Goal: Task Accomplishment & Management: Manage account settings

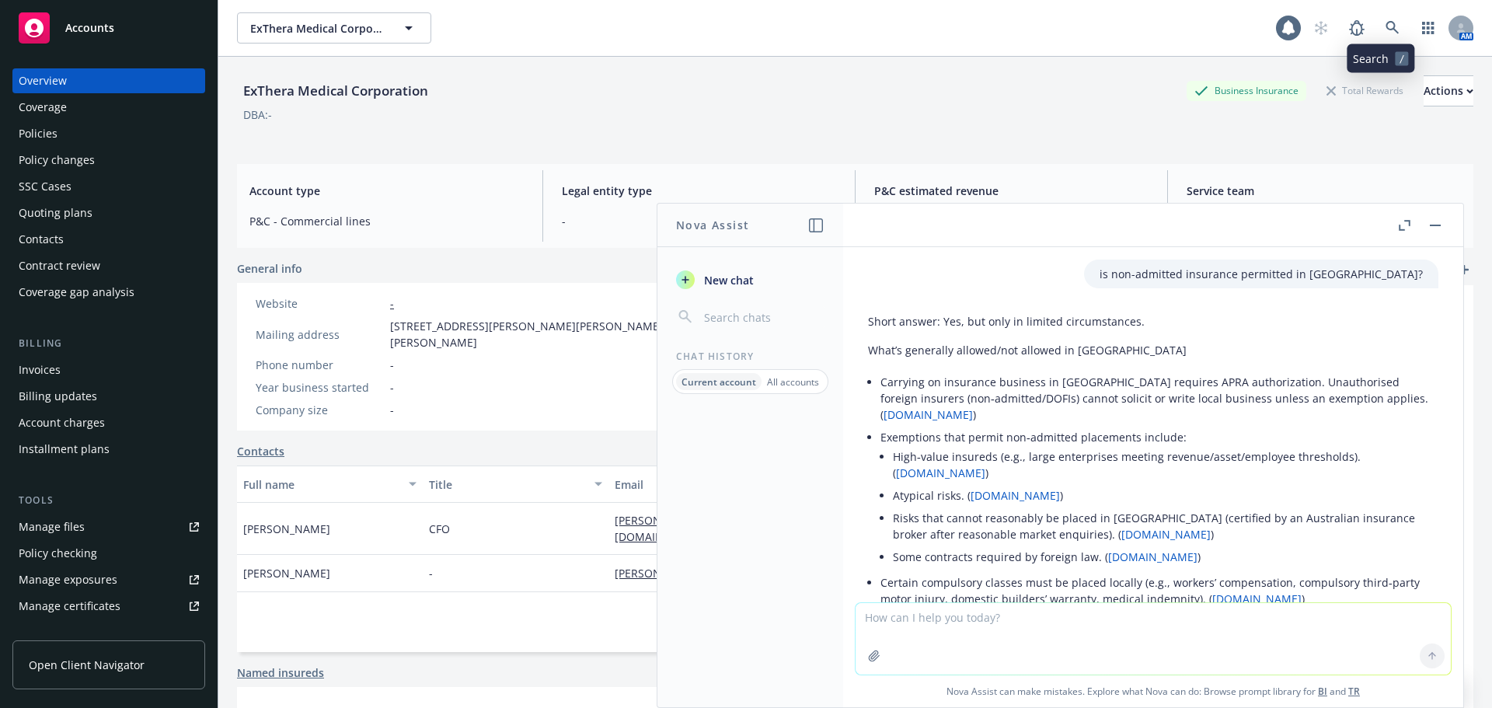
scroll to position [276, 0]
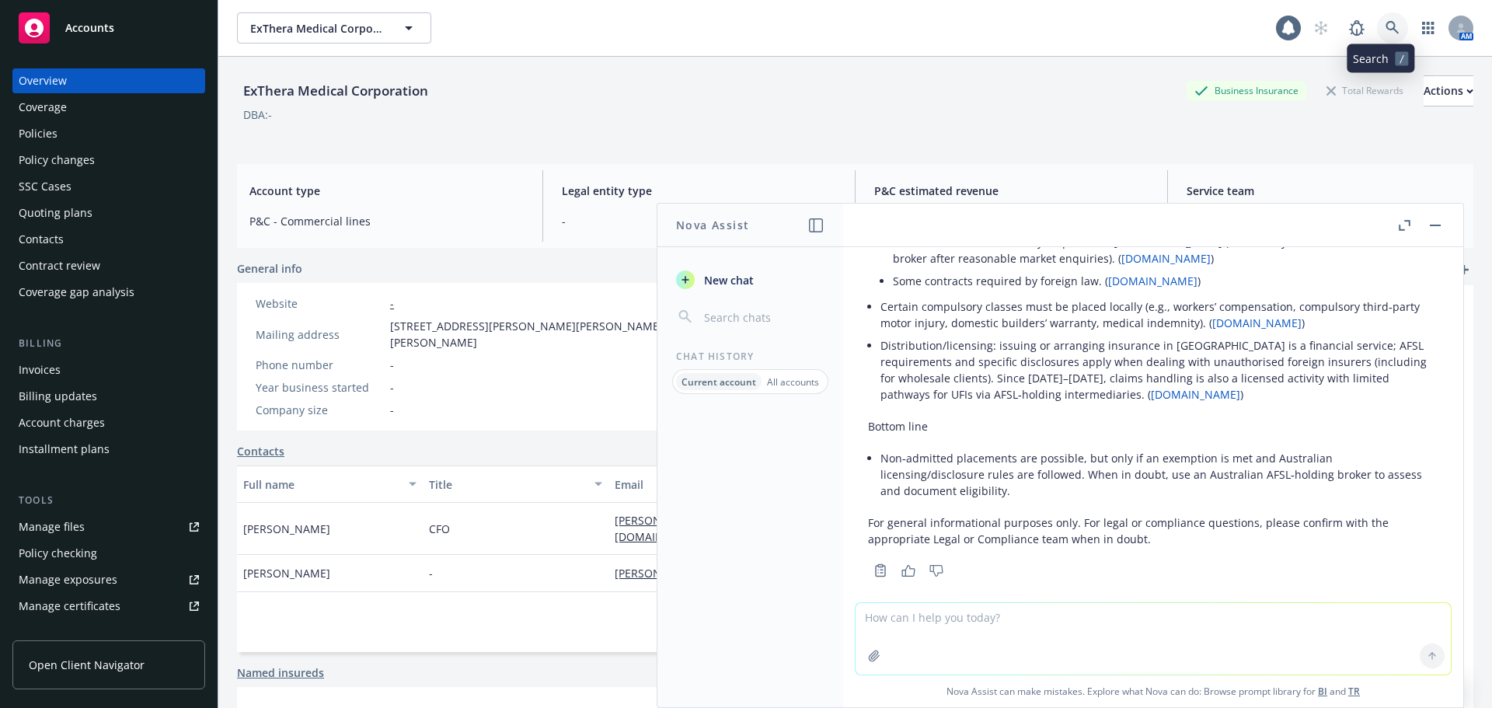
click at [1377, 23] on link at bounding box center [1392, 27] width 31 height 31
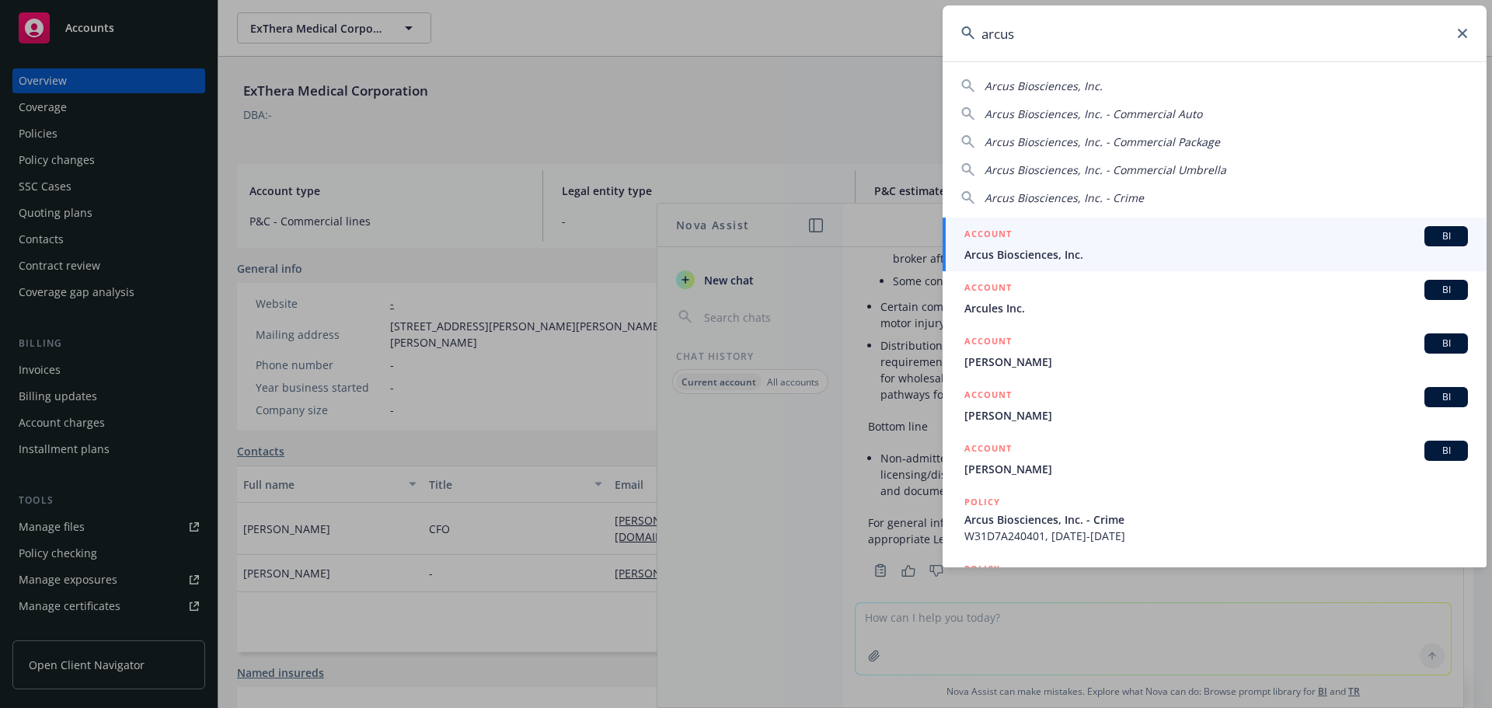
type input "arcus"
click at [1067, 246] on span "Arcus Biosciences, Inc." at bounding box center [1215, 254] width 503 height 16
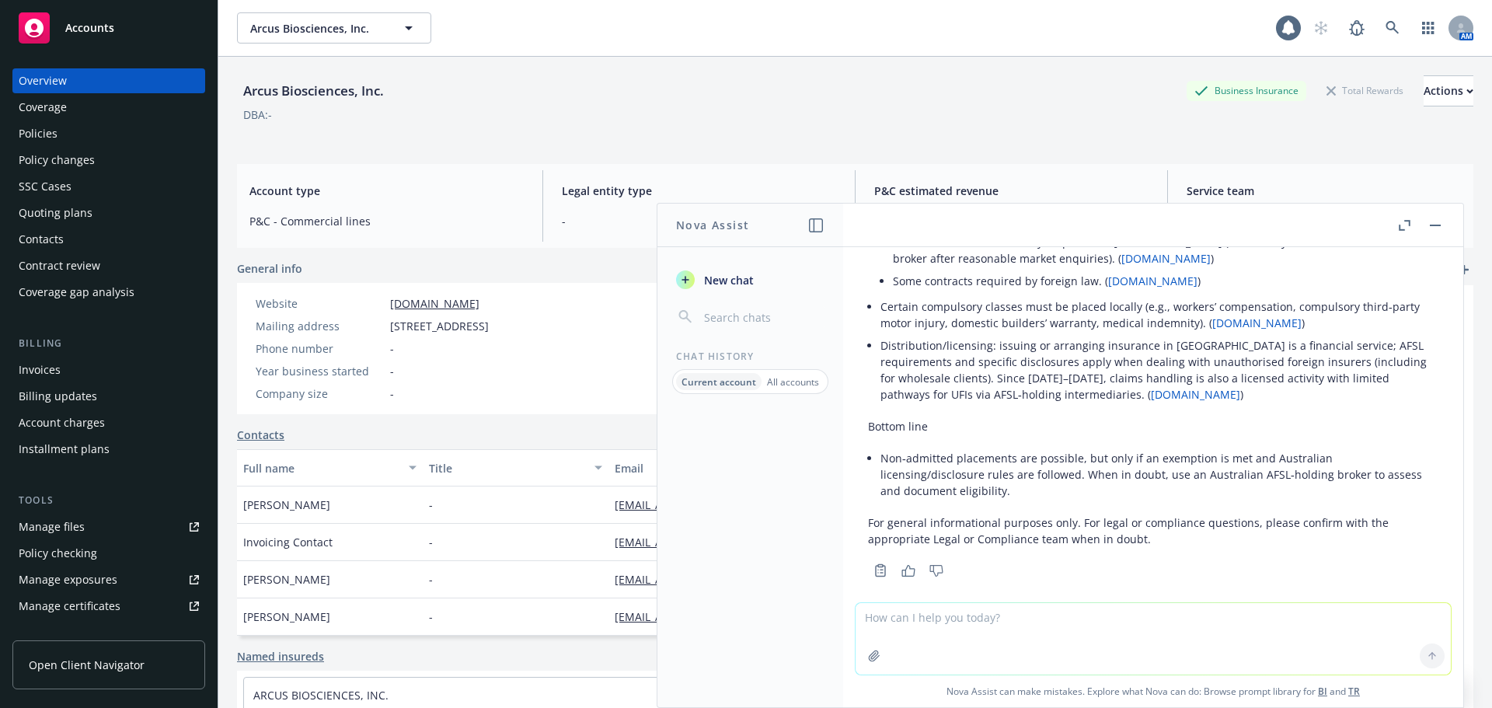
click at [1431, 223] on button "button" at bounding box center [1435, 225] width 19 height 19
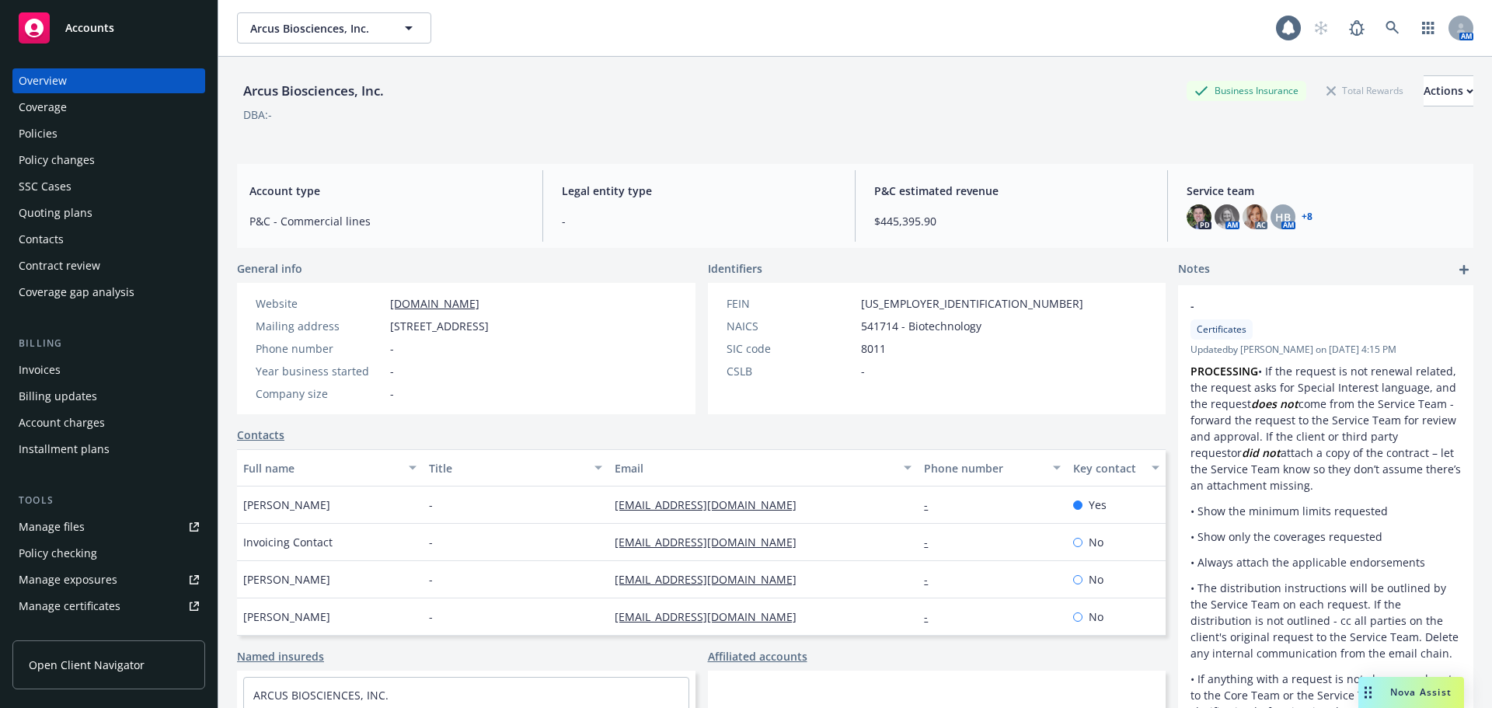
click at [83, 125] on div "Policies" at bounding box center [109, 133] width 180 height 25
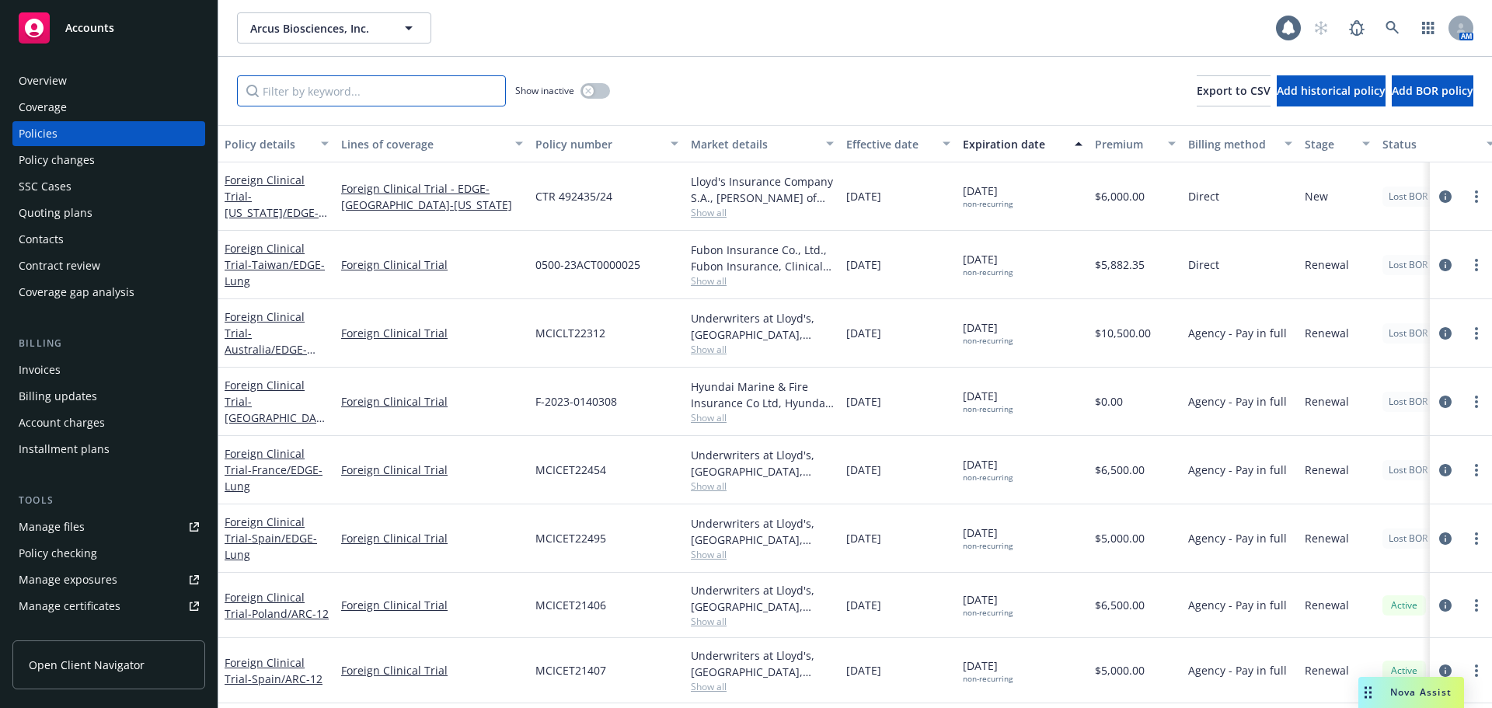
click at [290, 91] on input "Filter by keyword..." at bounding box center [371, 90] width 269 height 31
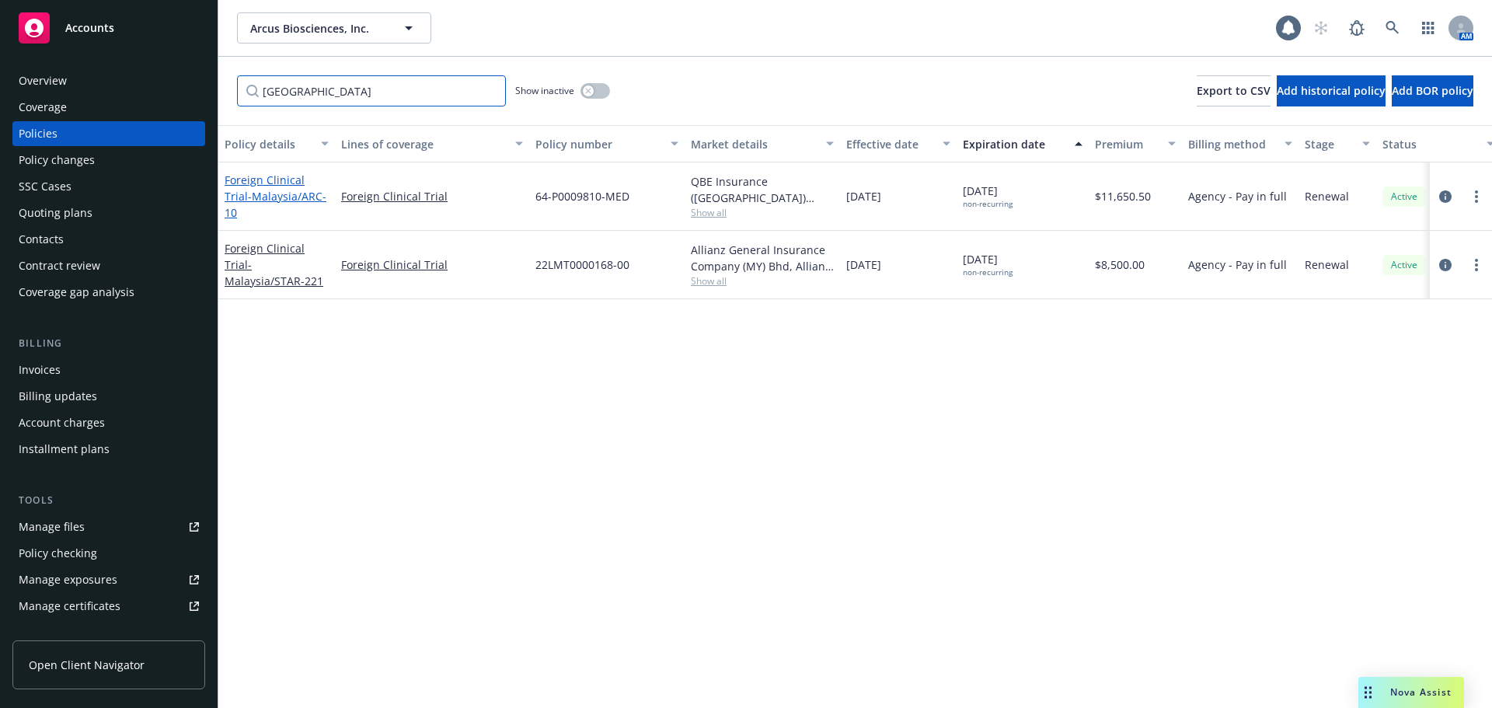
type input "malaysia"
click at [304, 202] on span "- Malaysia/ARC-10" at bounding box center [276, 204] width 102 height 31
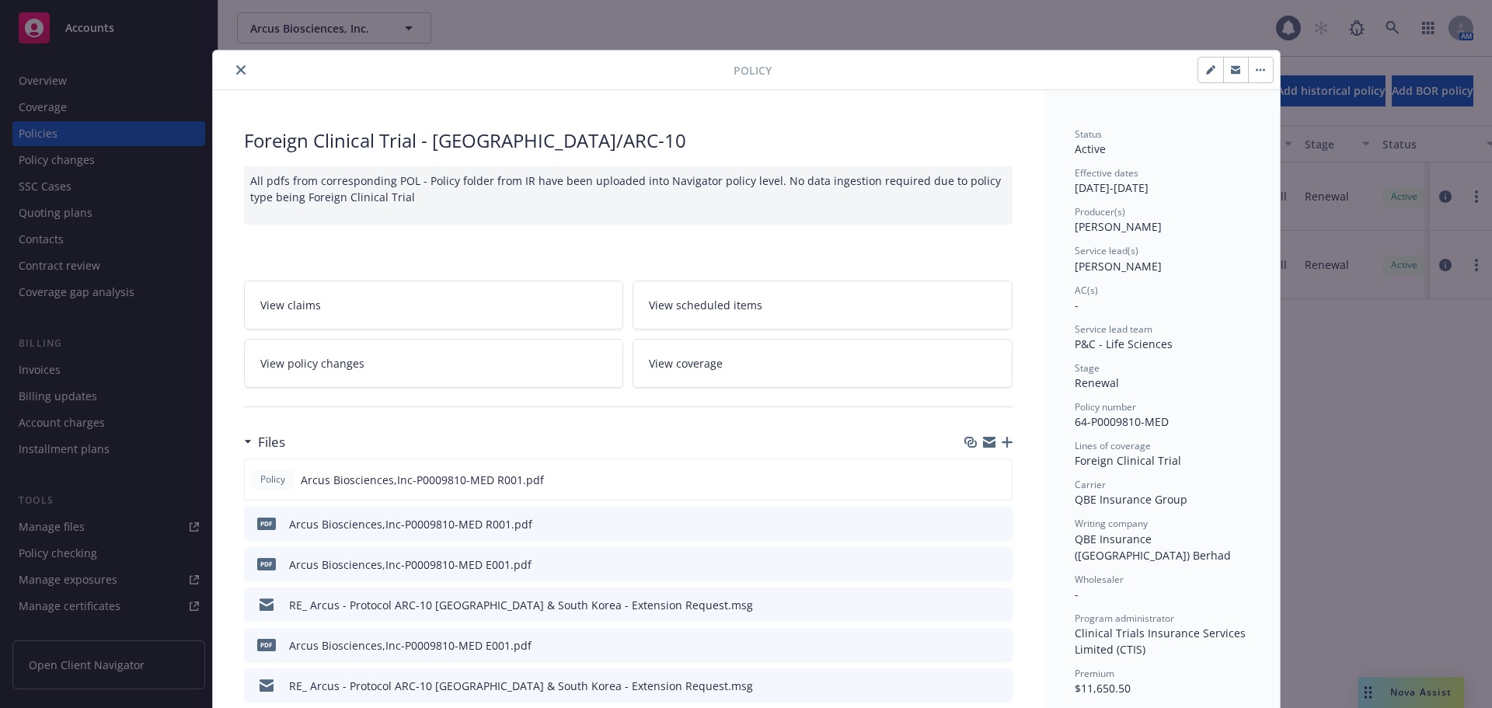
click at [388, 352] on link "View policy changes" at bounding box center [434, 363] width 380 height 49
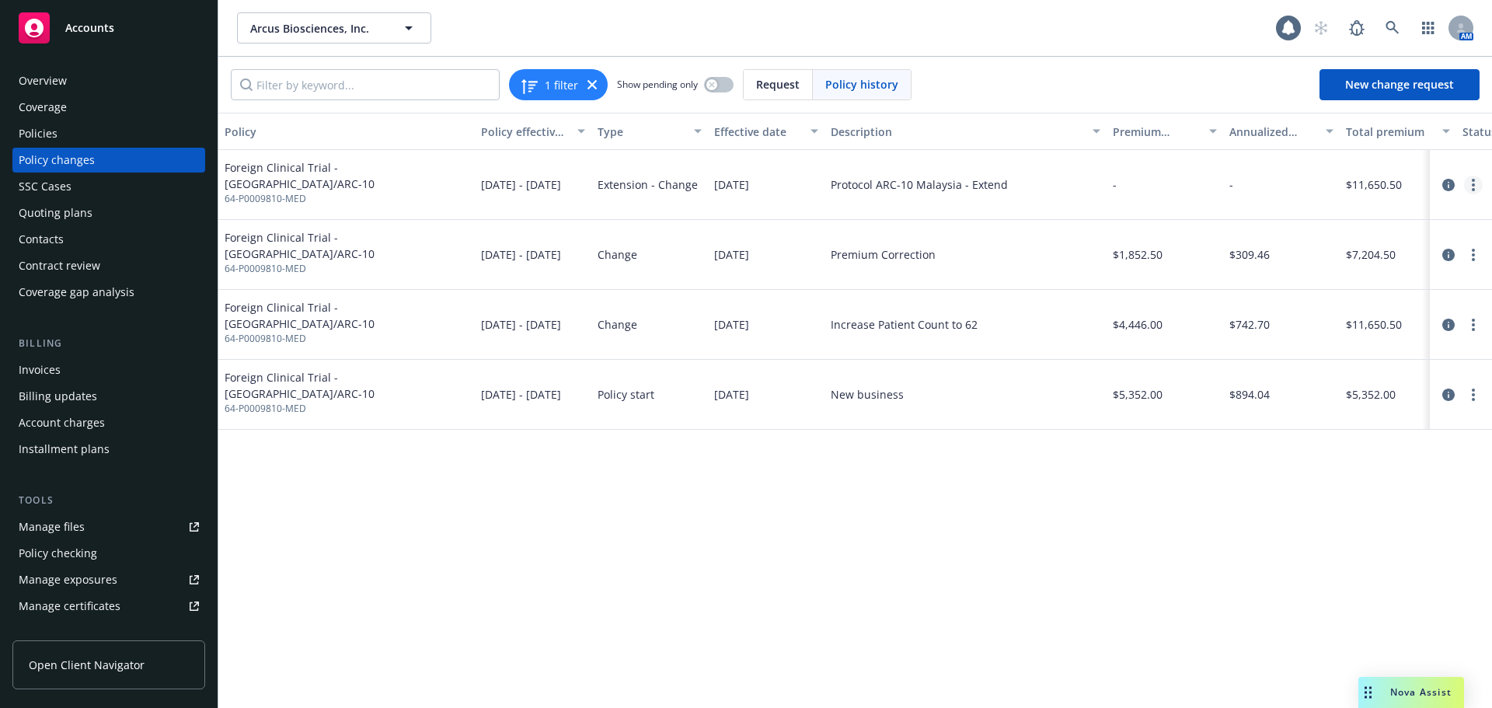
click at [1471, 182] on link "more" at bounding box center [1473, 185] width 19 height 19
click at [1323, 255] on link "Resume workflow" at bounding box center [1348, 247] width 266 height 31
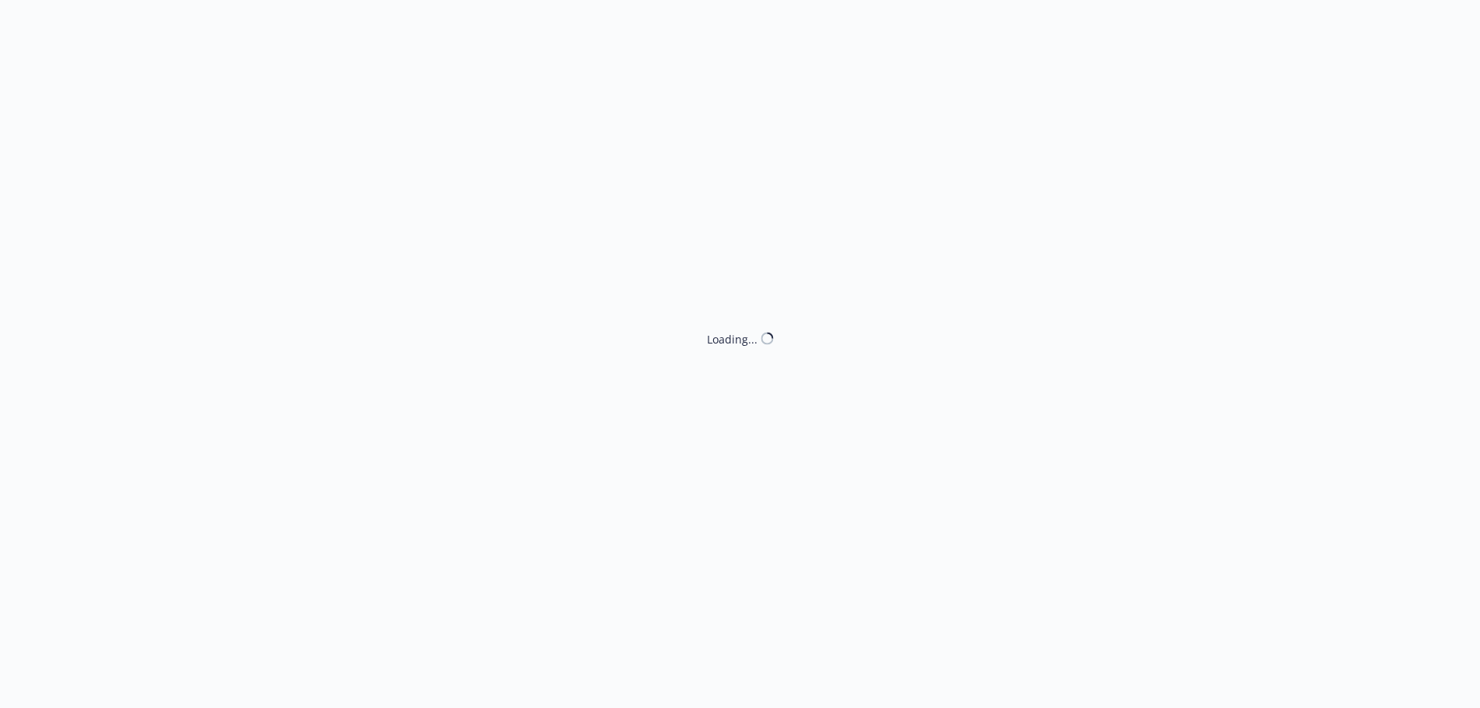
select select "ACCEPTED"
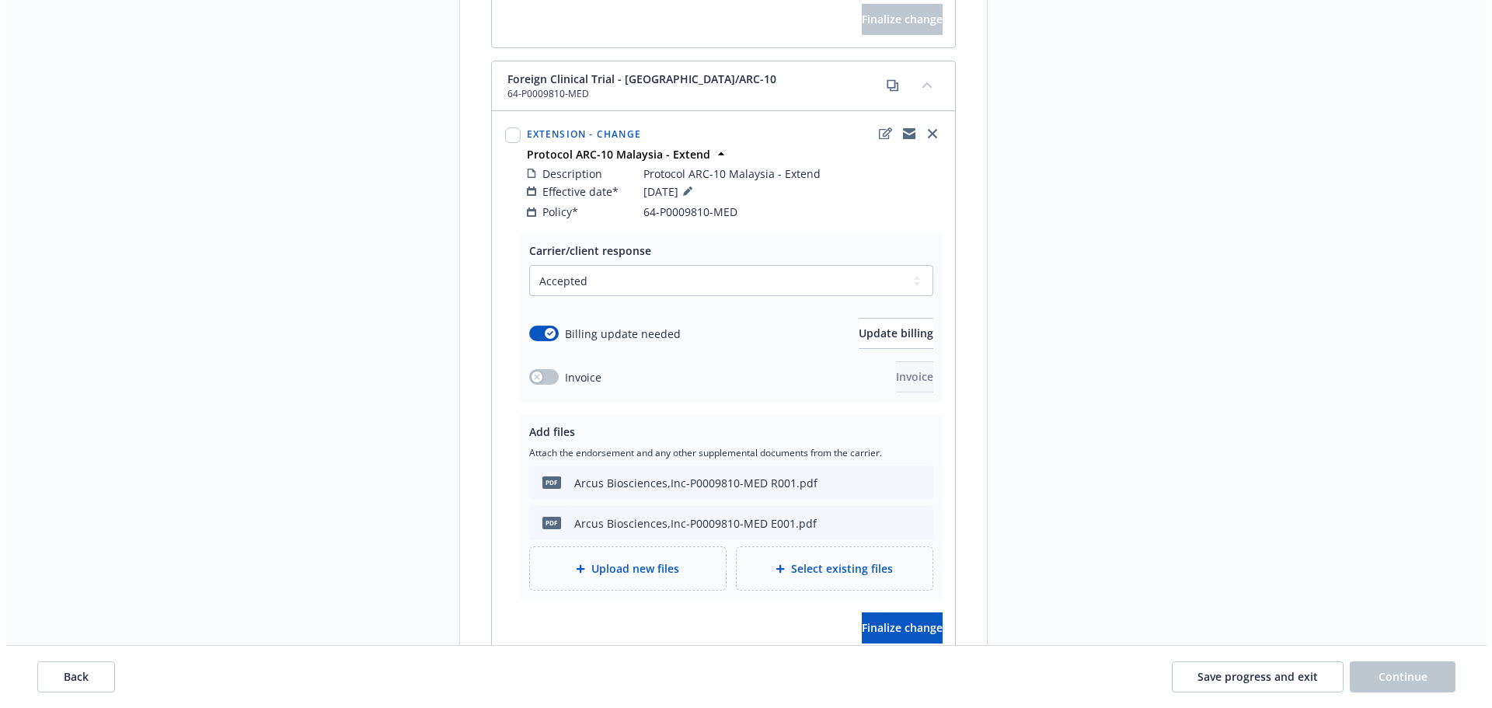
scroll to position [879, 0]
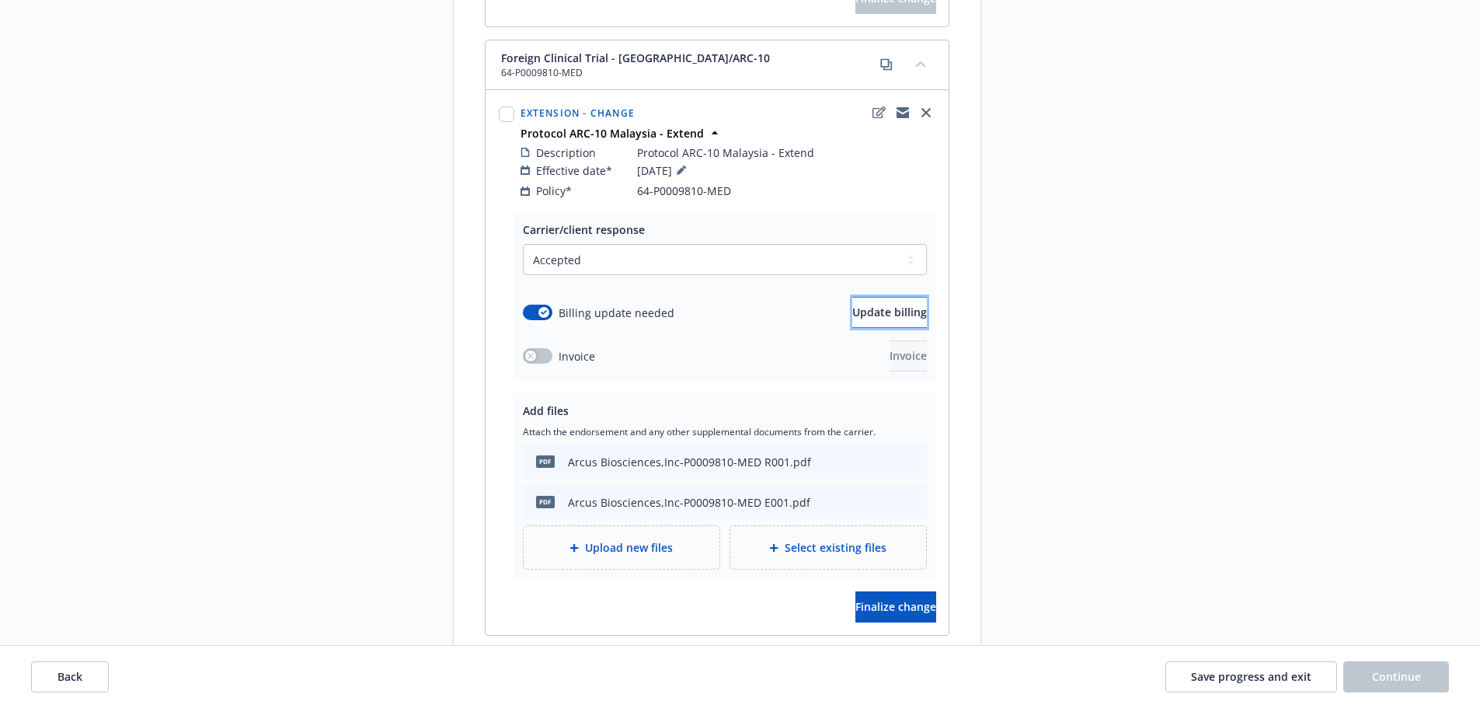
click at [888, 305] on button "Update billing" at bounding box center [889, 312] width 75 height 31
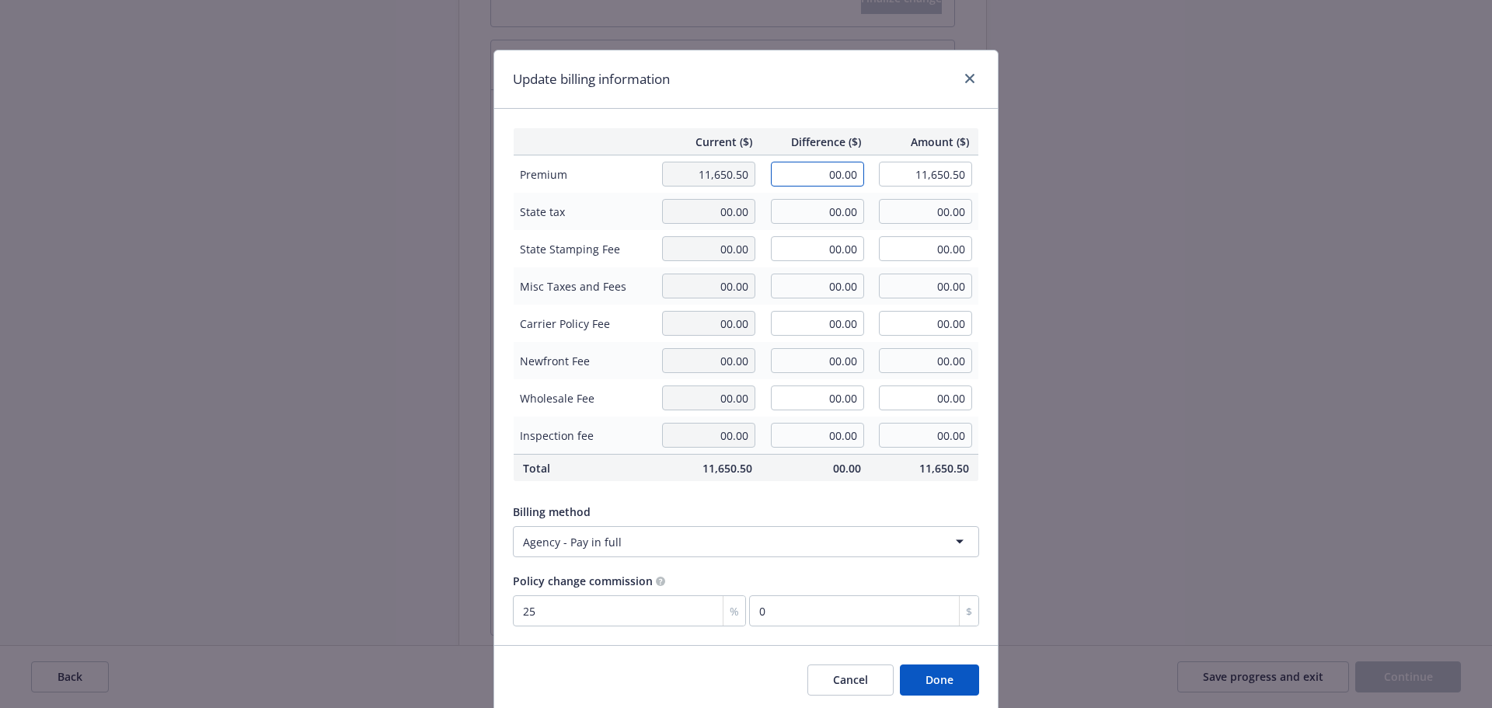
click at [811, 172] on input "00.00" at bounding box center [817, 174] width 93 height 25
type input "1,726.00"
type input "13,376.50"
type input "431.5"
click at [838, 101] on div "Update billing information" at bounding box center [745, 79] width 503 height 58
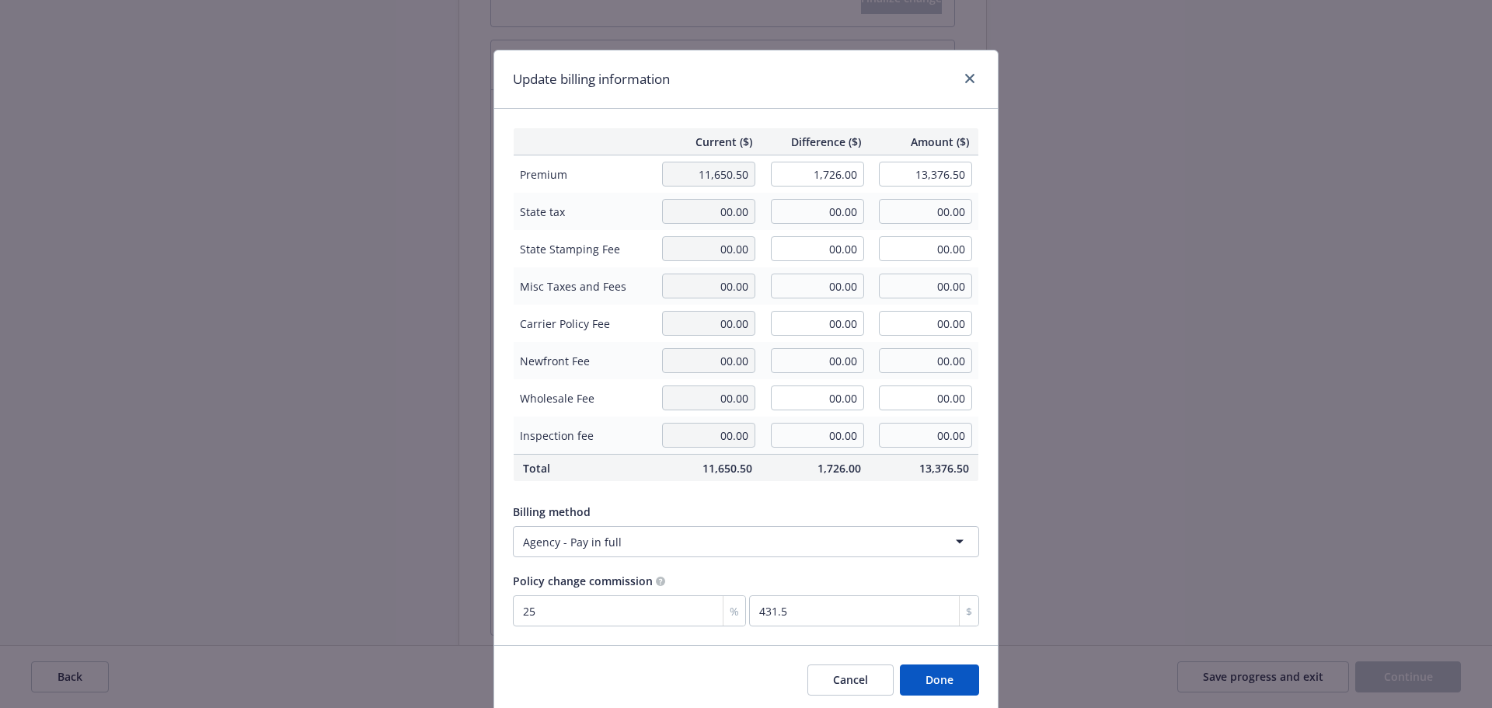
click at [555, 628] on div "Current ($) Difference ($) Amount ($) Premium 11,650.50 1,726.00 13,376.50 Stat…" at bounding box center [745, 377] width 503 height 536
click at [551, 615] on input "25" at bounding box center [629, 610] width 233 height 31
type input "0"
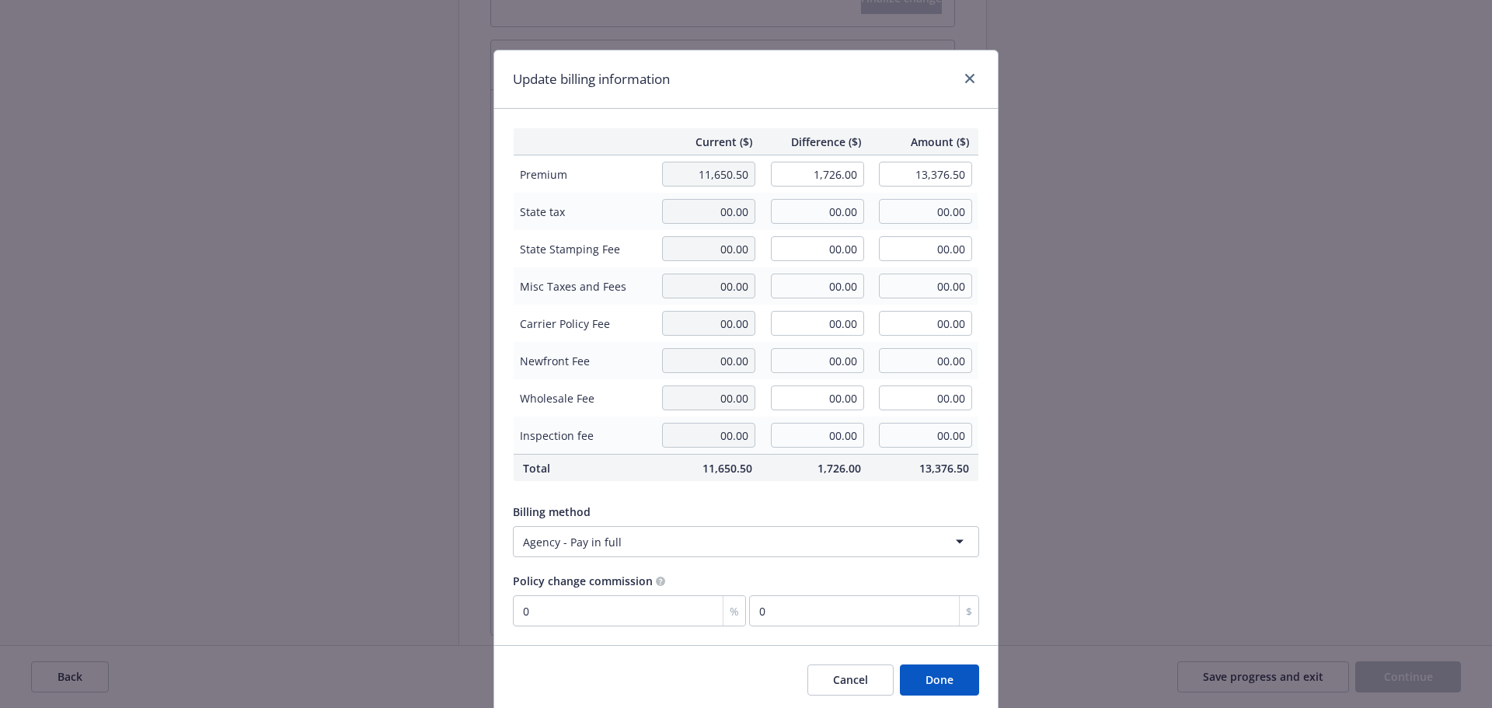
click at [928, 675] on button "Done" at bounding box center [939, 679] width 79 height 31
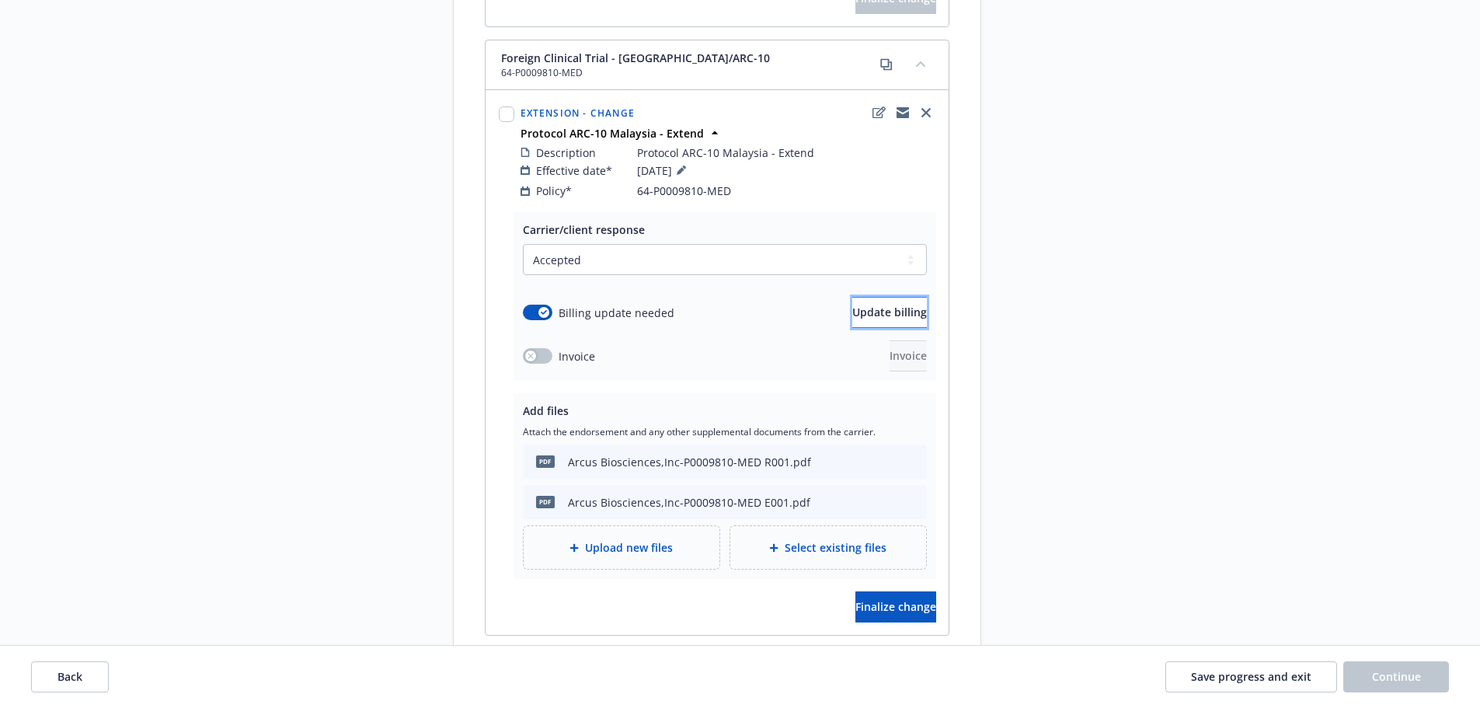
click at [875, 305] on span "Update billing" at bounding box center [889, 312] width 75 height 15
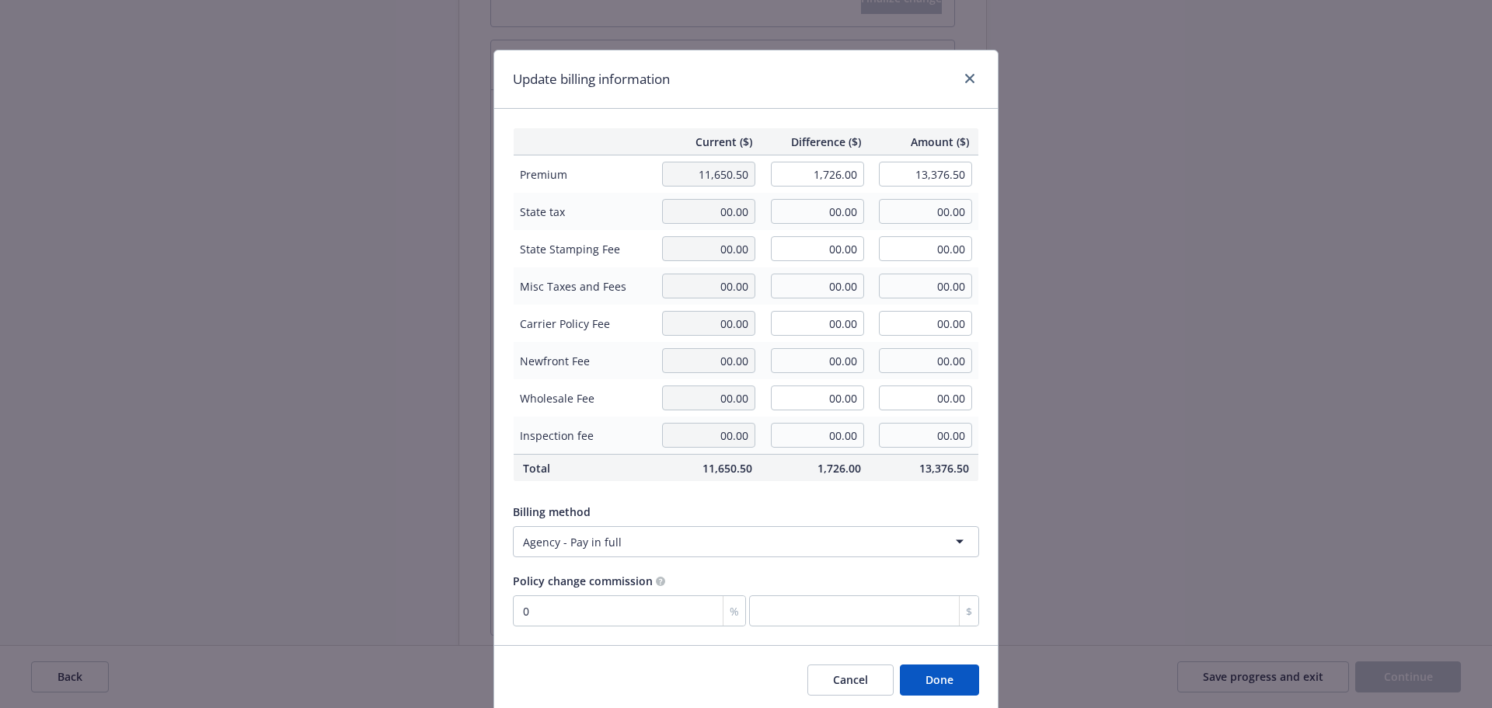
click at [942, 680] on button "Done" at bounding box center [939, 679] width 79 height 31
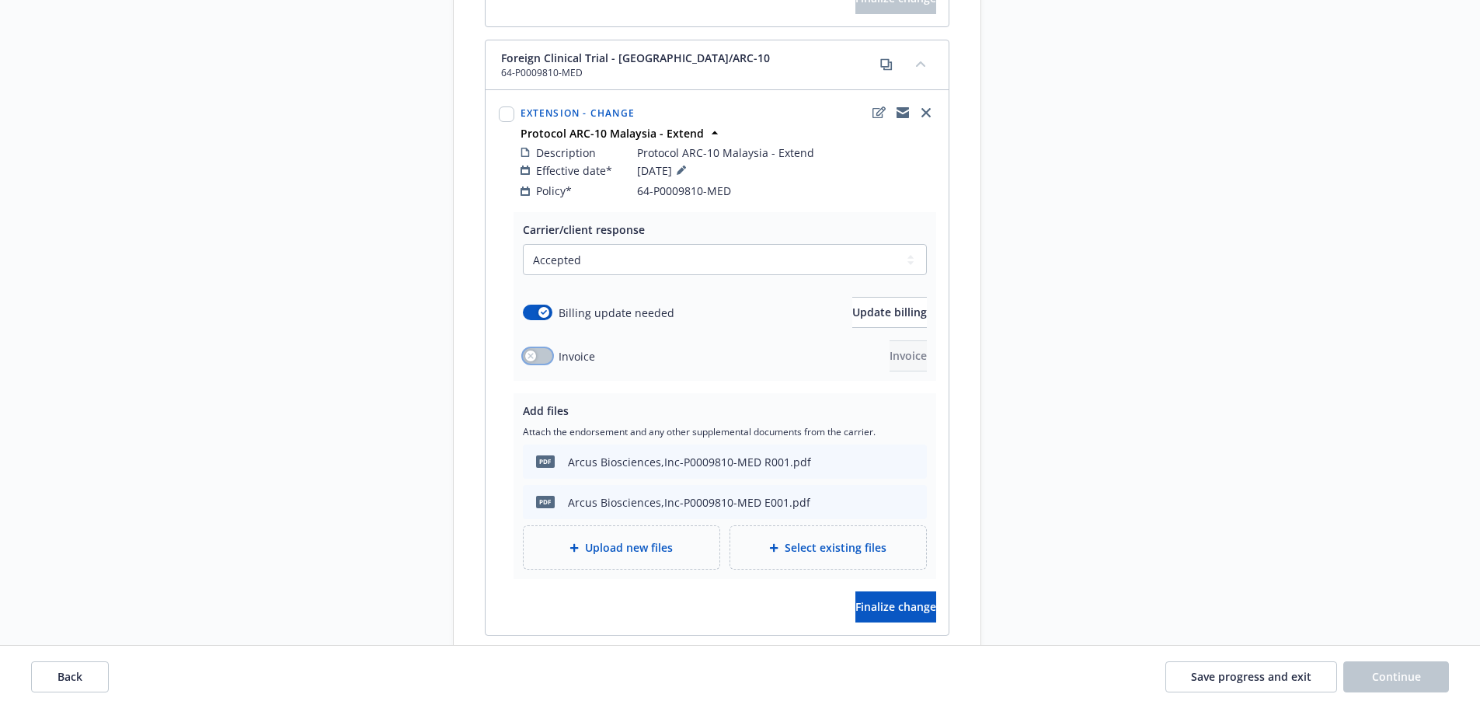
click at [540, 348] on button "button" at bounding box center [538, 356] width 30 height 16
click at [892, 347] on button "Invoice" at bounding box center [908, 355] width 37 height 31
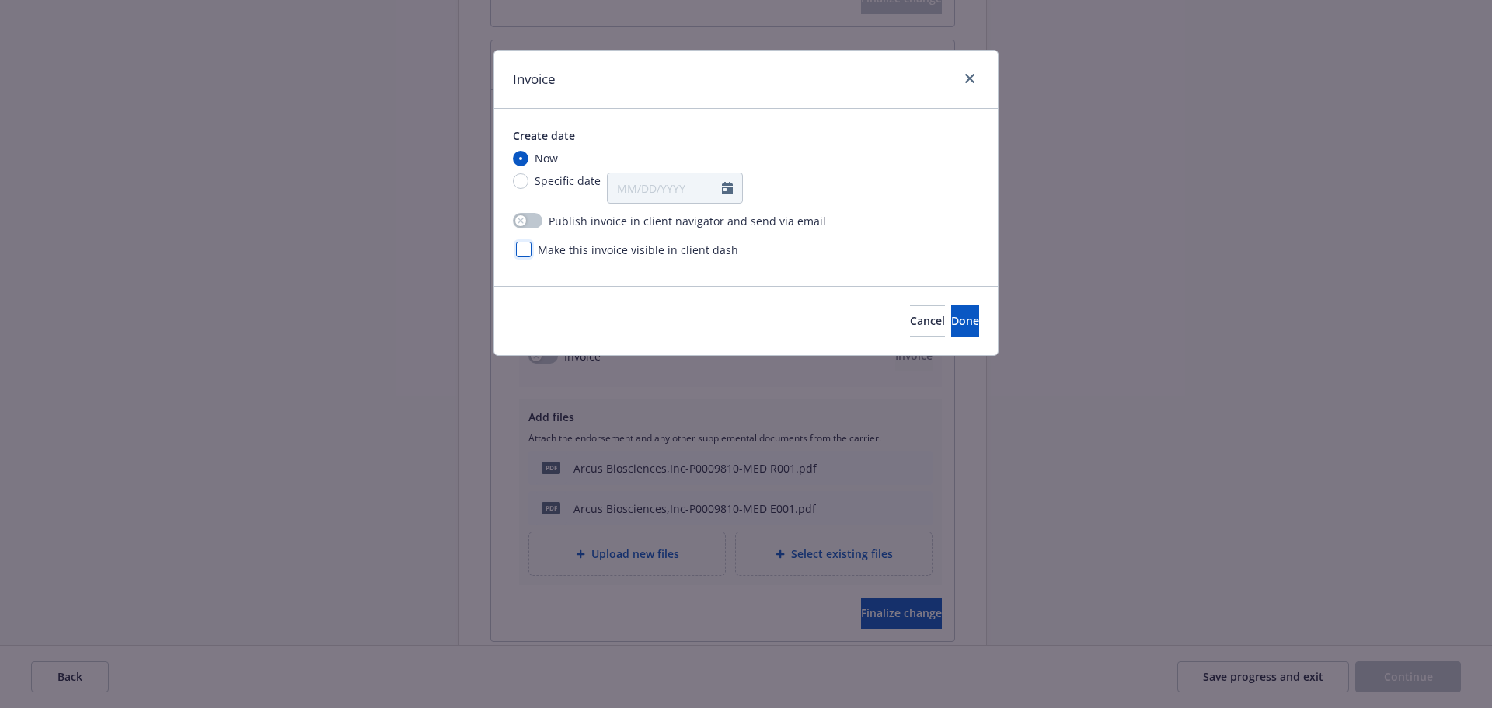
click at [518, 249] on div at bounding box center [524, 250] width 16 height 16
click at [951, 322] on span "Done" at bounding box center [965, 320] width 28 height 15
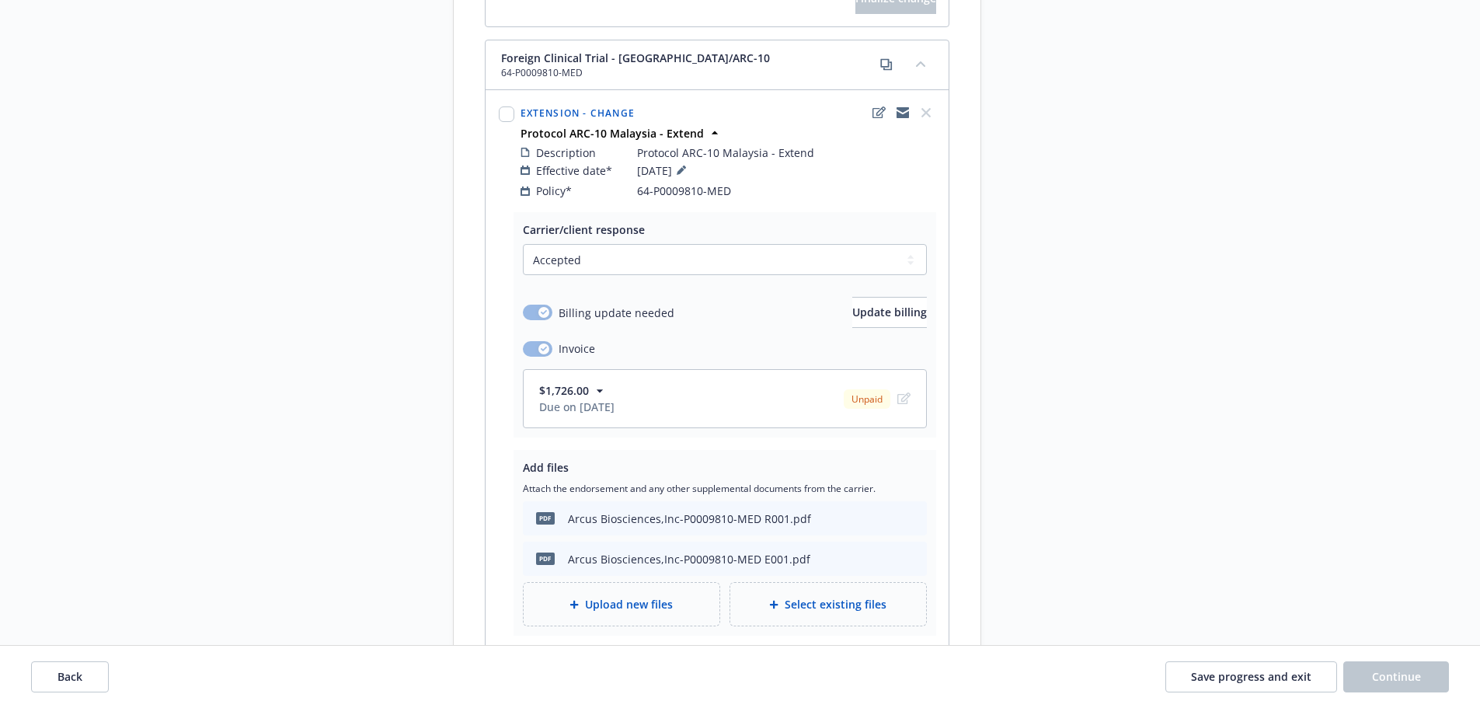
click at [671, 596] on span "Upload new files" at bounding box center [629, 604] width 88 height 16
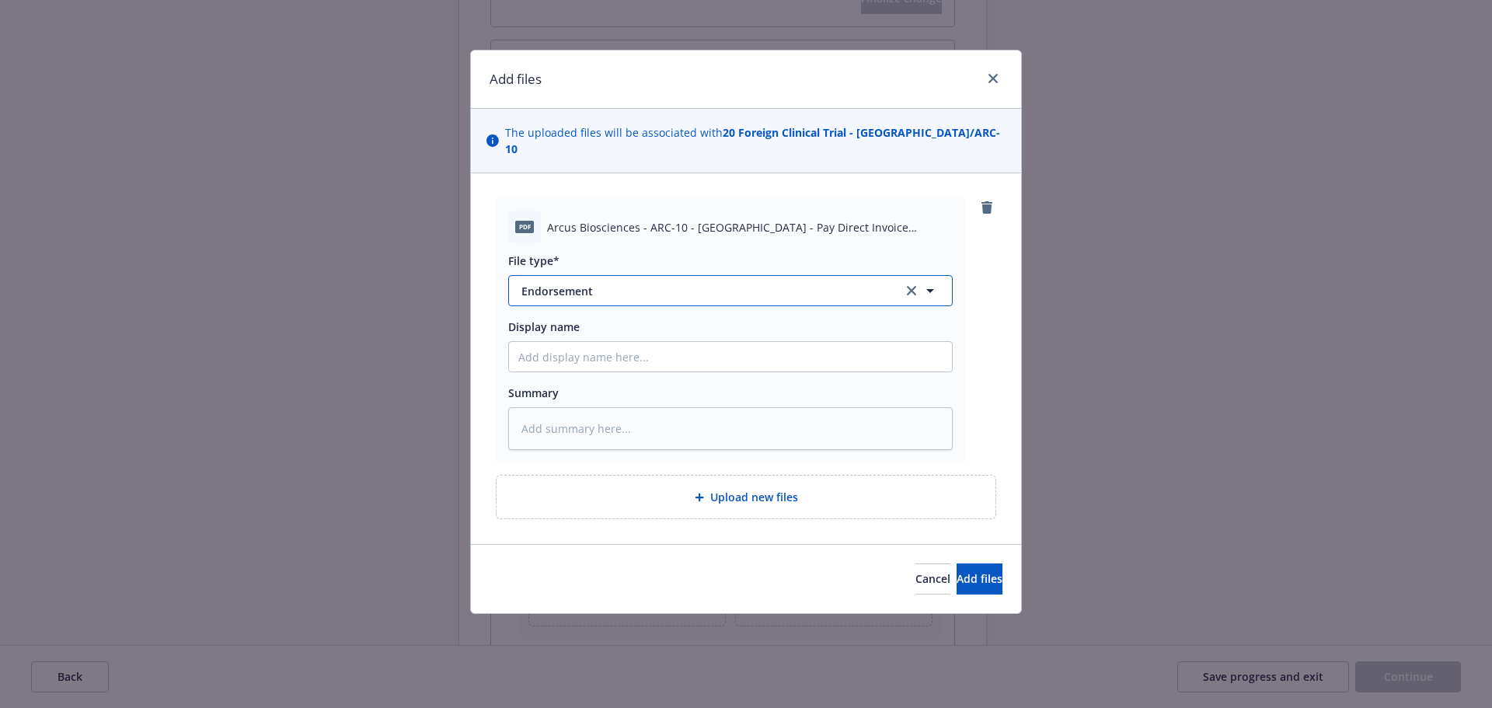
click at [605, 283] on span "Endorsement" at bounding box center [701, 291] width 360 height 16
type input "invoice"
click at [621, 367] on span "Invoice - Third Party" at bounding box center [577, 375] width 107 height 16
type textarea "x"
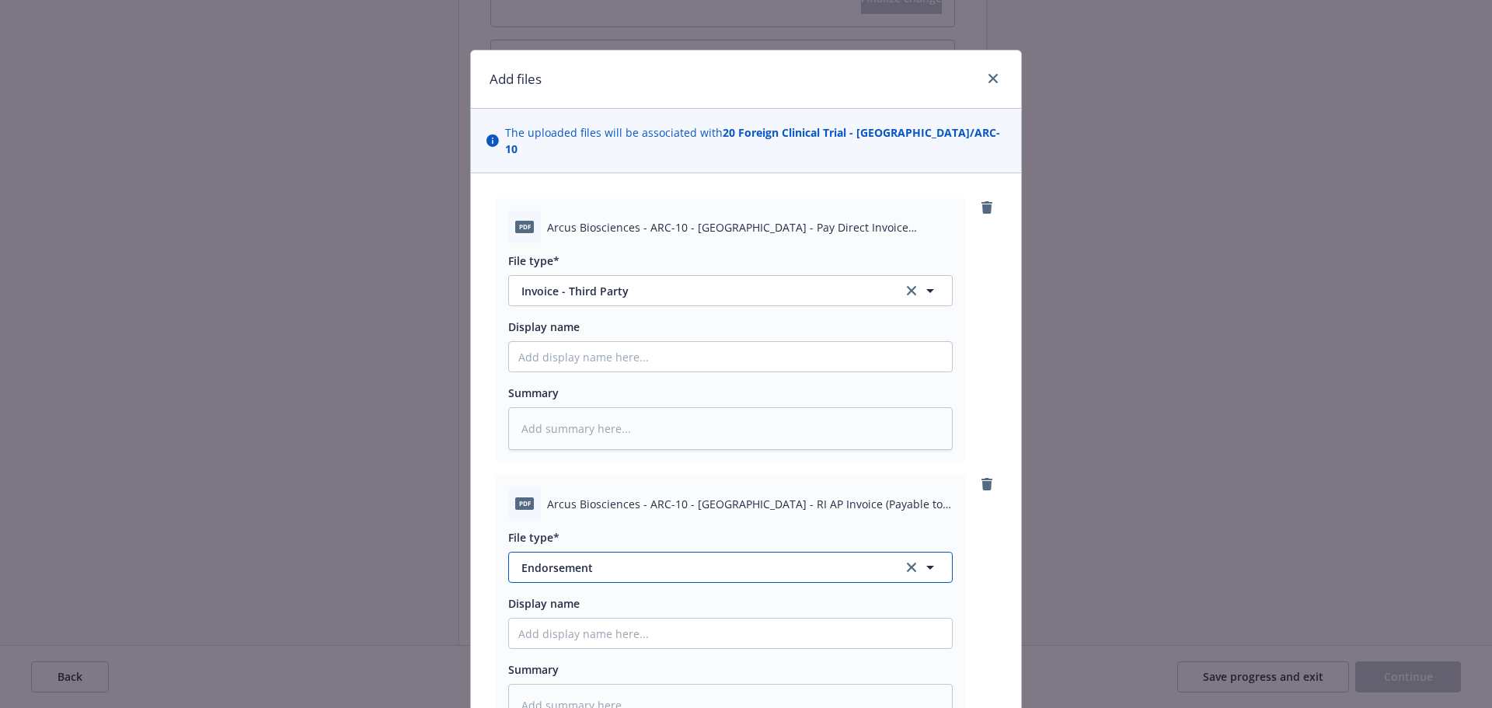
click at [574, 559] on span "Endorsement" at bounding box center [701, 567] width 360 height 16
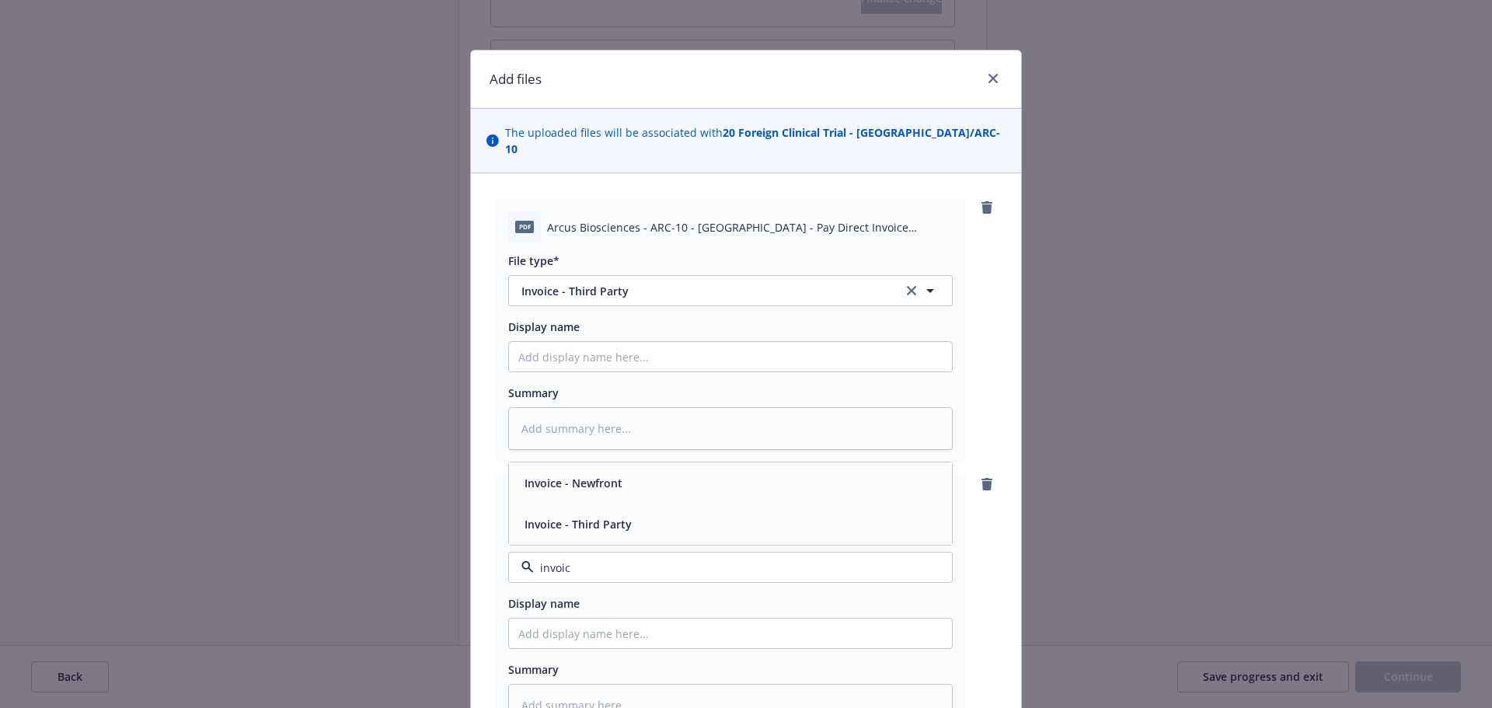
type input "invoice"
click at [584, 517] on div "Invoice - Third Party" at bounding box center [576, 524] width 117 height 23
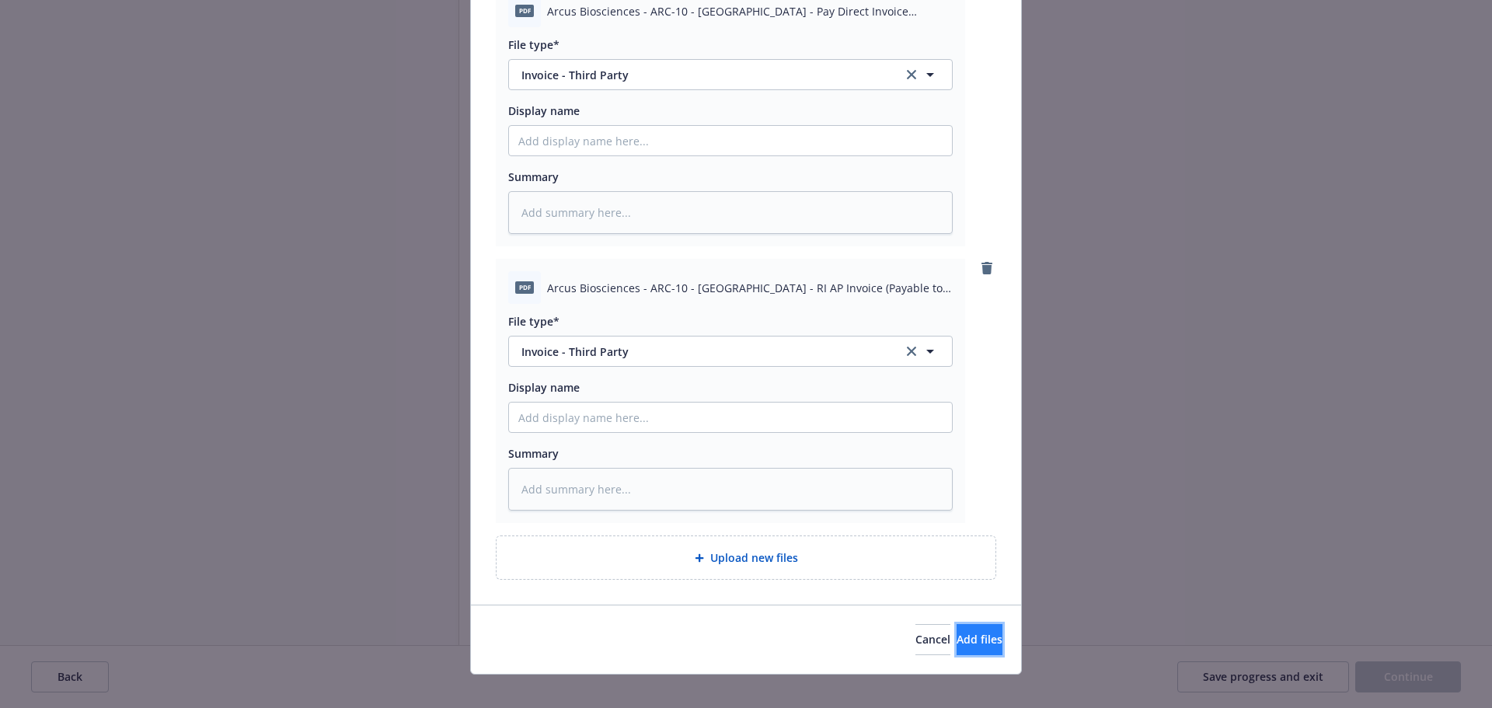
click at [972, 625] on button "Add files" at bounding box center [979, 639] width 46 height 31
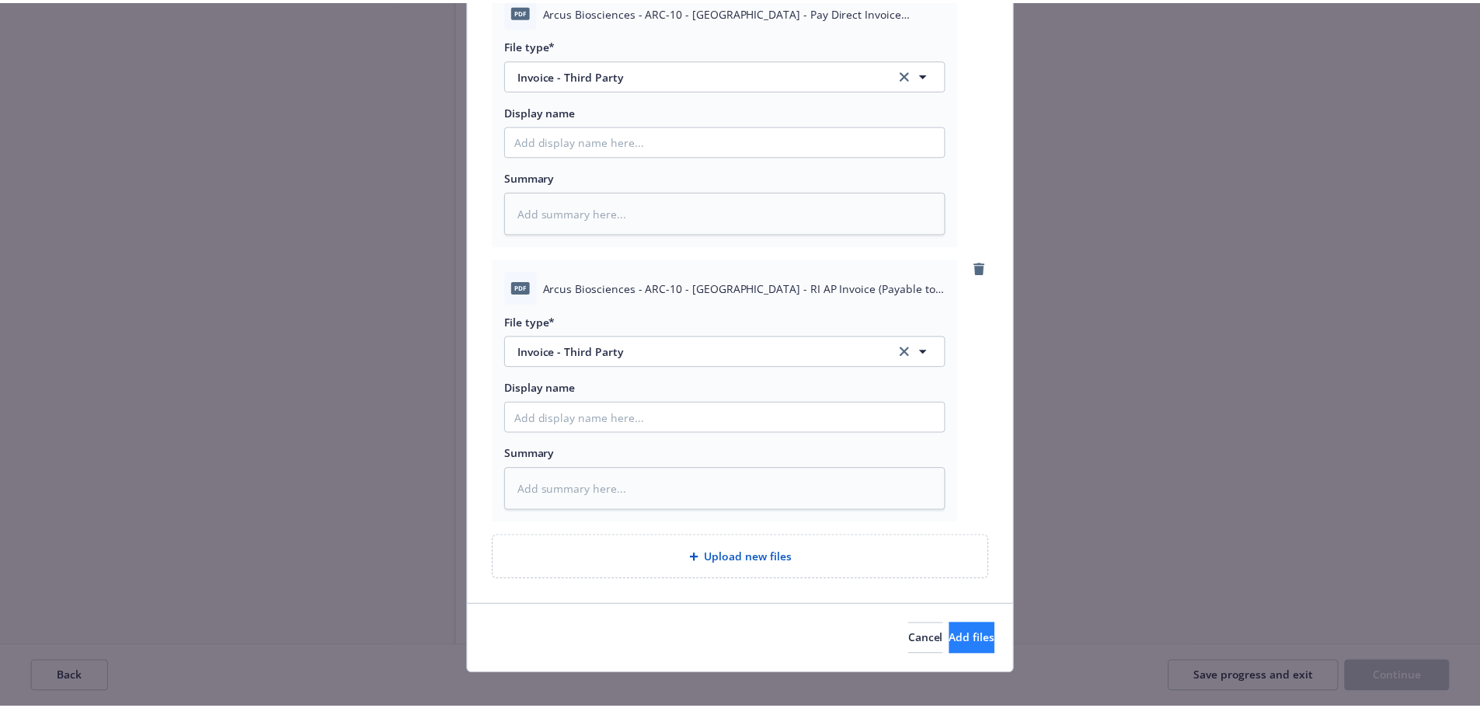
scroll to position [159, 0]
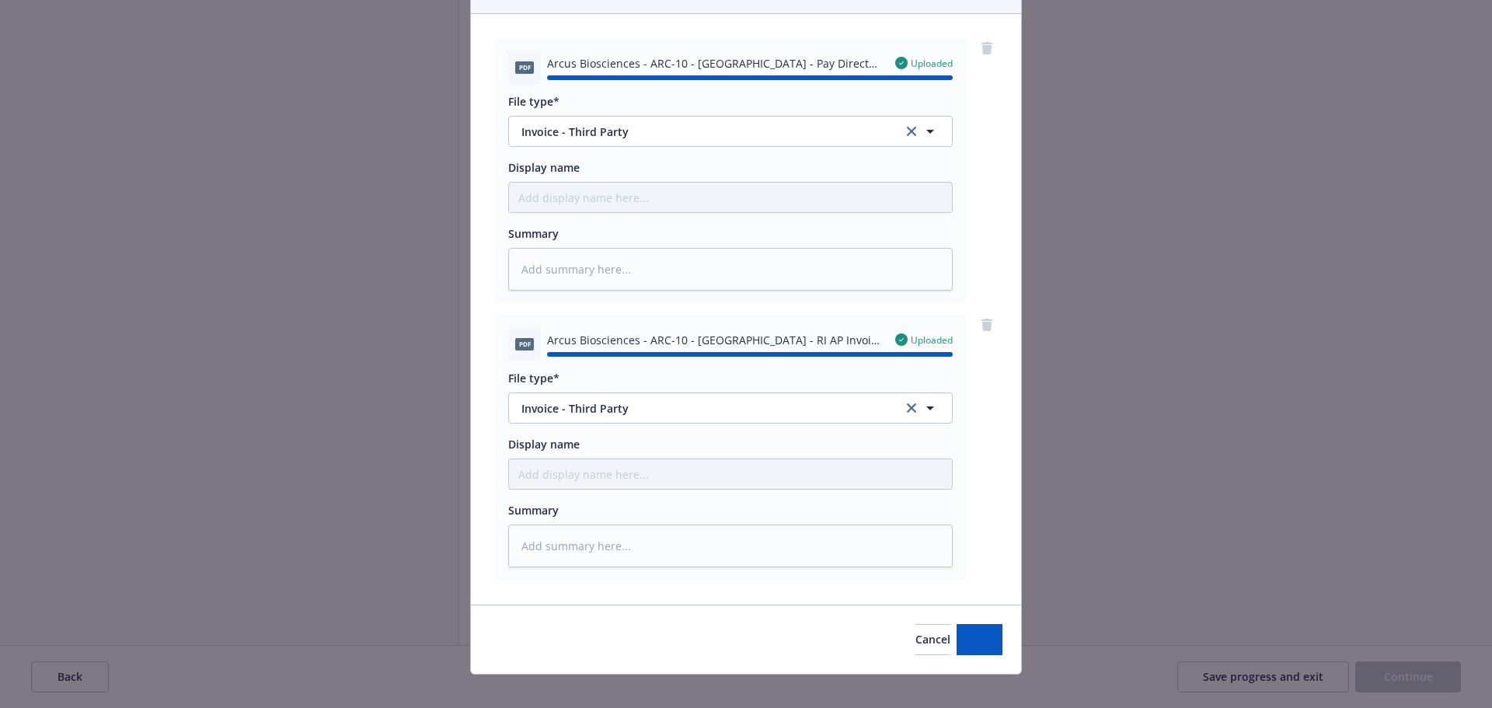
type textarea "x"
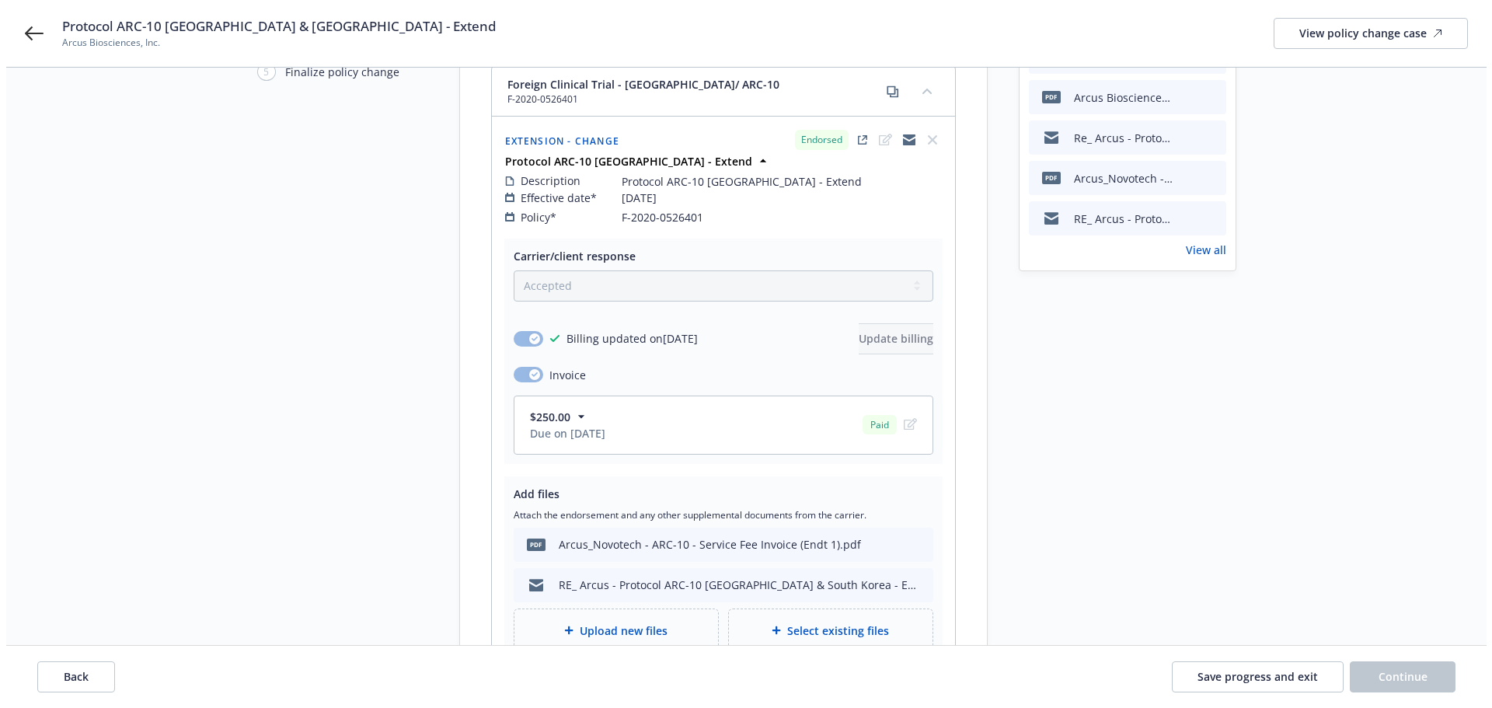
scroll to position [0, 0]
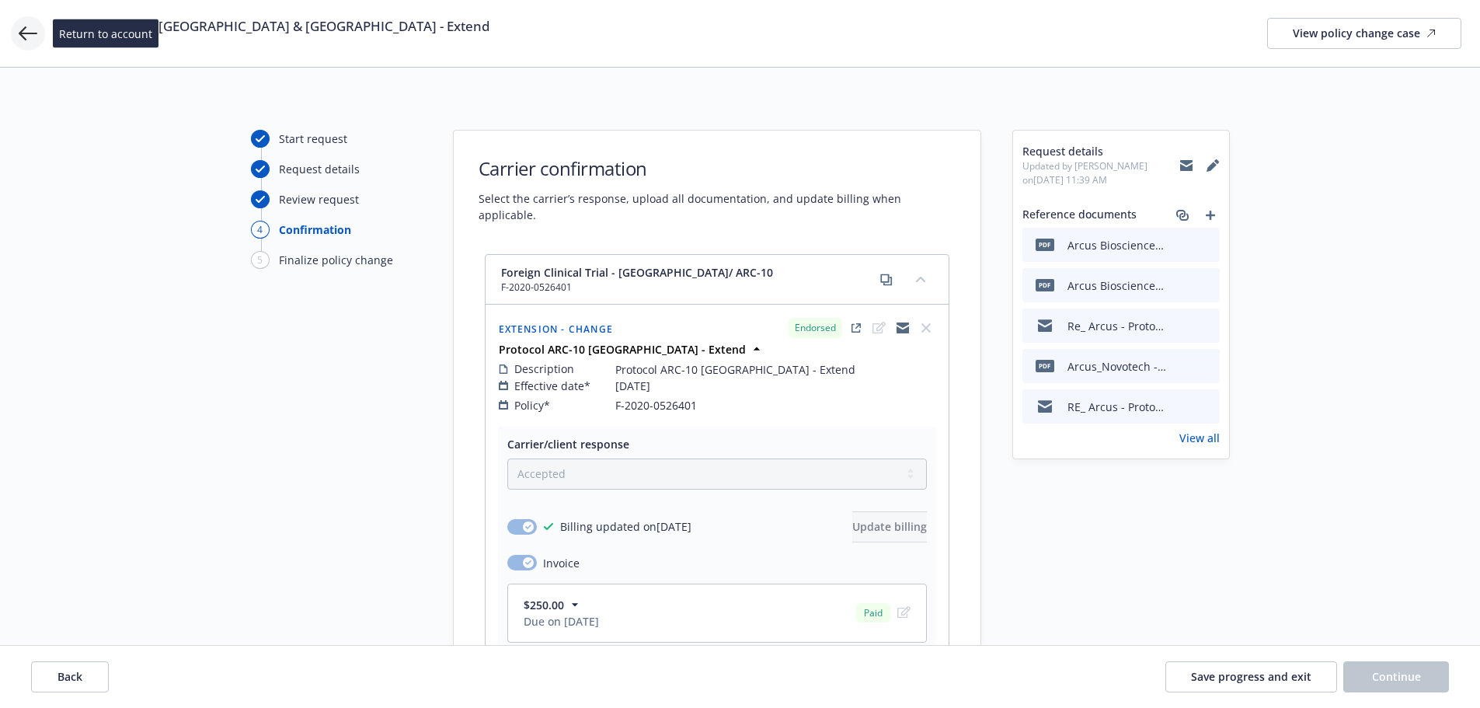
click at [23, 35] on icon at bounding box center [28, 33] width 19 height 19
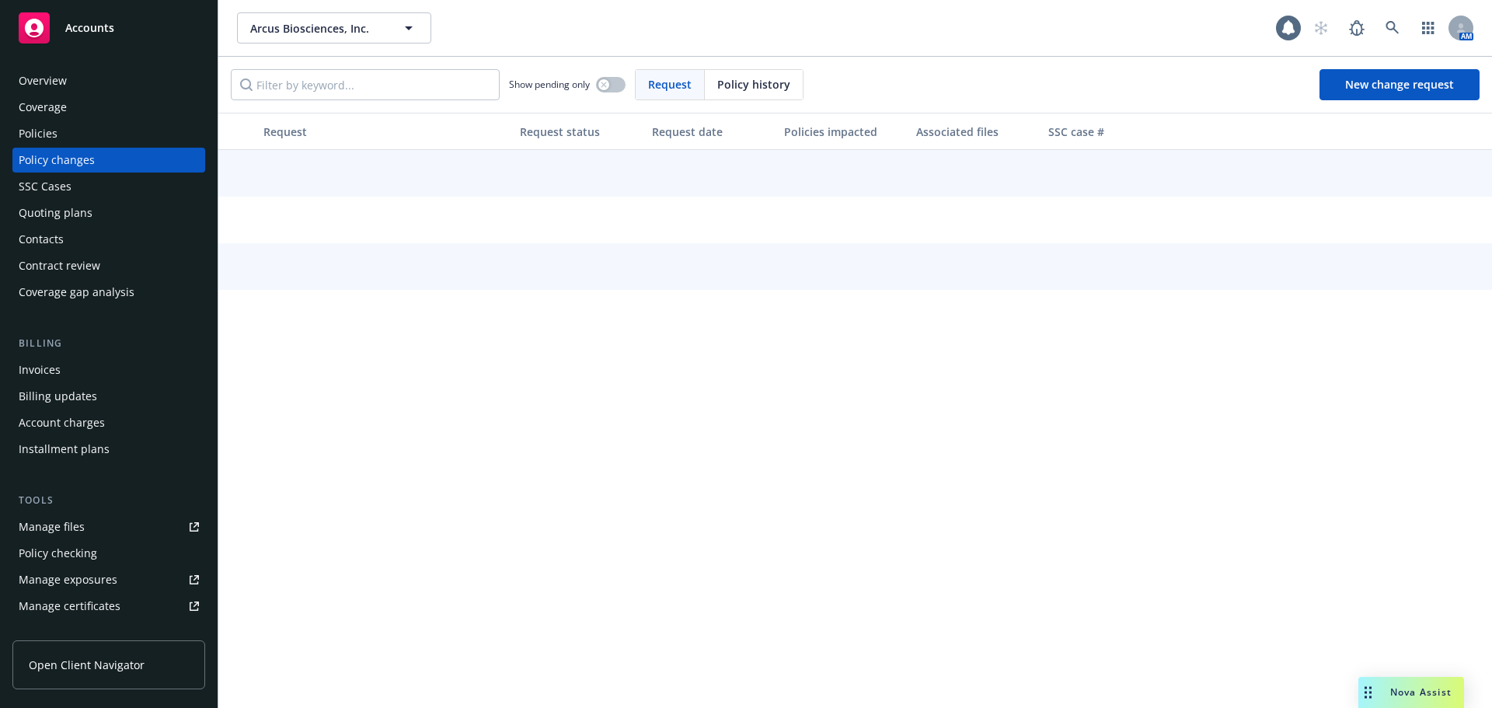
click at [73, 372] on div "Invoices" at bounding box center [109, 369] width 180 height 25
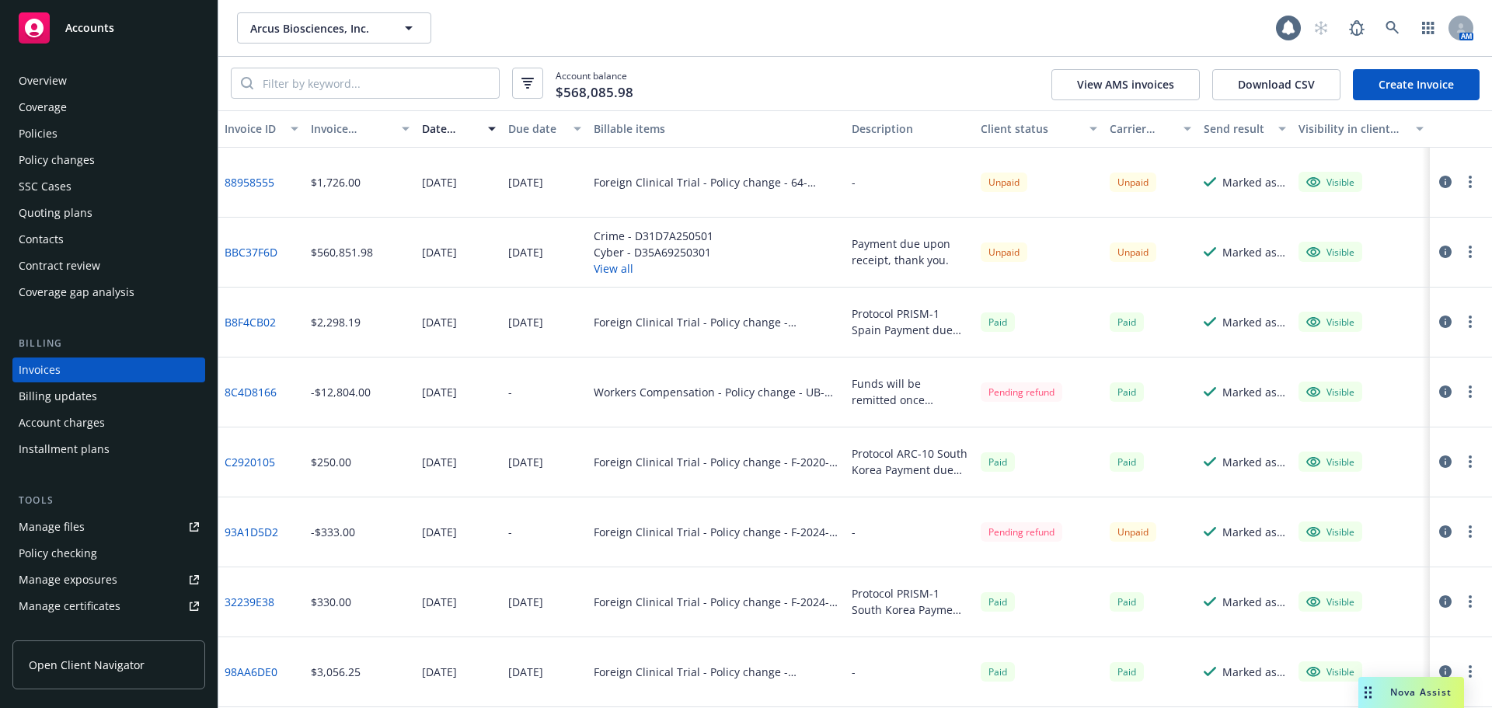
click at [1461, 184] on button "button" at bounding box center [1470, 181] width 19 height 19
click at [1353, 366] on link "Download invoice PDF" at bounding box center [1368, 368] width 198 height 31
click at [134, 158] on div "Policy changes" at bounding box center [109, 160] width 180 height 25
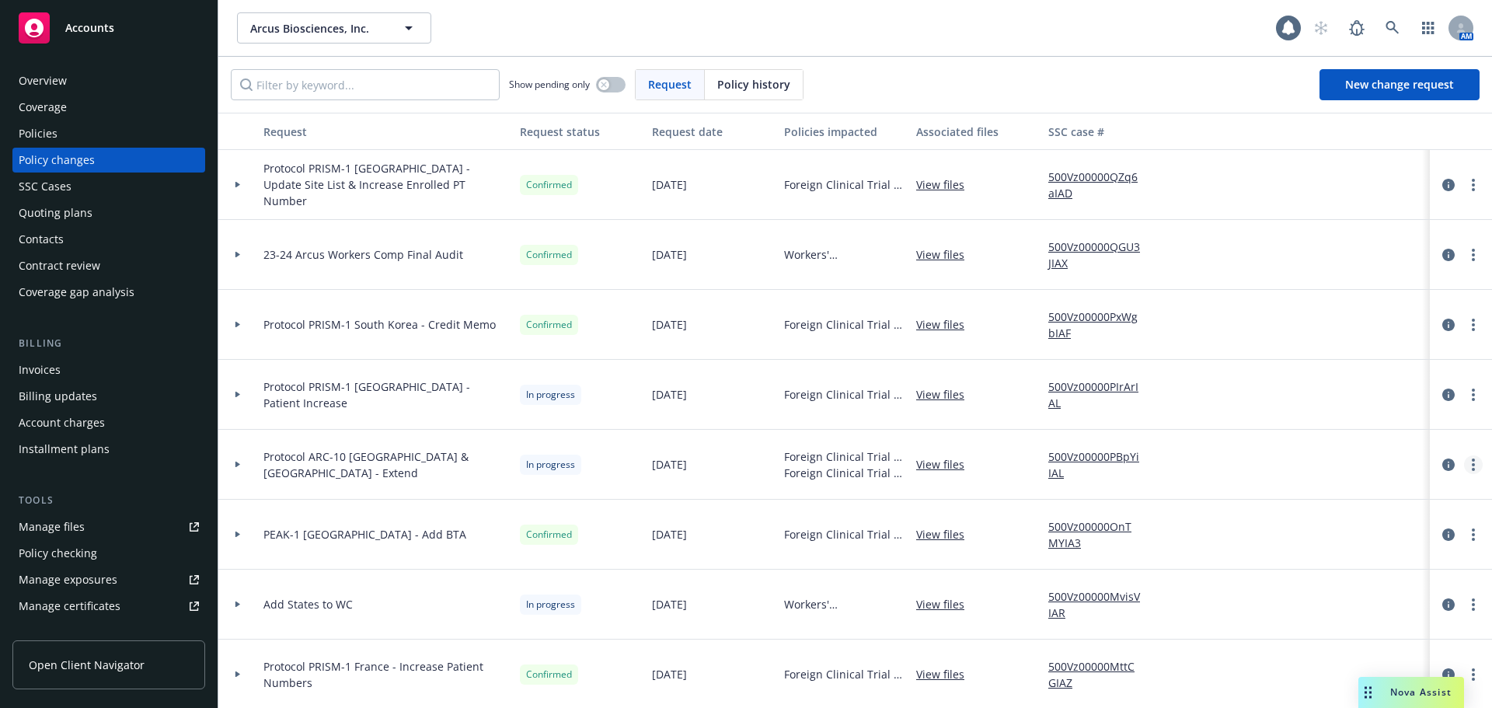
click at [1471, 467] on icon "more" at bounding box center [1472, 464] width 3 height 12
click at [58, 126] on div "Policies" at bounding box center [109, 133] width 180 height 25
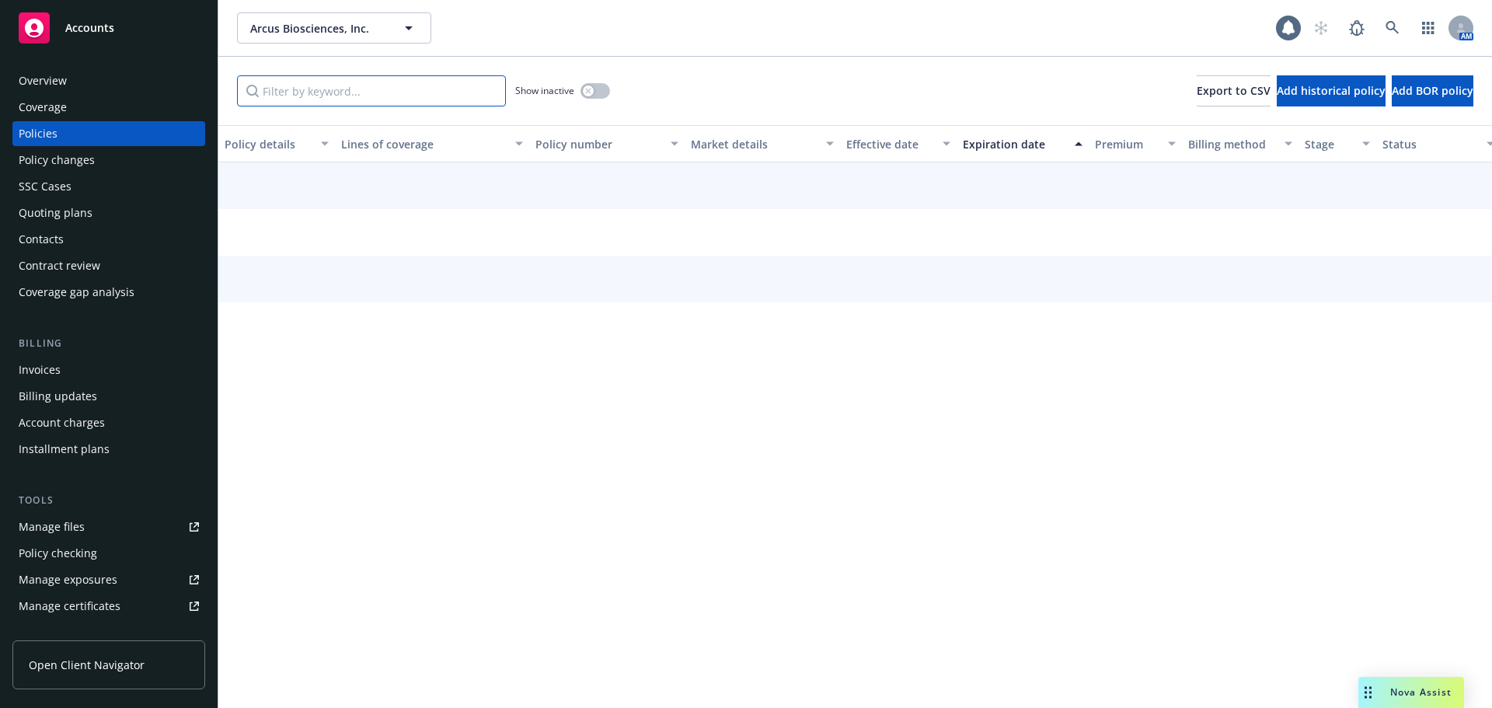
click at [278, 86] on input "Filter by keyword..." at bounding box center [371, 90] width 269 height 31
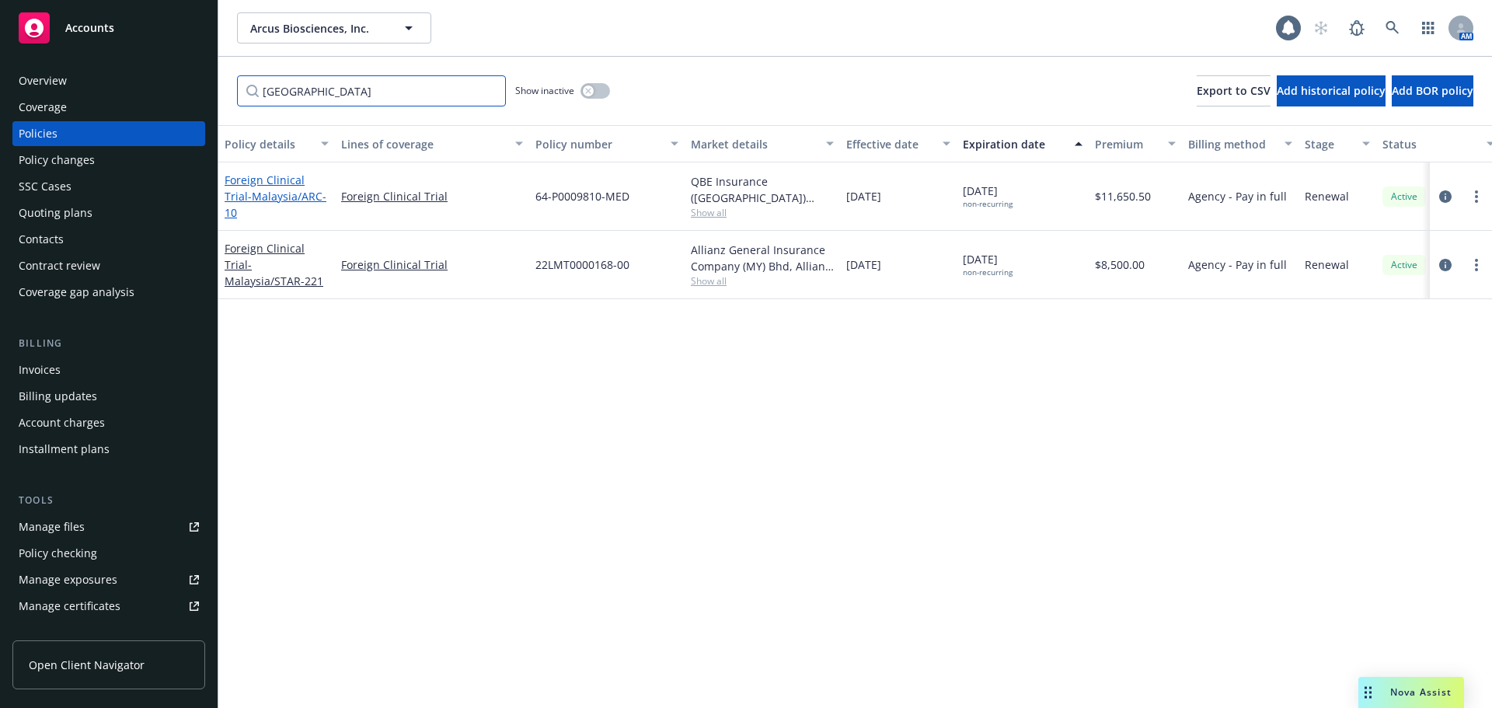
type input "malaysia"
click at [261, 191] on link "Foreign Clinical Trial - Malaysia/ARC-10" at bounding box center [276, 195] width 102 height 47
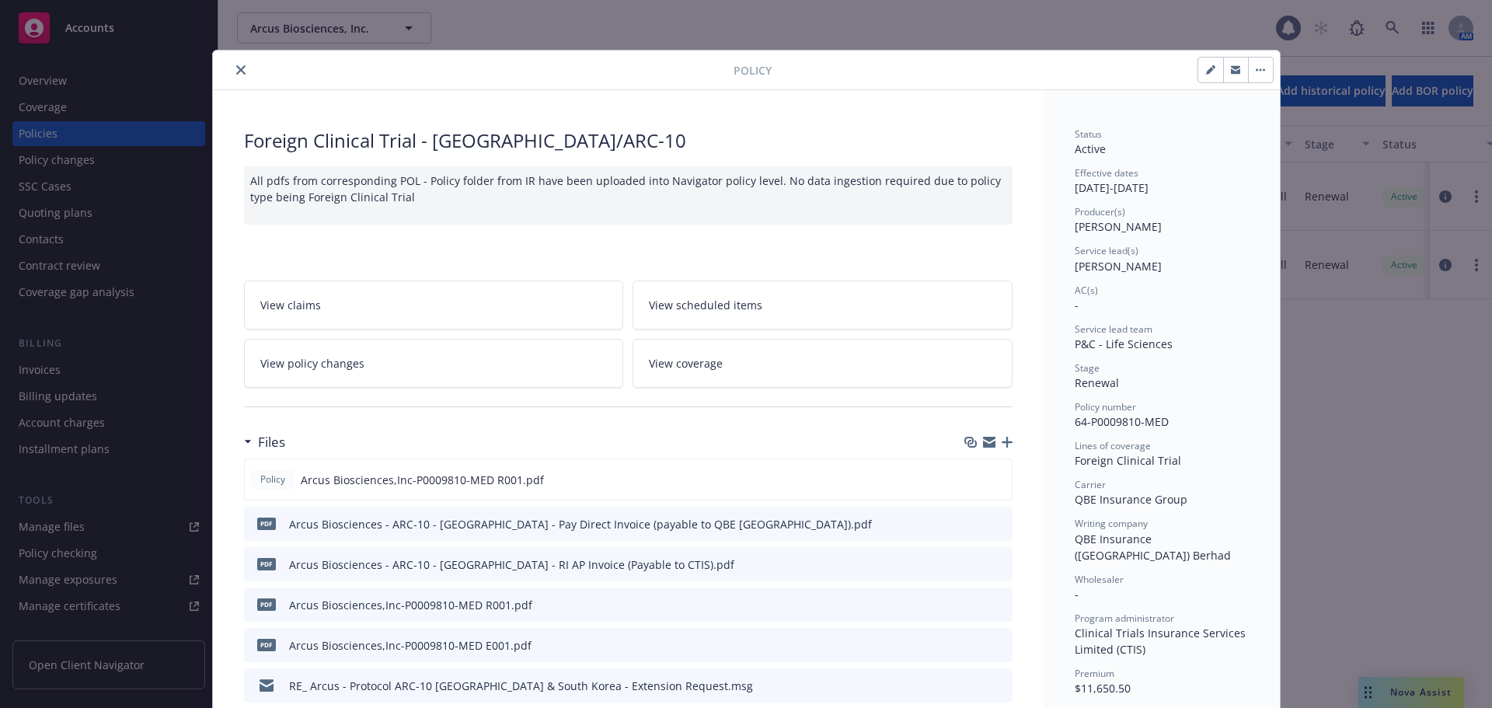
scroll to position [47, 0]
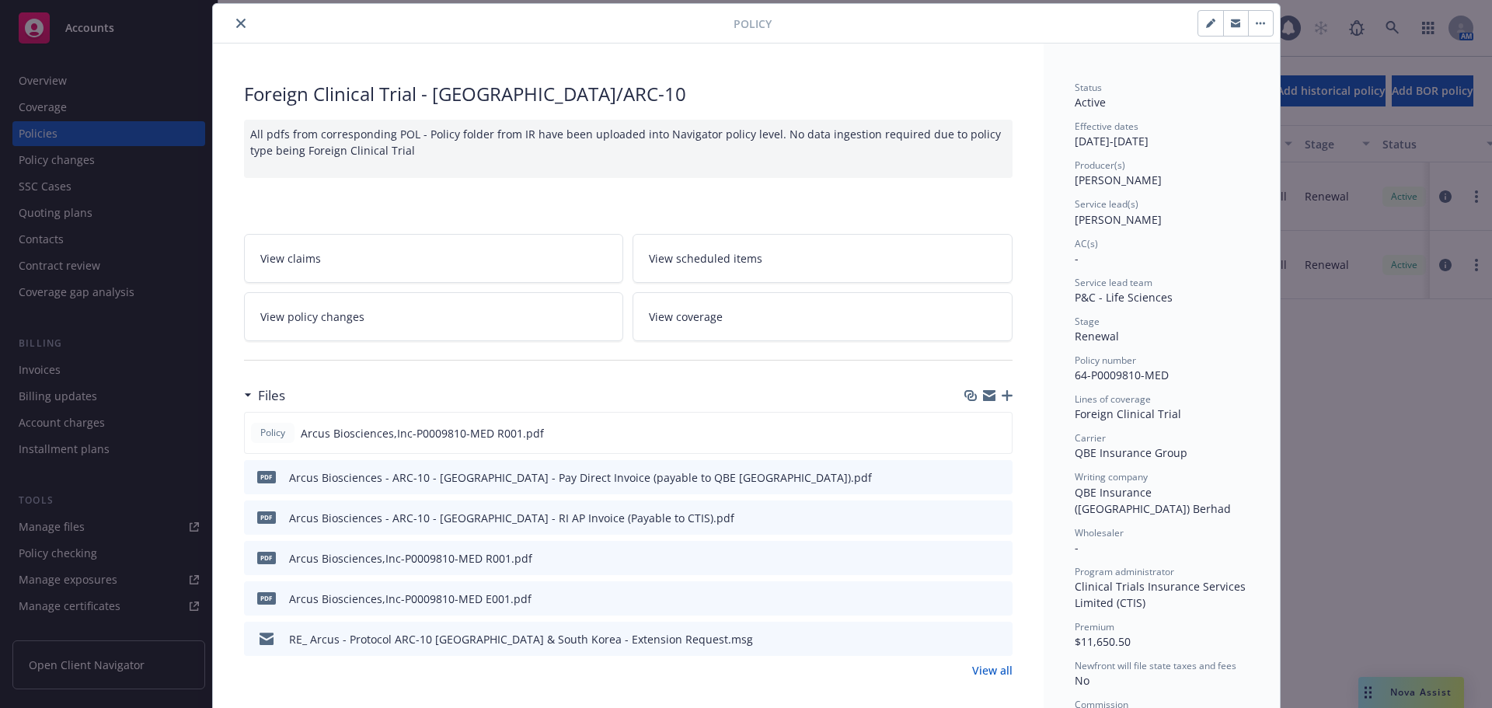
click at [1002, 398] on icon "button" at bounding box center [1006, 395] width 11 height 11
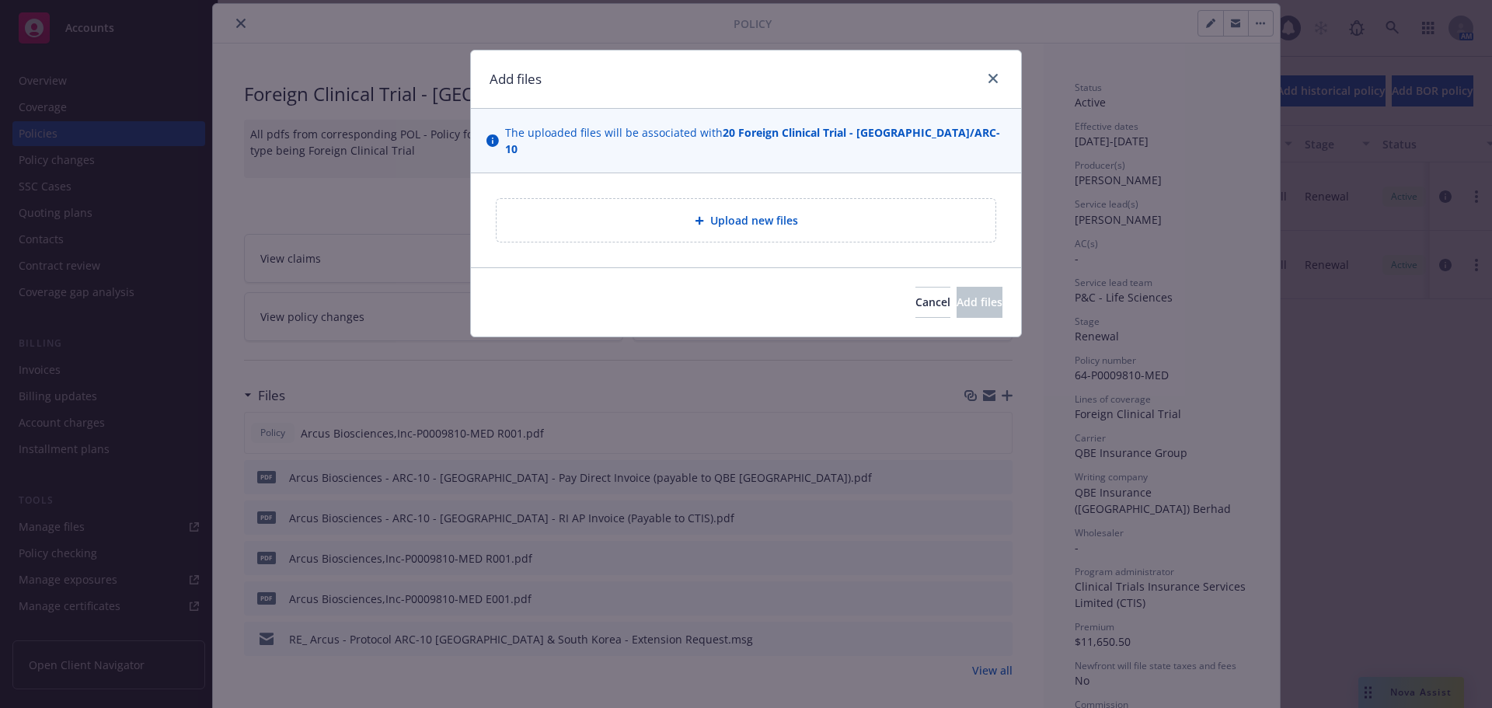
click at [763, 214] on div "Upload new files" at bounding box center [745, 220] width 499 height 43
type textarea "x"
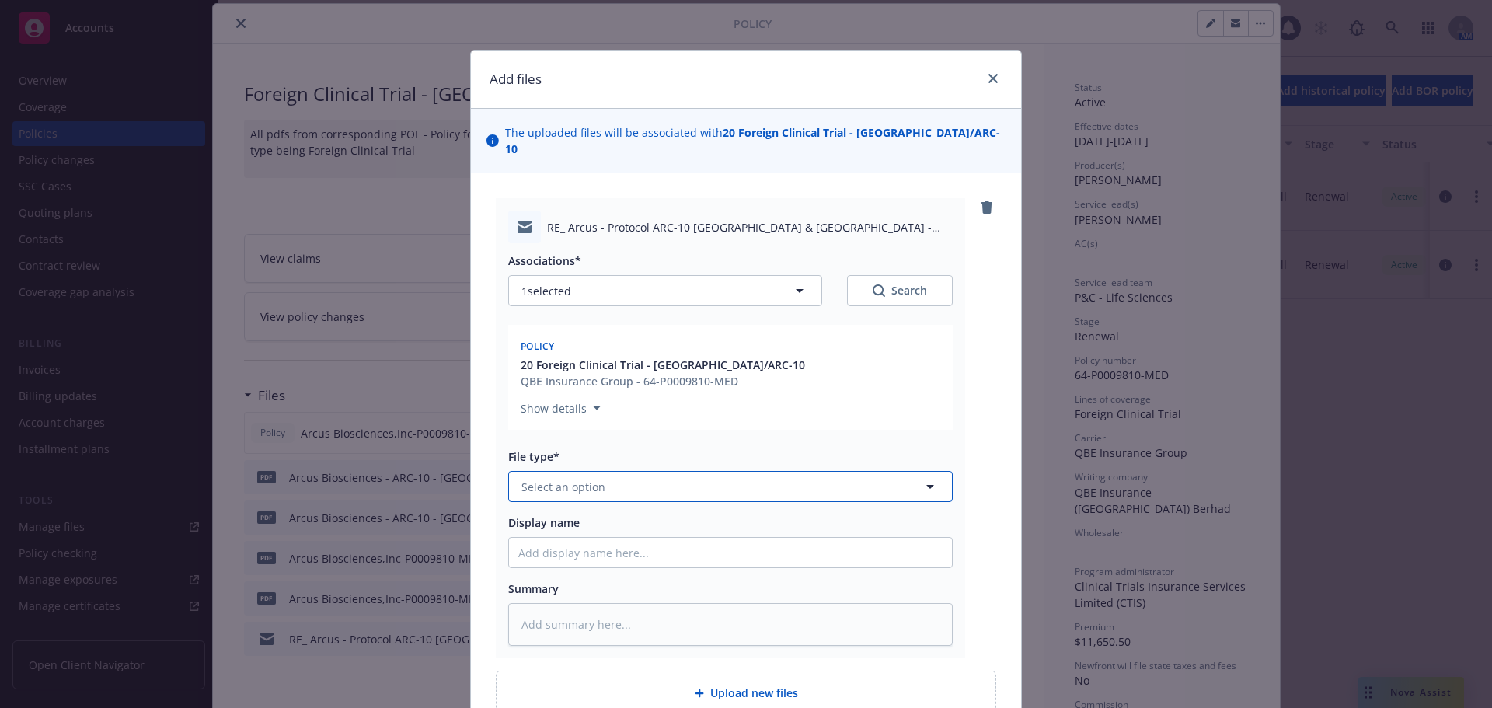
click at [583, 479] on span "Select an option" at bounding box center [563, 487] width 84 height 16
type input "email"
click at [601, 518] on div "Email" at bounding box center [730, 529] width 424 height 23
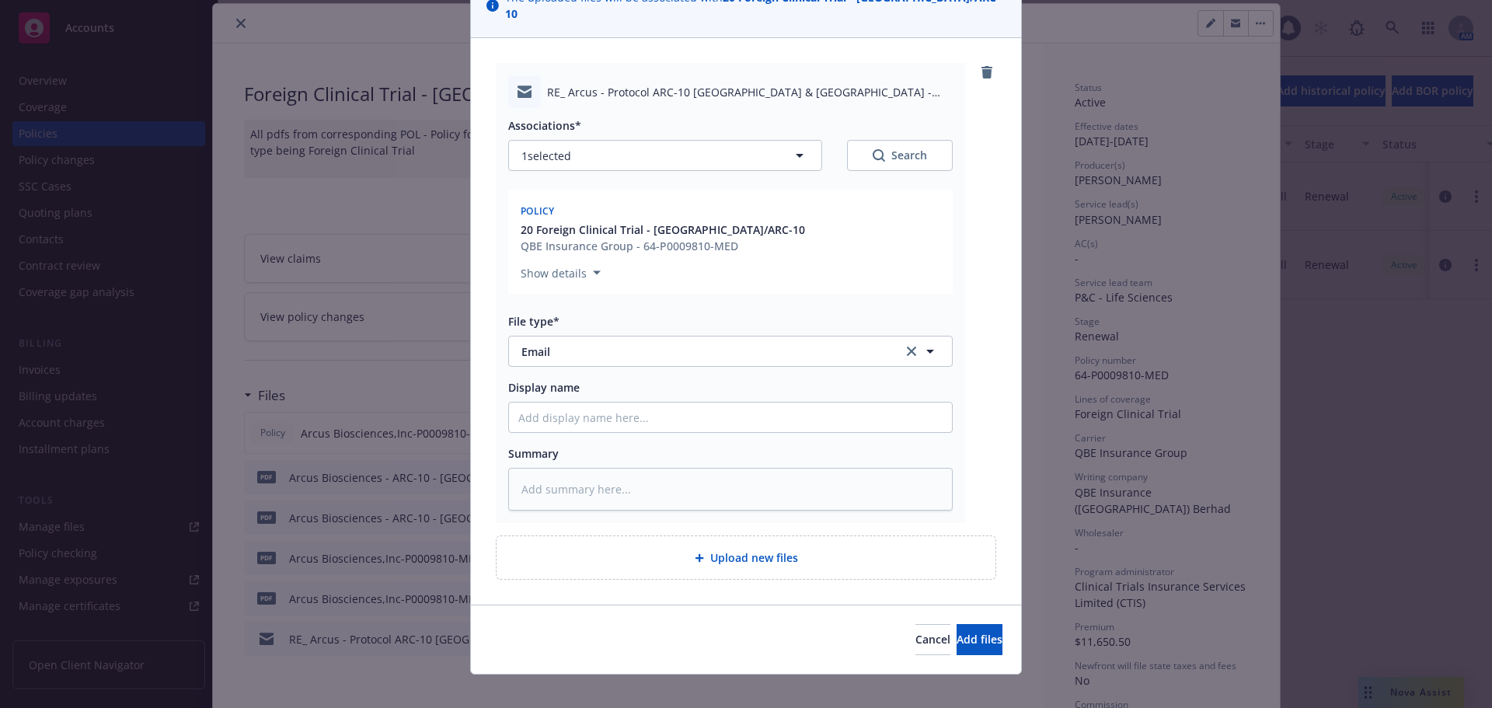
type textarea "x"
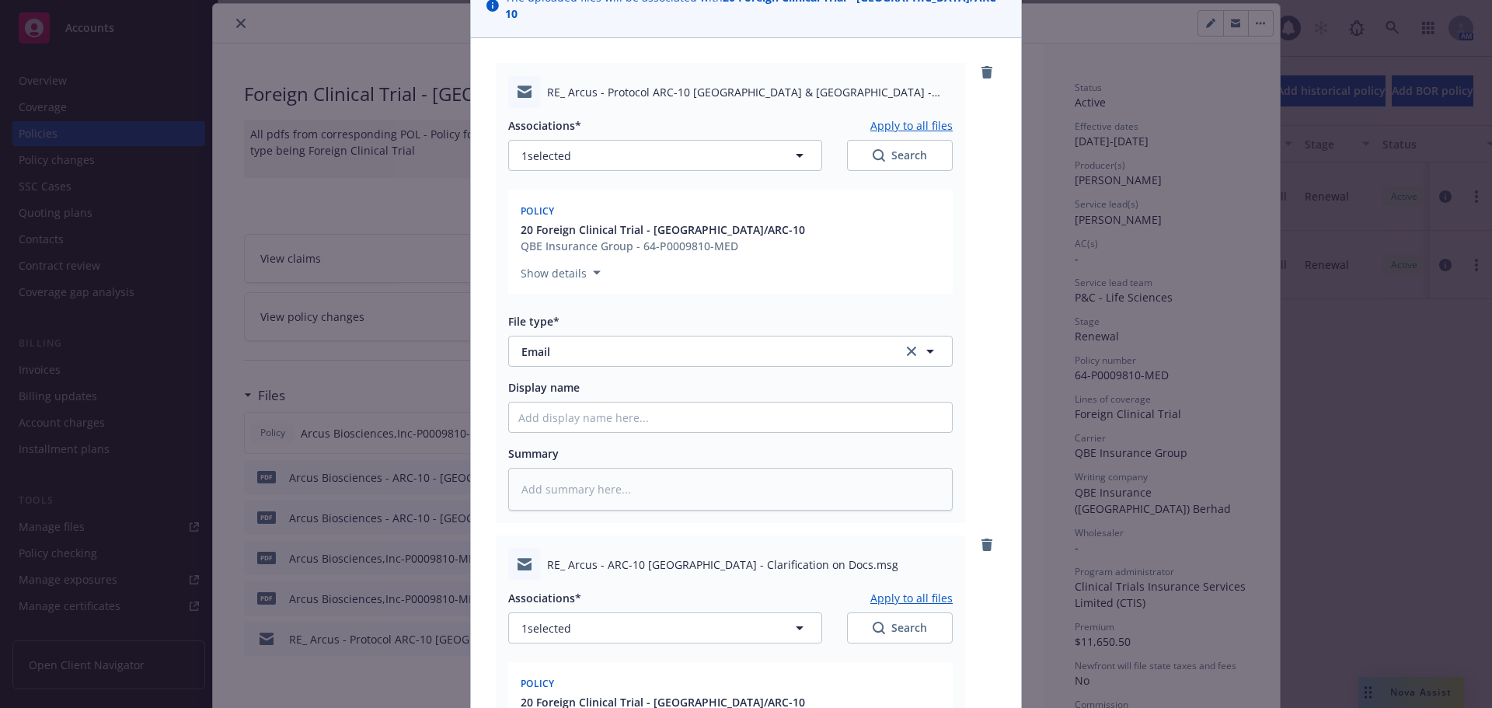
scroll to position [608, 0]
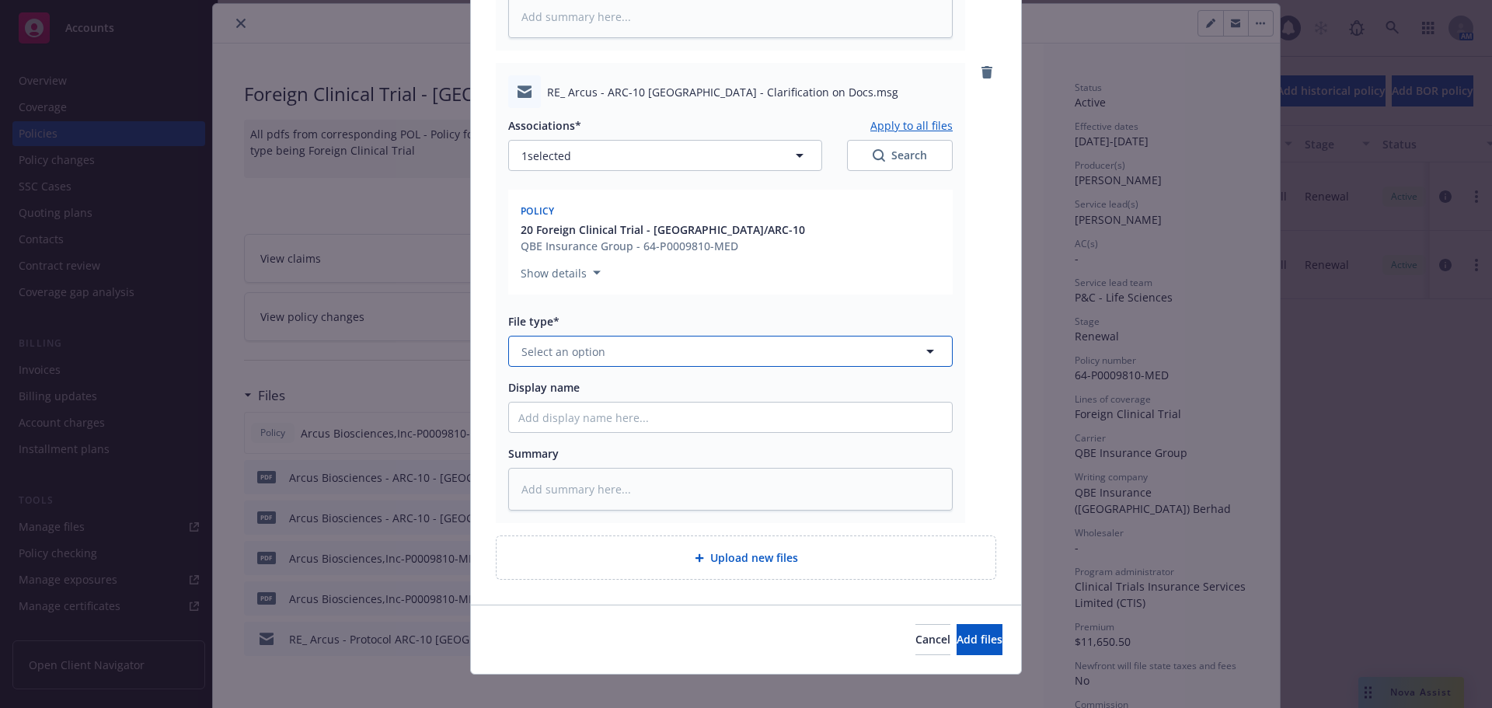
click at [560, 343] on span "Select an option" at bounding box center [563, 351] width 84 height 16
type input "email"
click at [587, 383] on div "Email" at bounding box center [730, 394] width 424 height 23
type textarea "x"
click at [578, 343] on span "Select an option" at bounding box center [563, 351] width 84 height 16
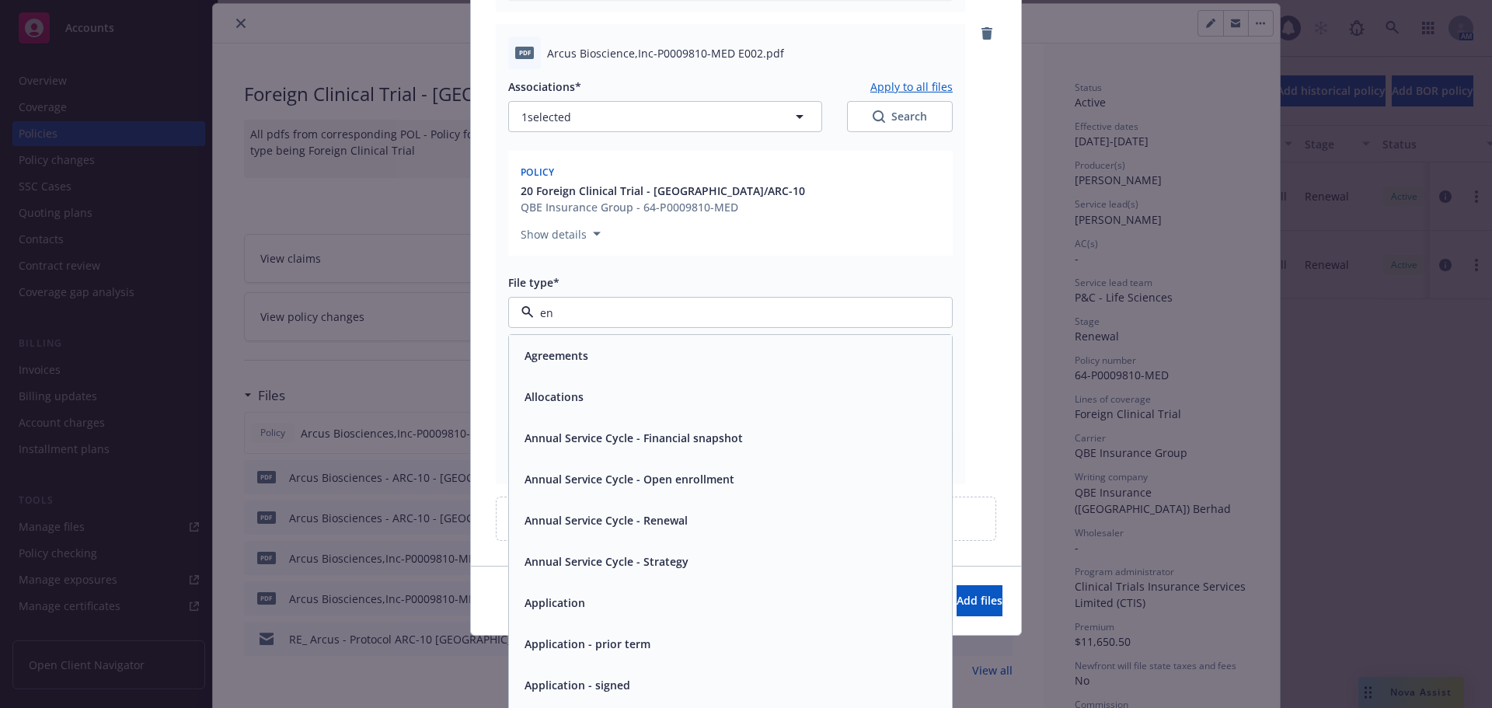
type input "end"
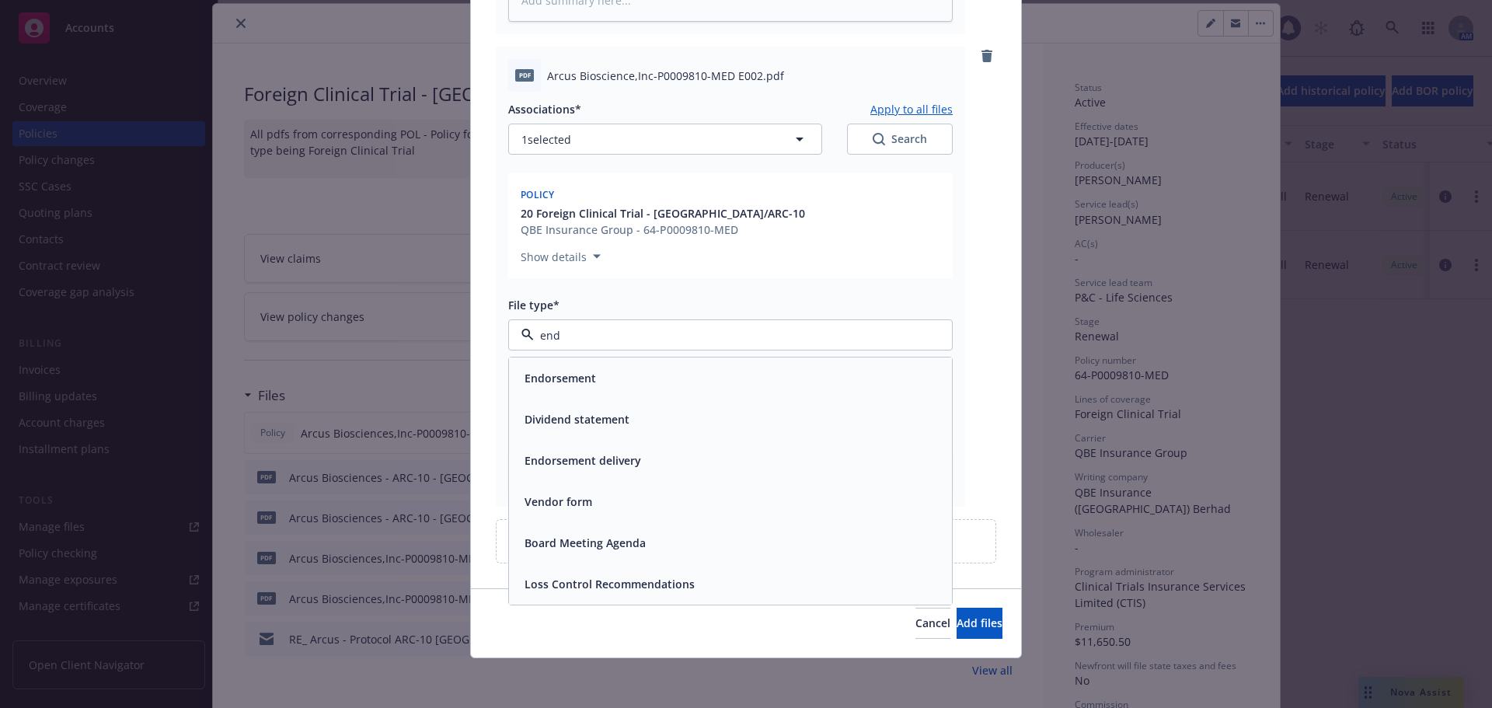
scroll to position [1080, 0]
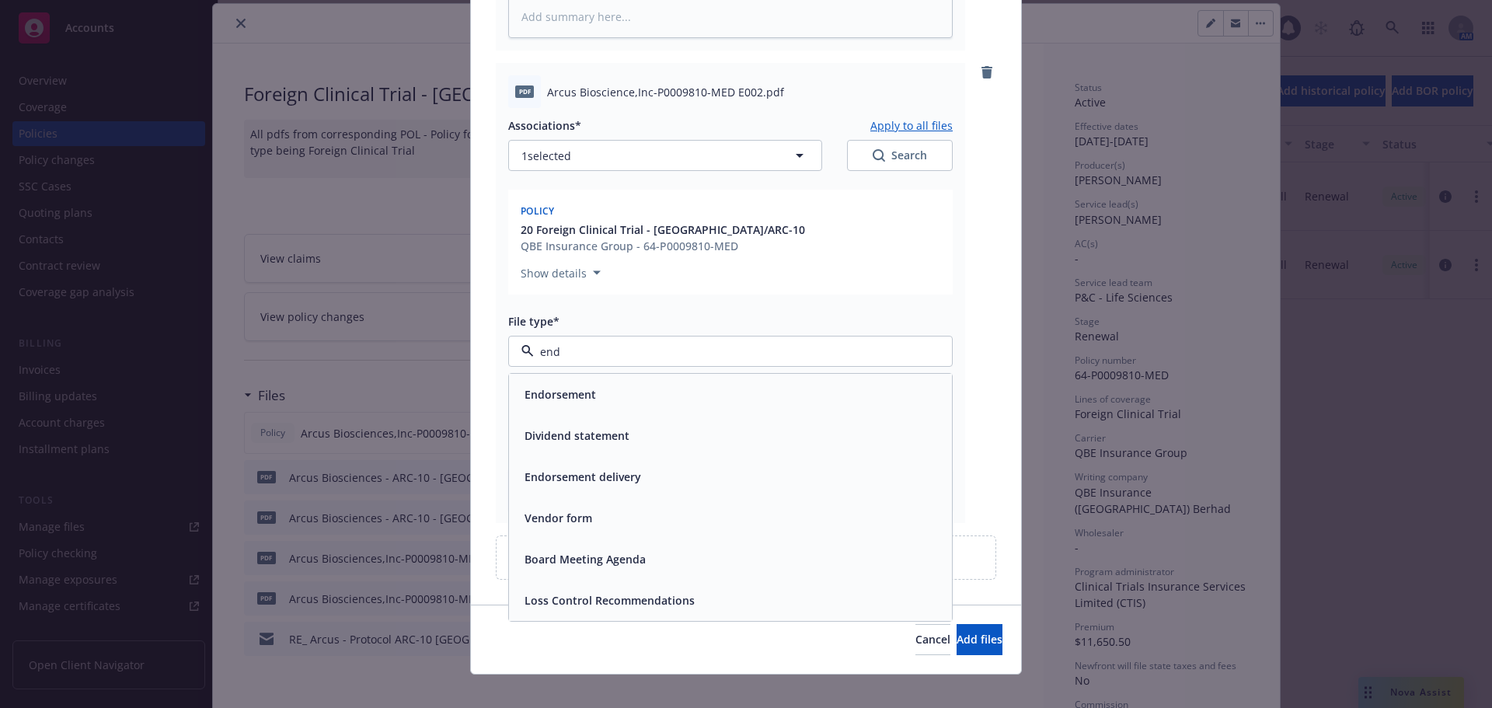
click at [553, 386] on span "Endorsement" at bounding box center [559, 394] width 71 height 16
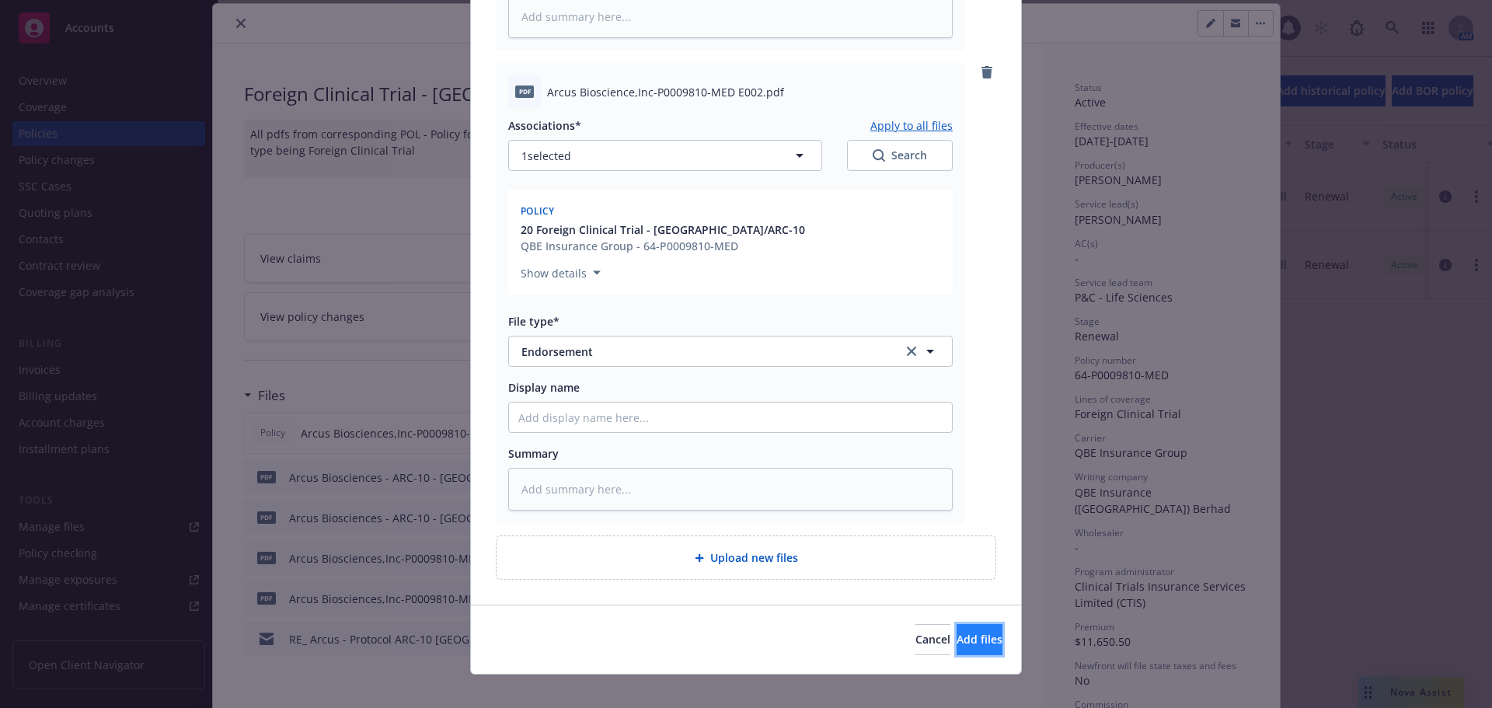
click at [956, 632] on span "Add files" at bounding box center [979, 639] width 46 height 15
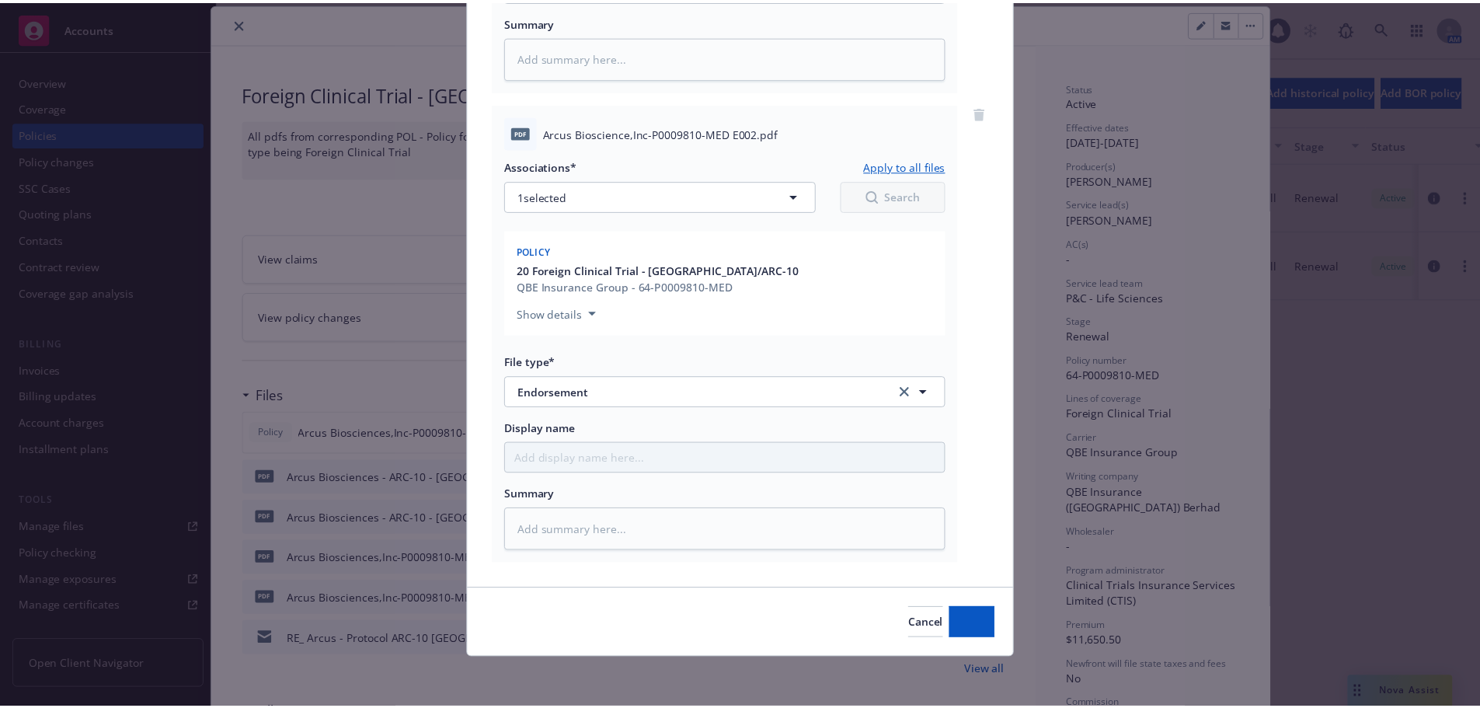
scroll to position [1023, 0]
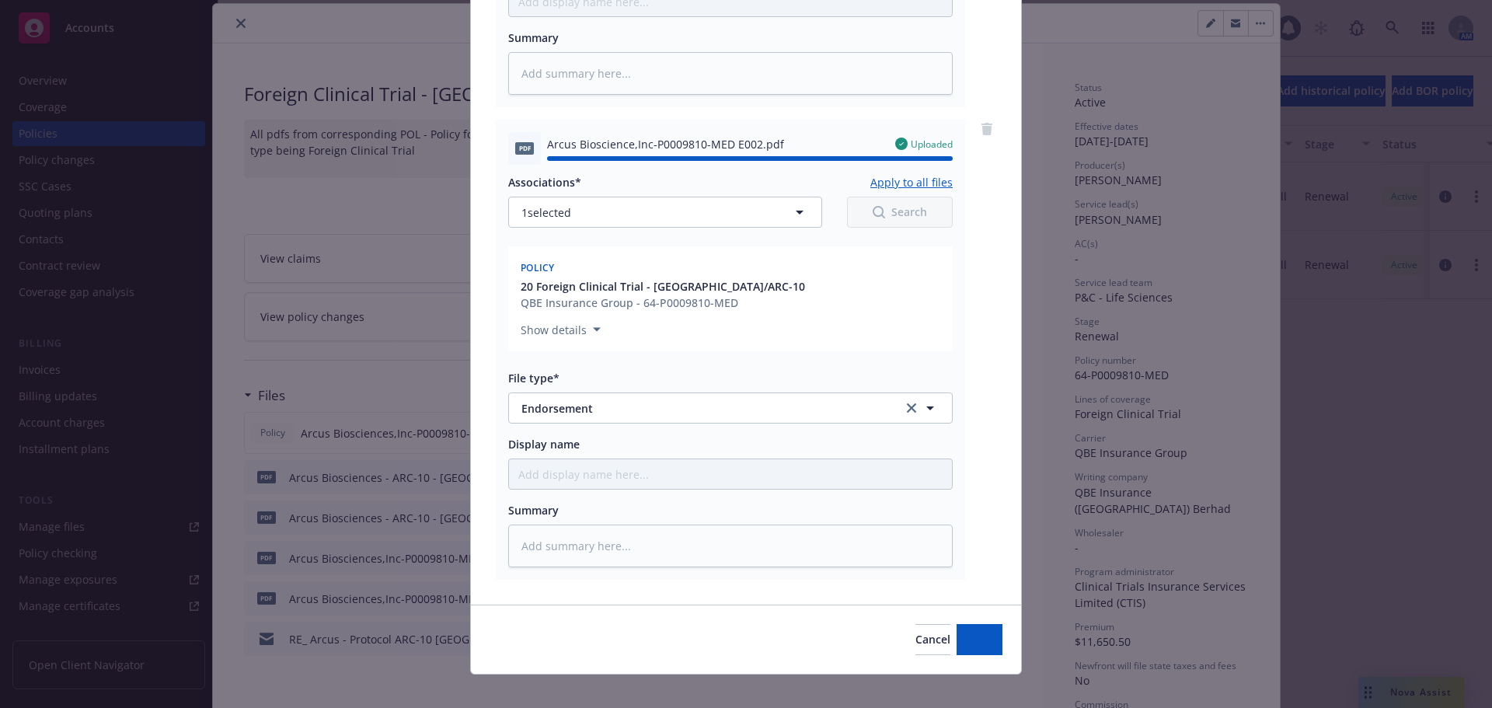
type textarea "x"
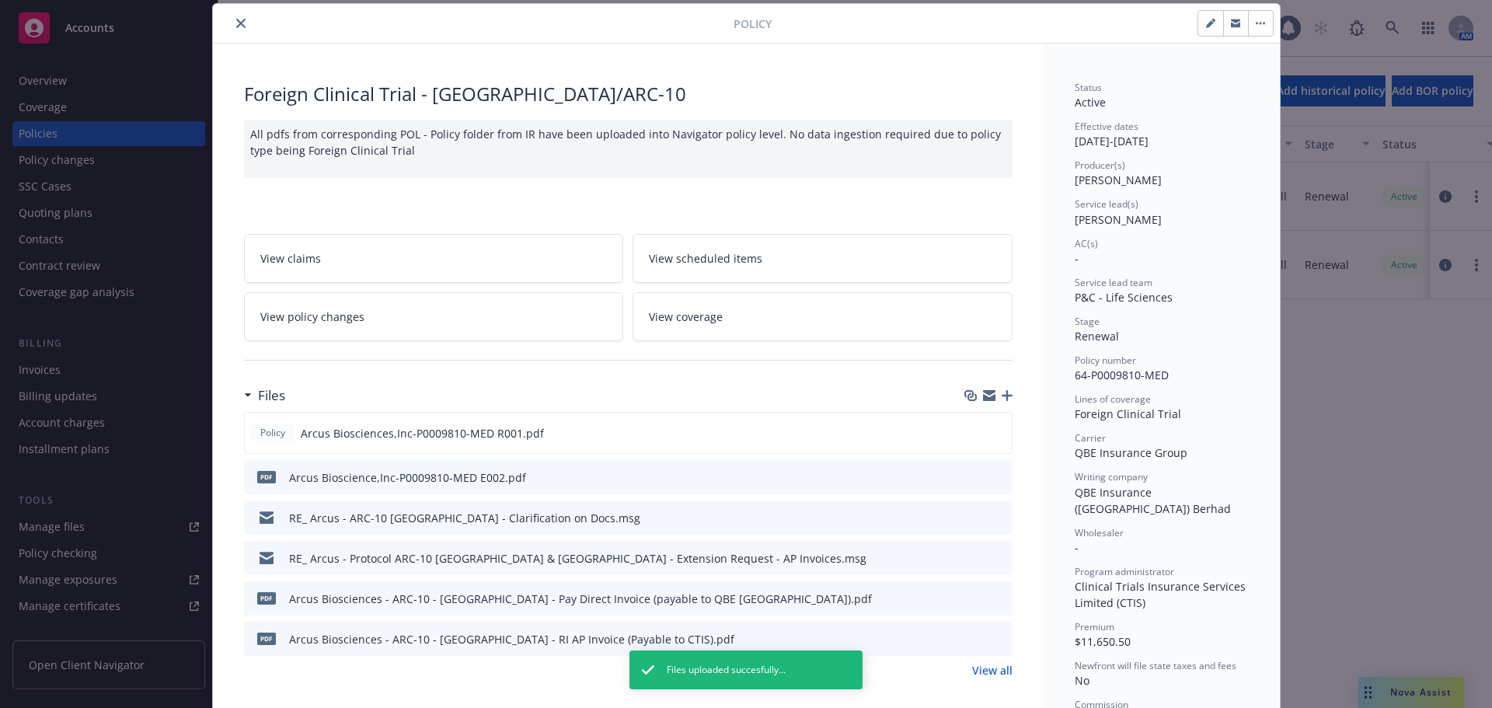
click at [305, 325] on link "View policy changes" at bounding box center [434, 316] width 380 height 49
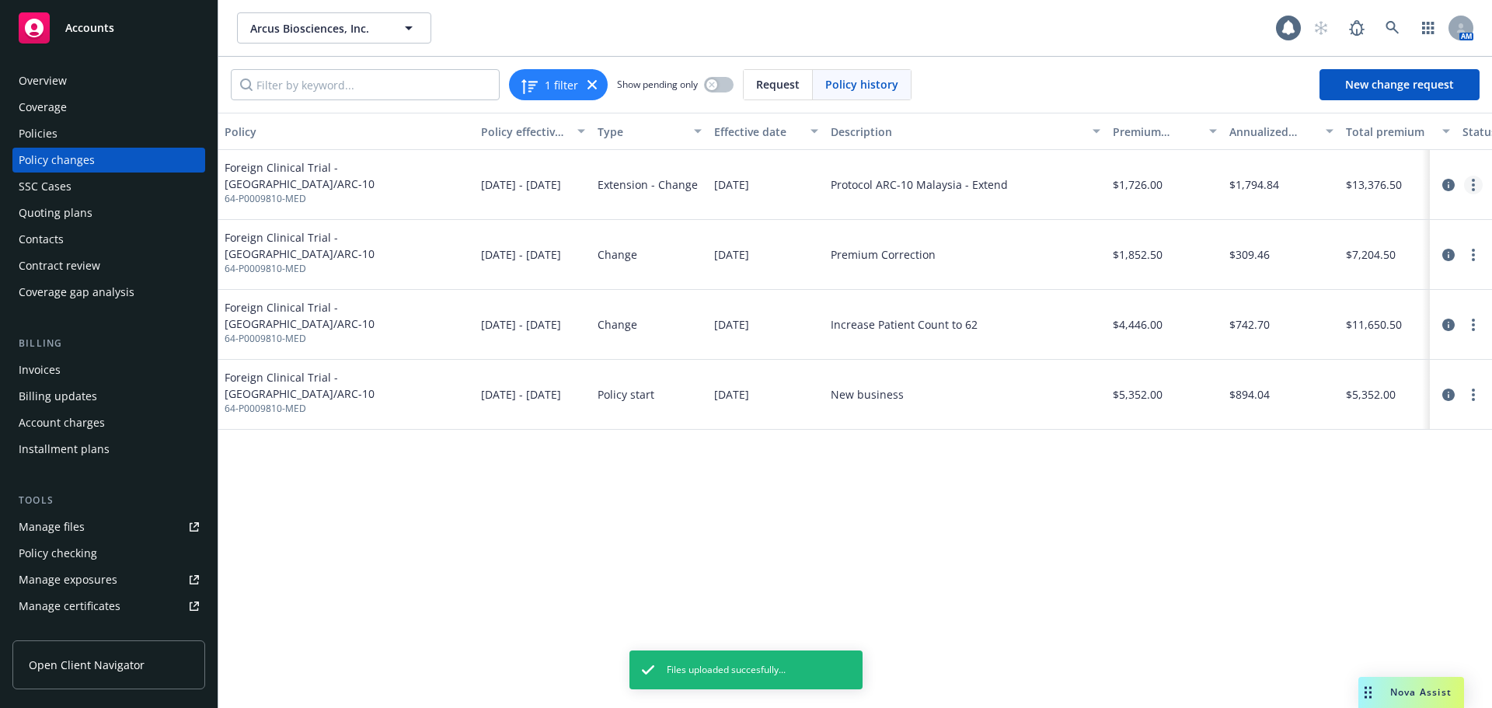
click at [1468, 185] on link "more" at bounding box center [1473, 185] width 19 height 19
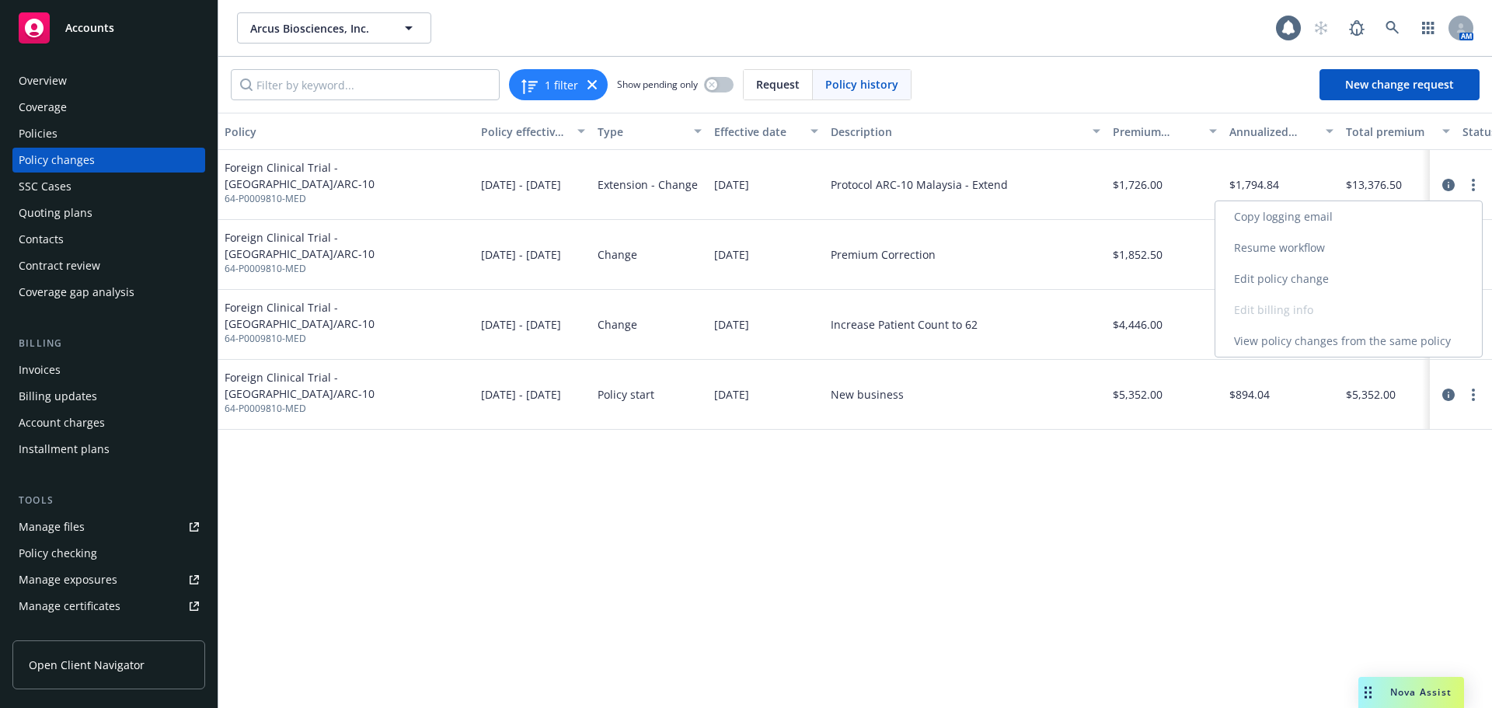
click at [1298, 252] on link "Resume workflow" at bounding box center [1348, 247] width 266 height 31
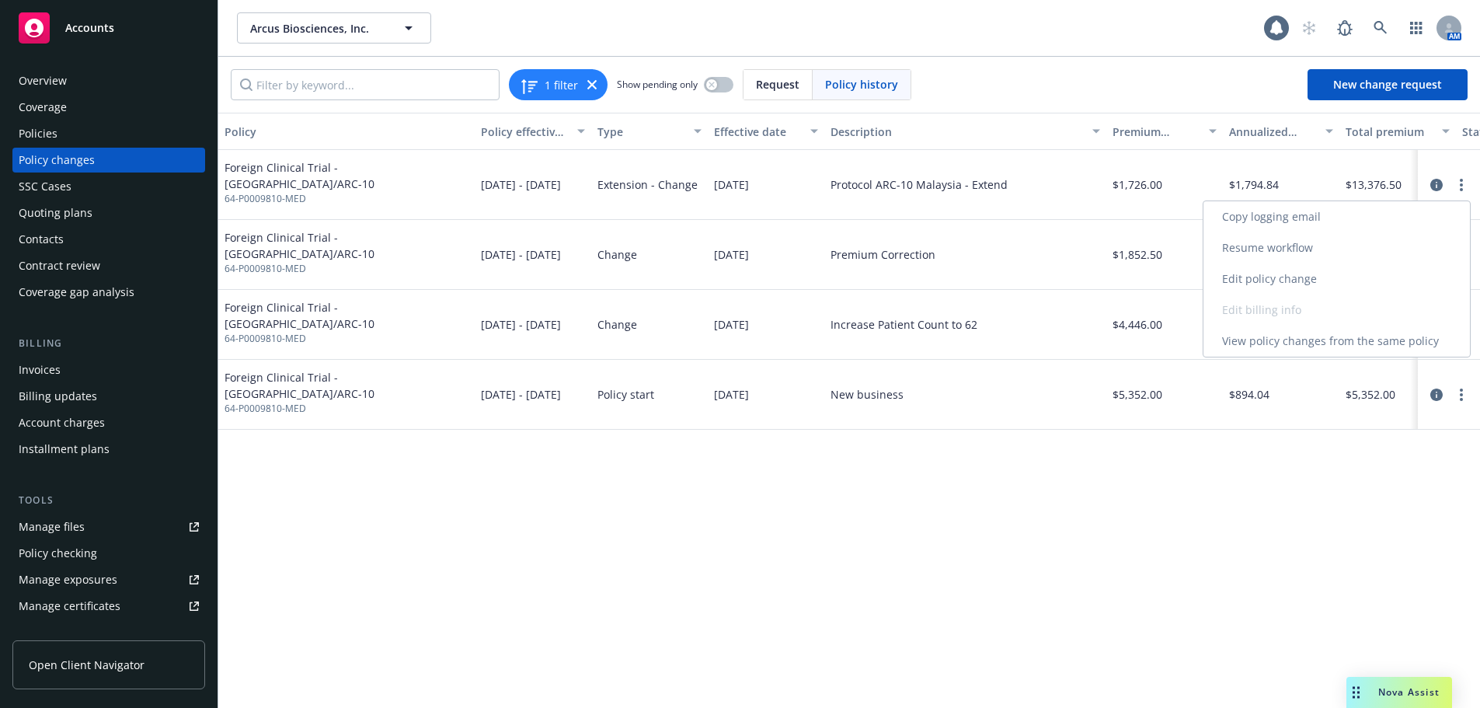
select select "ACCEPTED"
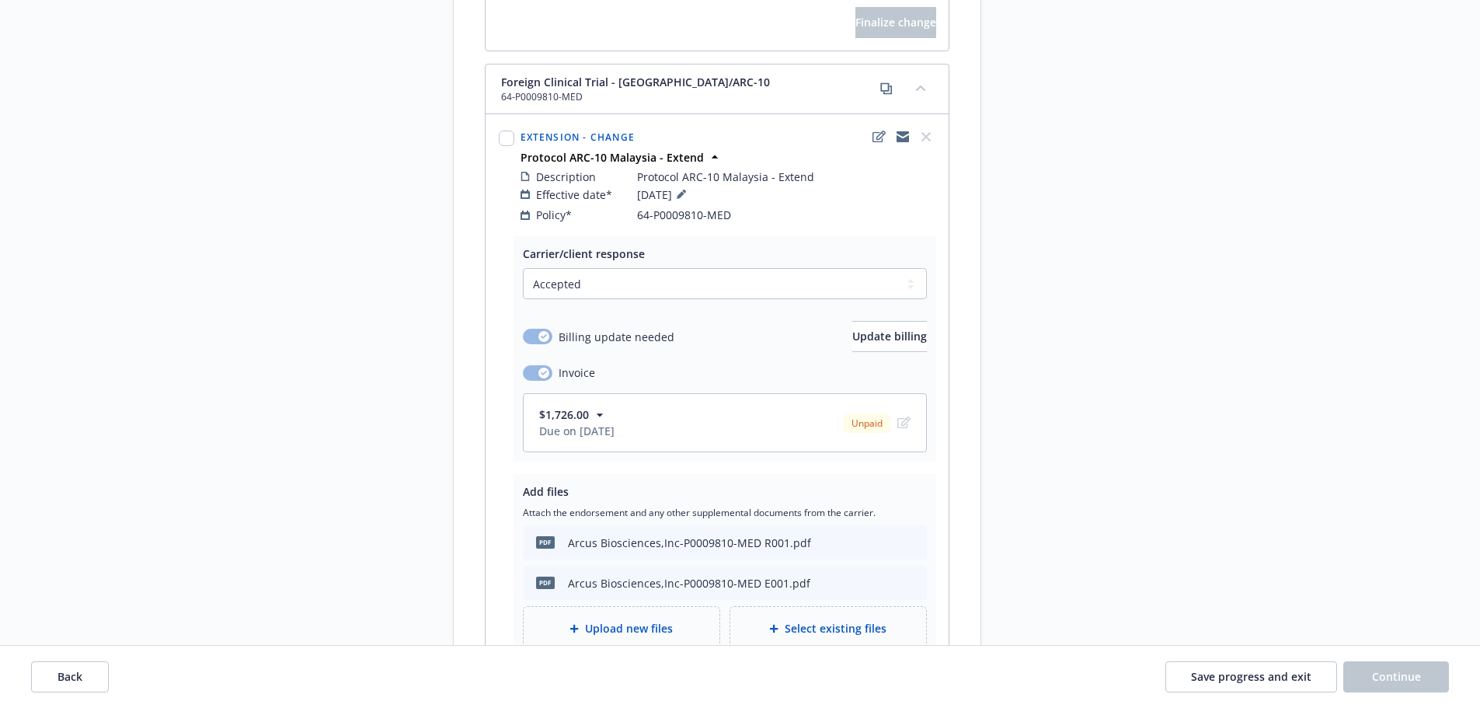
scroll to position [873, 0]
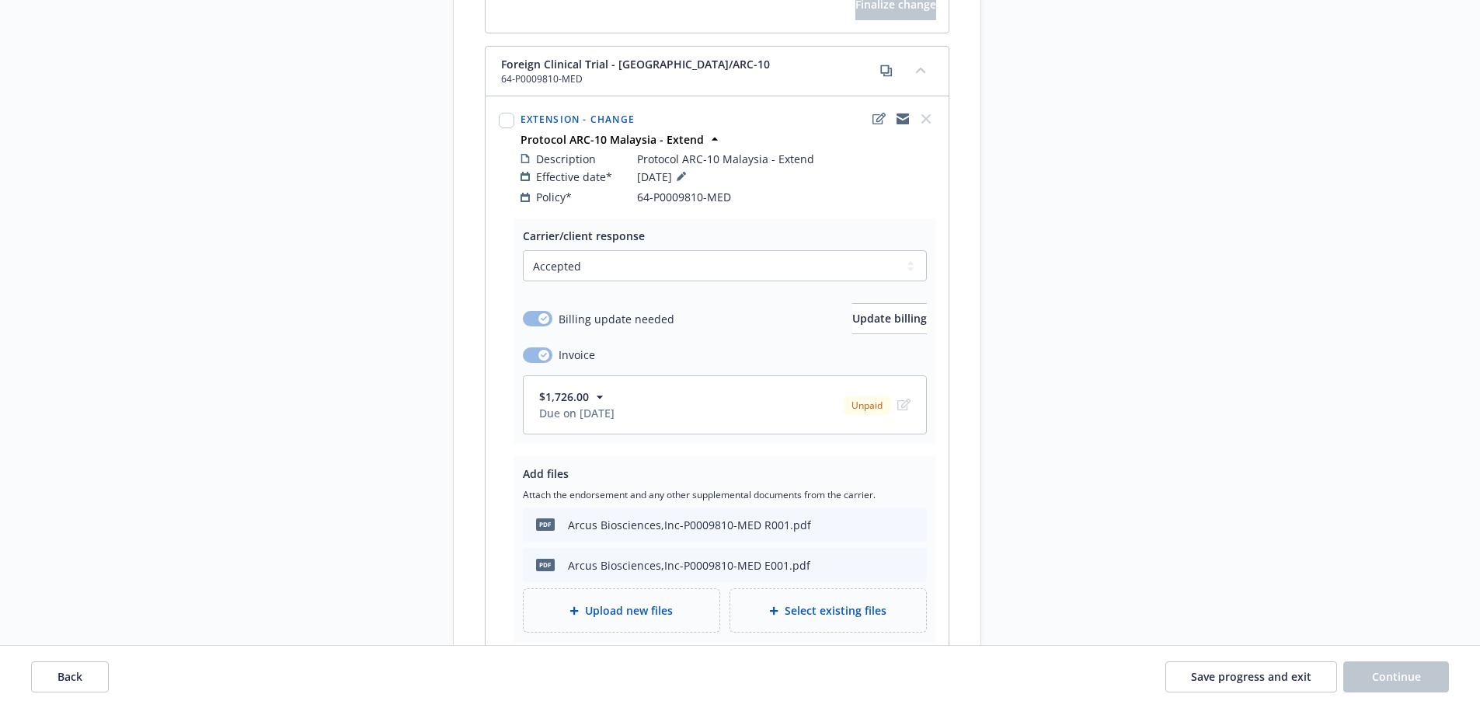
click at [676, 601] on div "Upload new files" at bounding box center [621, 610] width 171 height 18
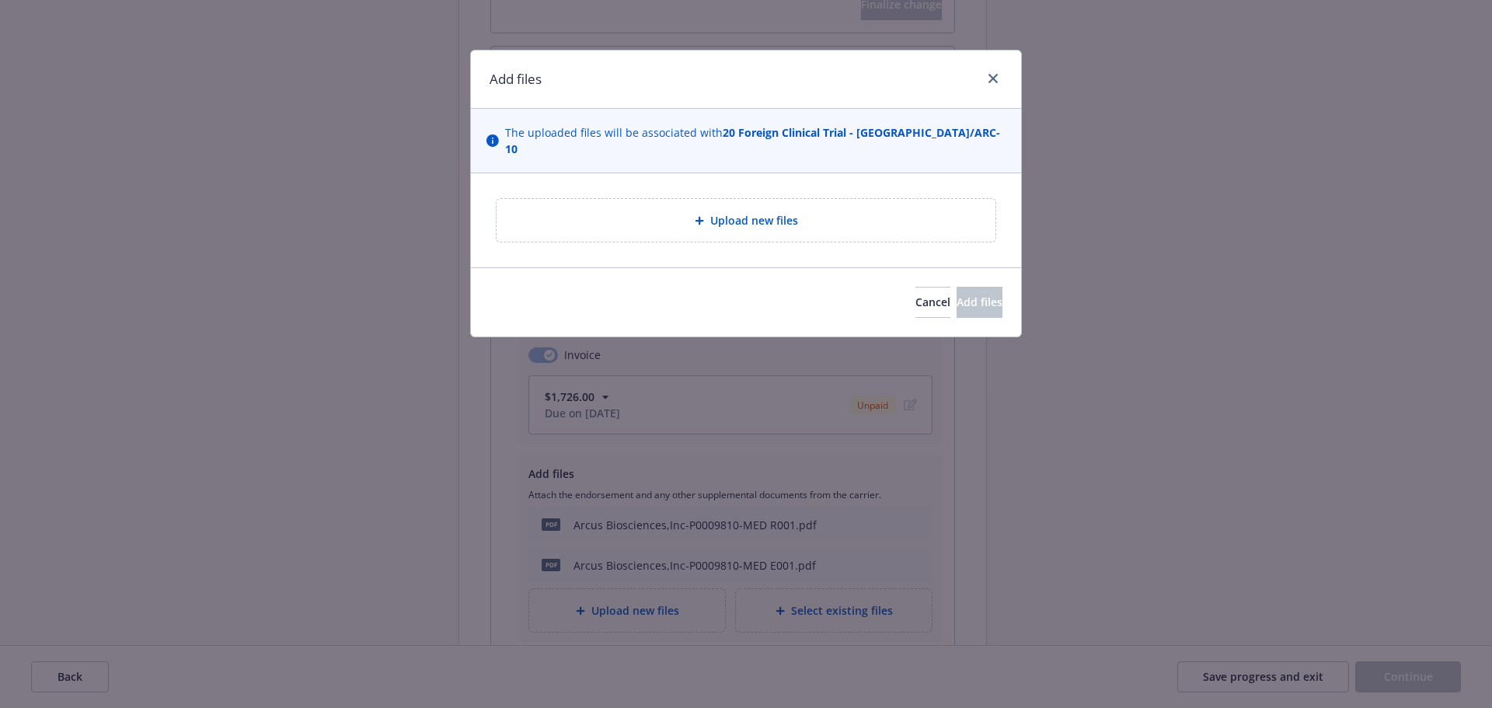
type textarea "x"
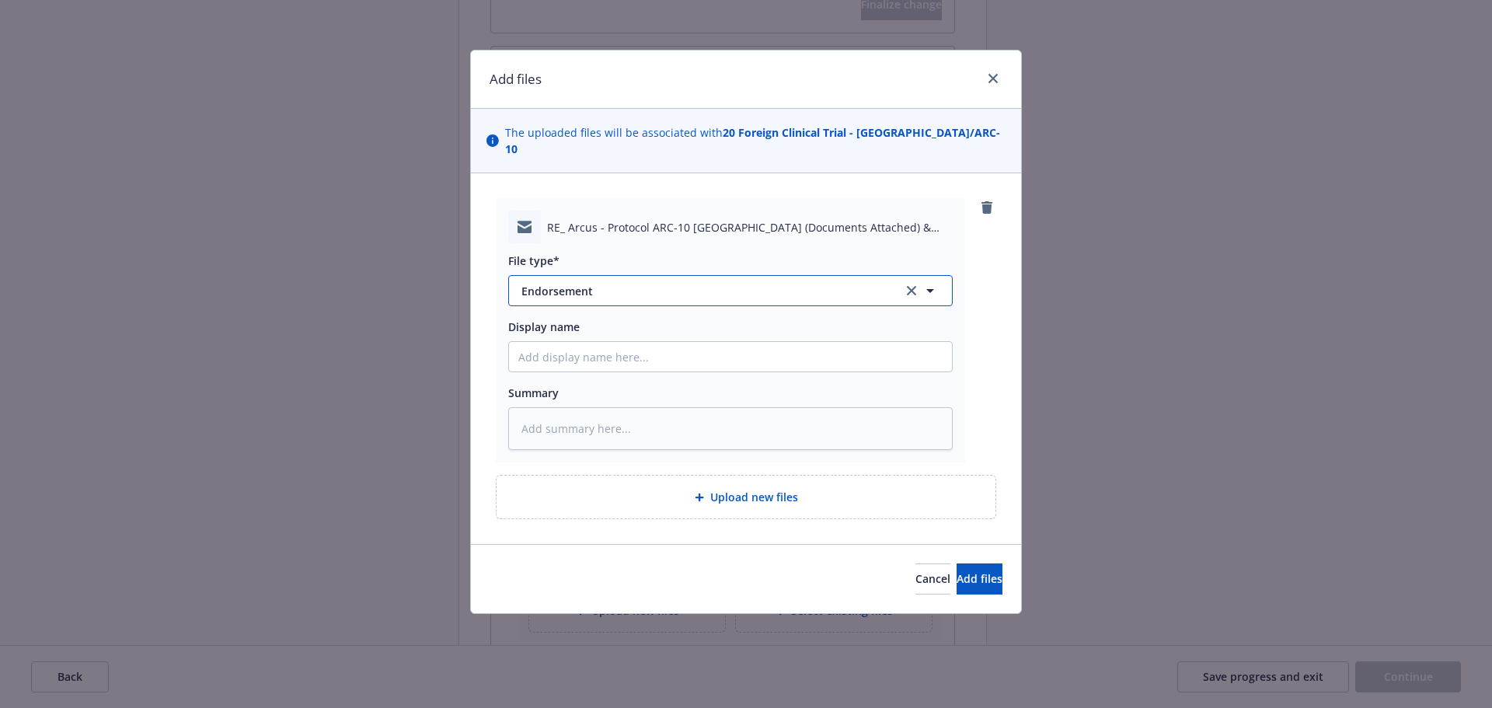
click at [592, 283] on span "Endorsement" at bounding box center [701, 291] width 360 height 16
type input "email"
click at [589, 313] on div "Email" at bounding box center [730, 333] width 443 height 41
click at [977, 563] on button "Add files" at bounding box center [979, 578] width 46 height 31
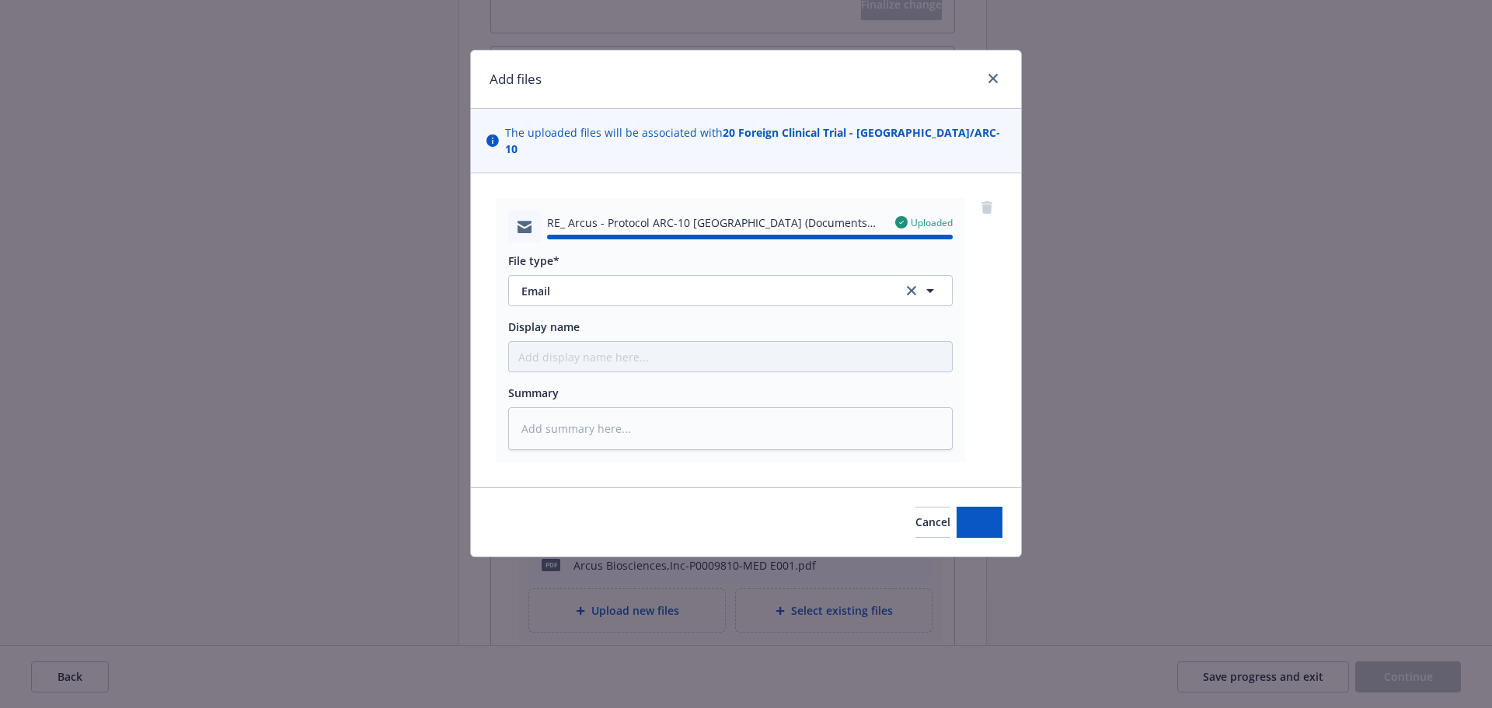
type textarea "x"
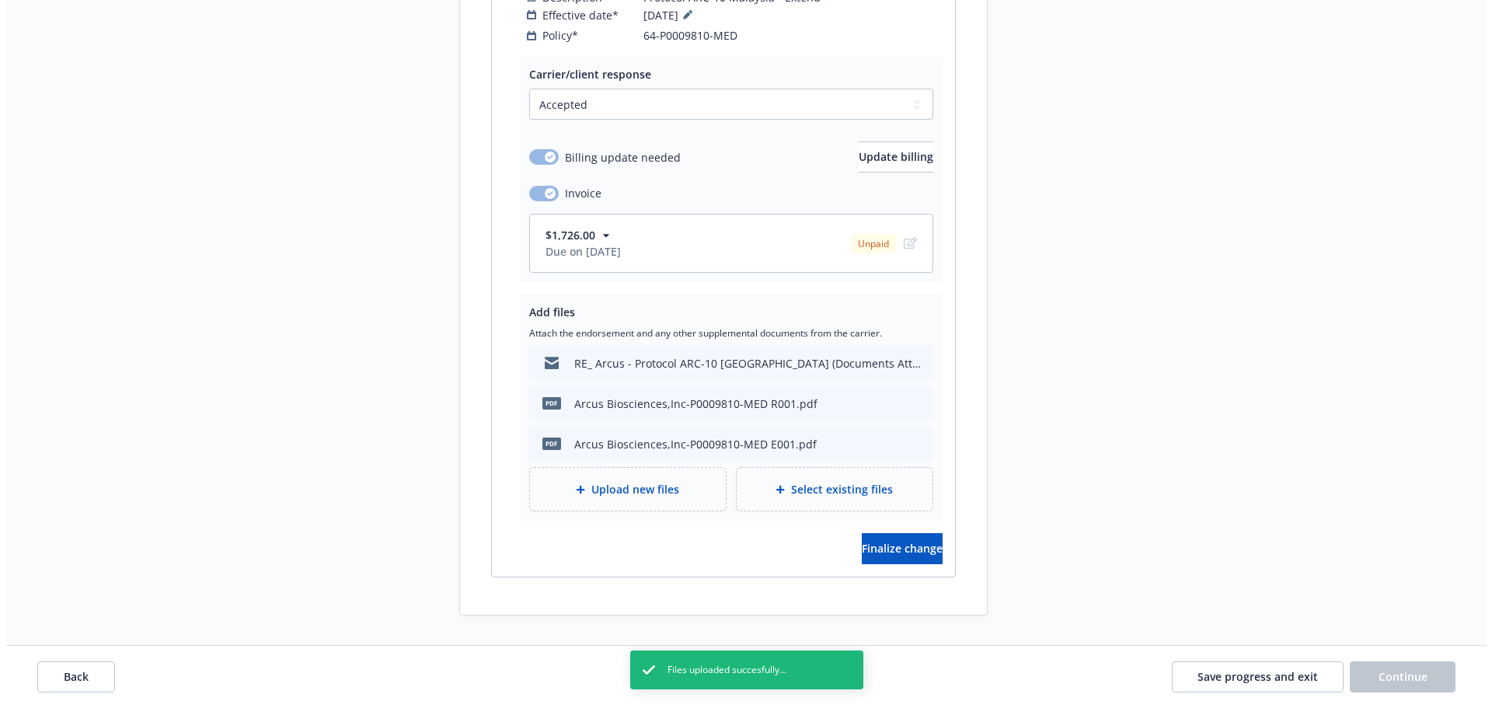
scroll to position [1051, 0]
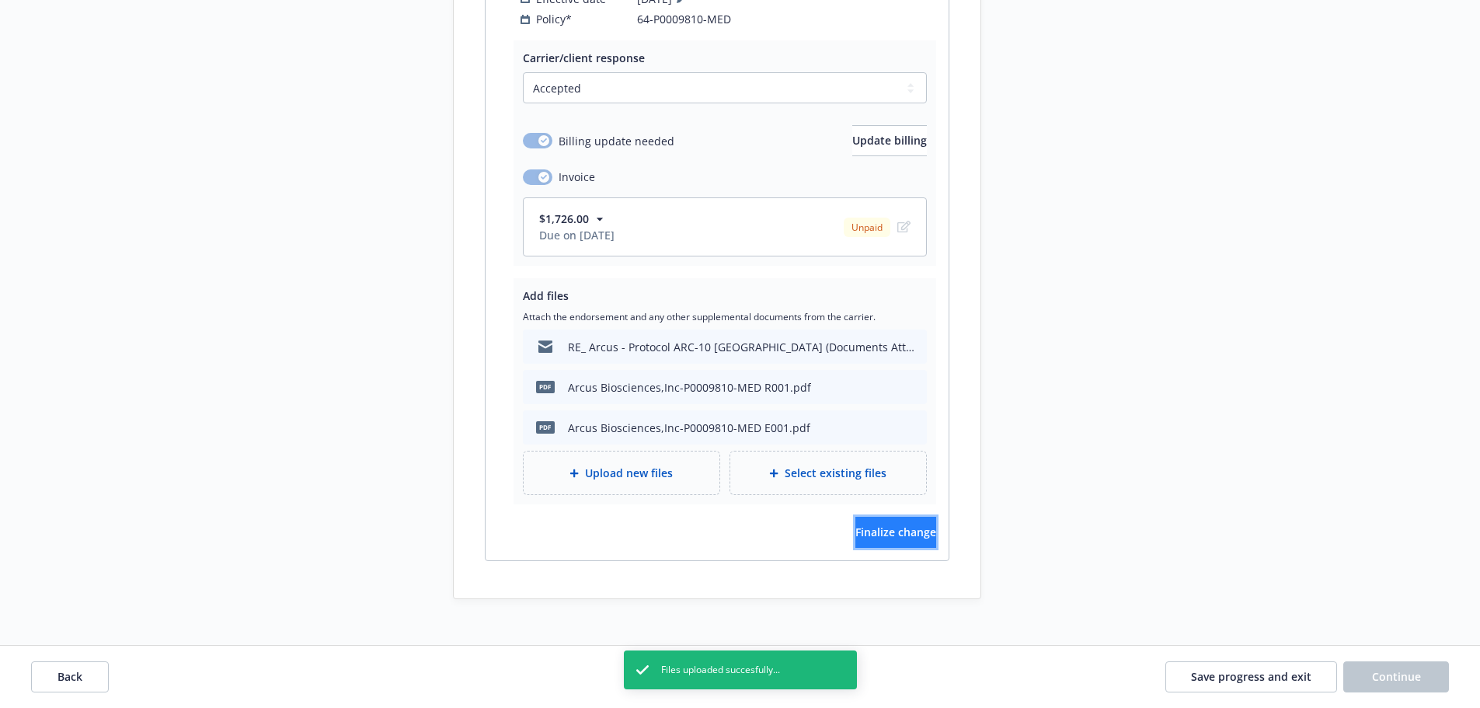
click at [889, 528] on button "Finalize change" at bounding box center [895, 532] width 81 height 31
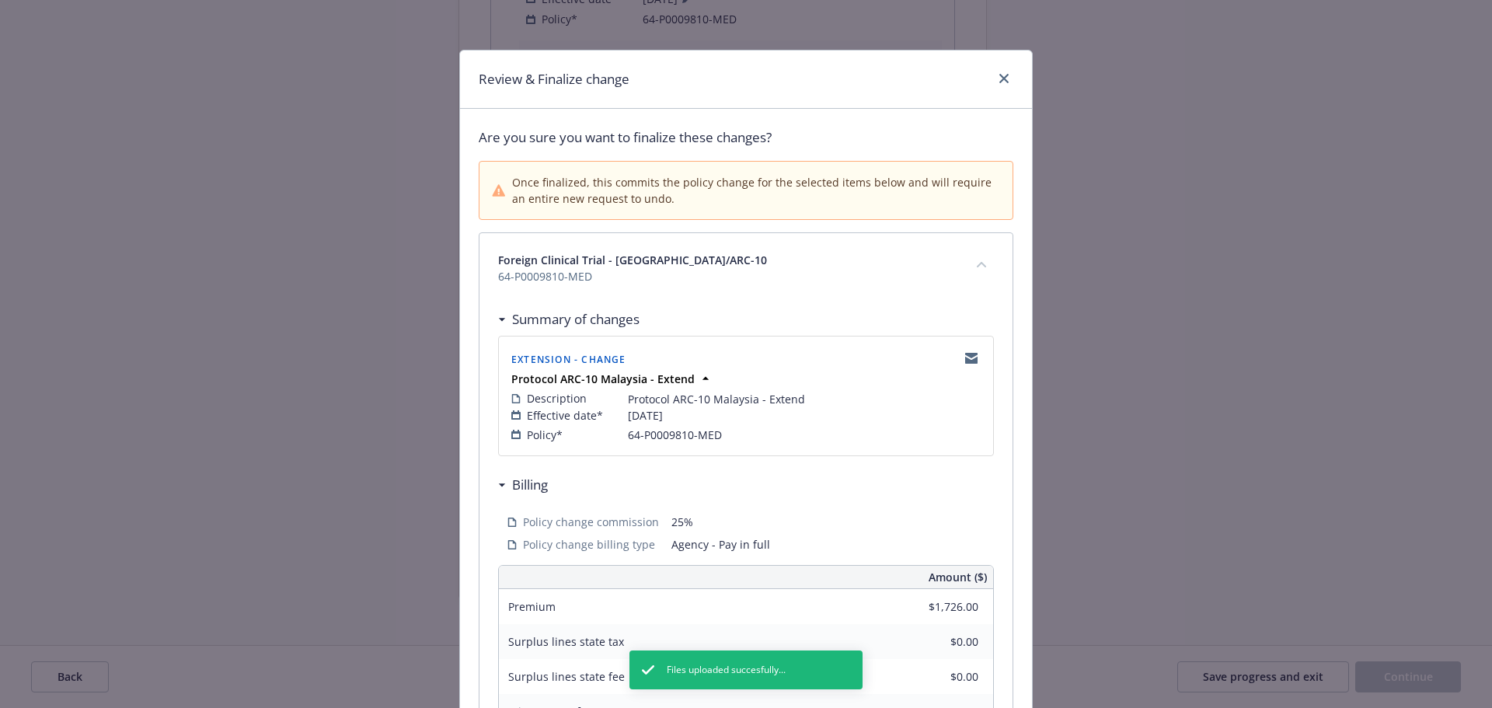
scroll to position [343, 0]
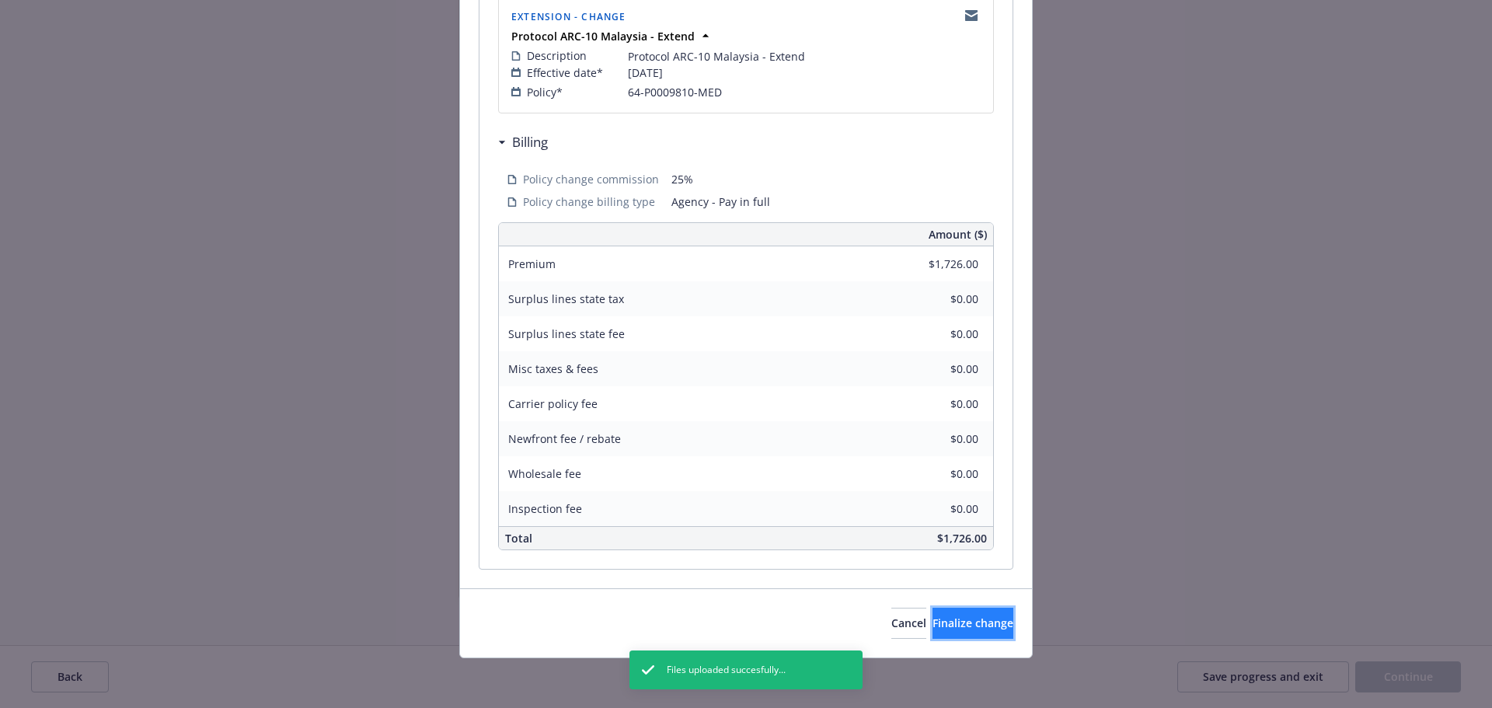
click at [941, 629] on span "Finalize change" at bounding box center [972, 622] width 81 height 15
select select "ACCEPTED"
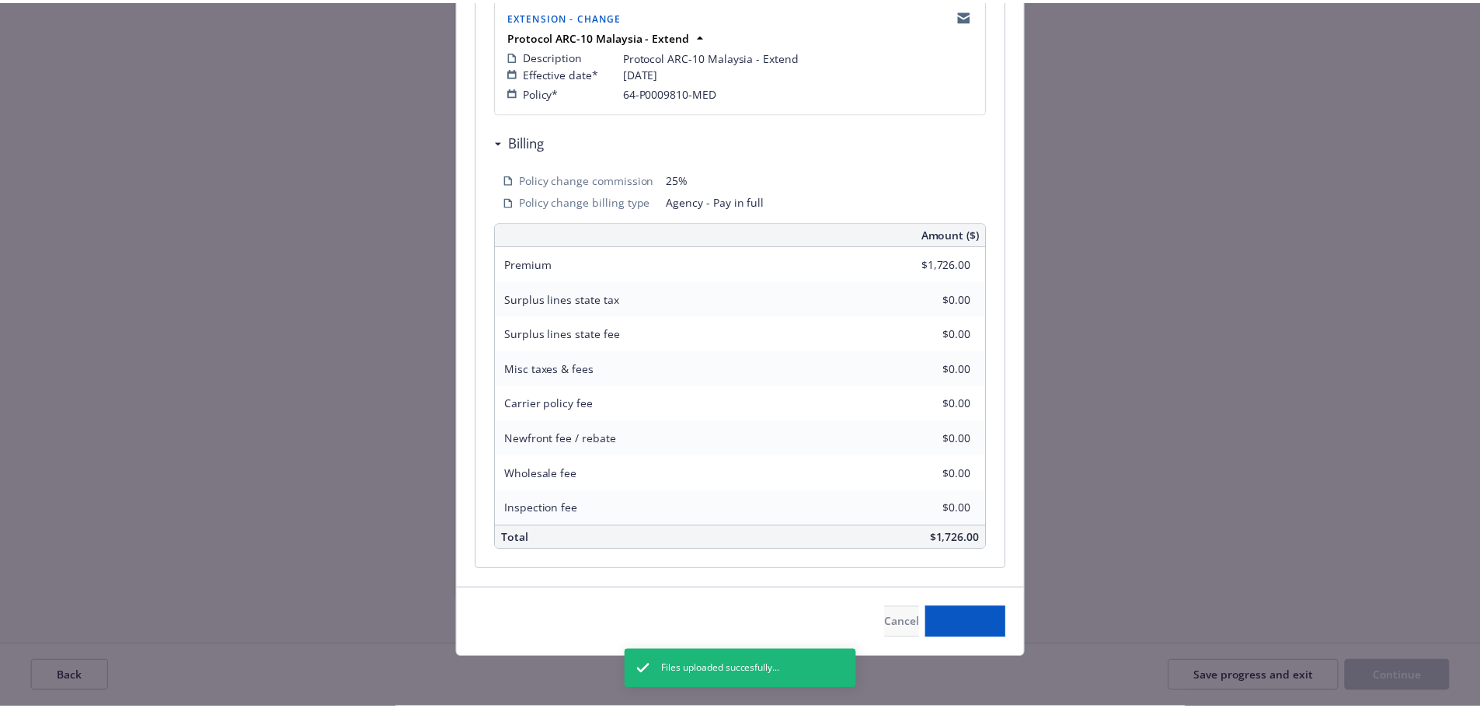
scroll to position [1050, 0]
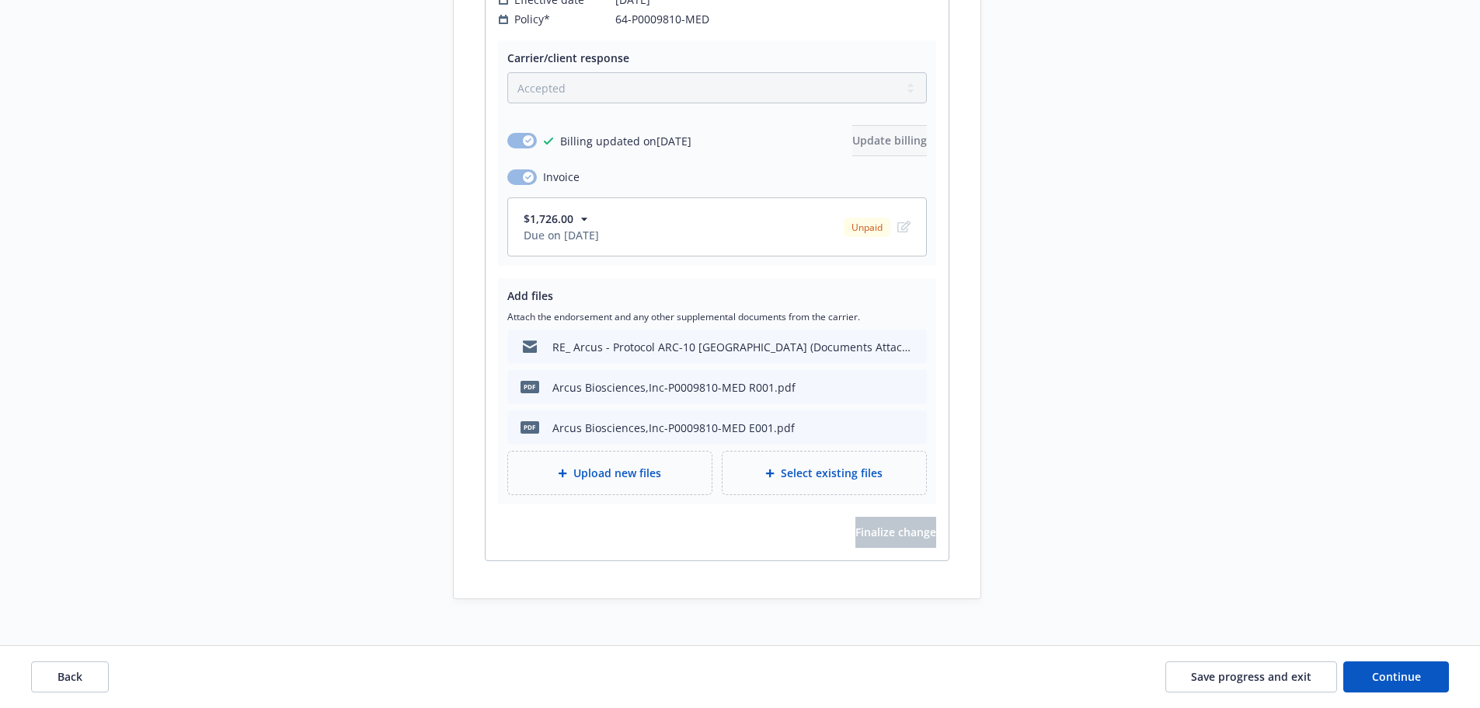
click at [580, 211] on icon "button" at bounding box center [584, 219] width 16 height 16
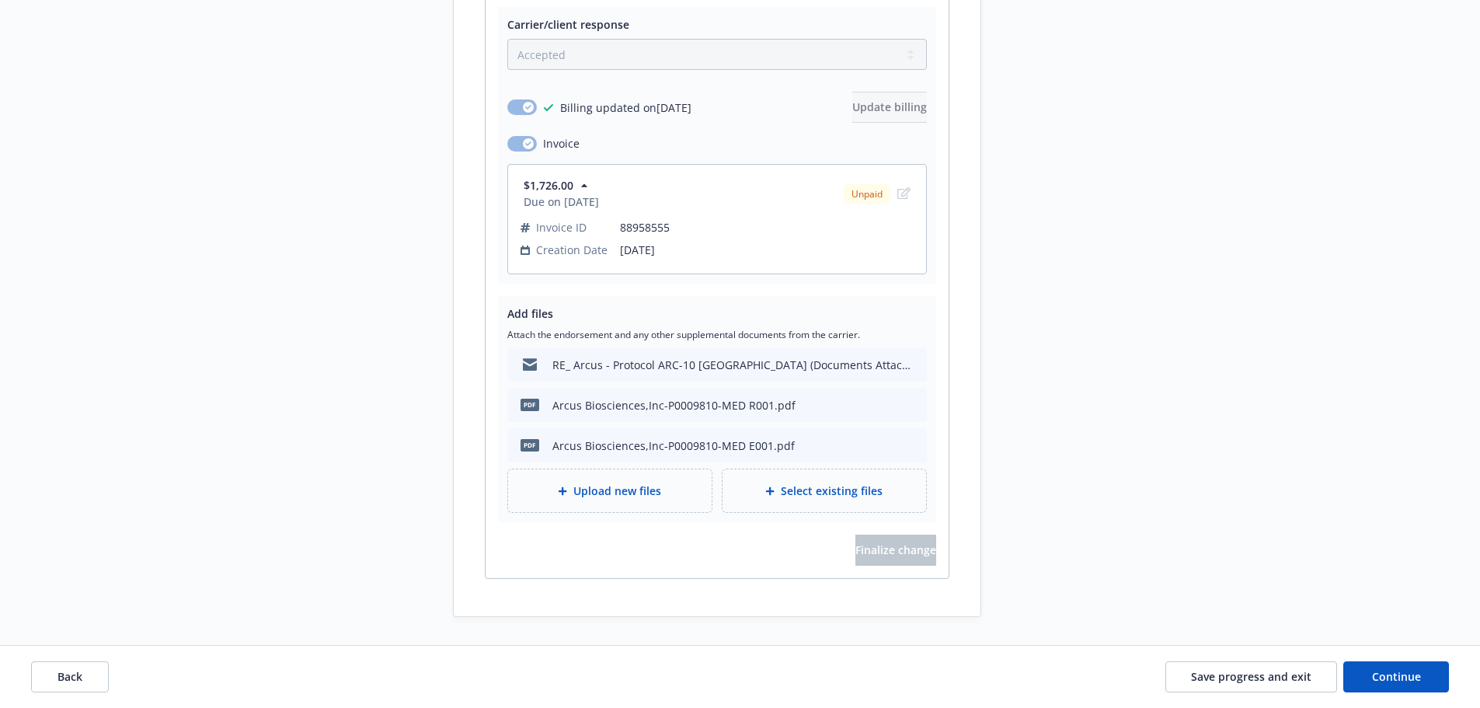
scroll to position [1102, 0]
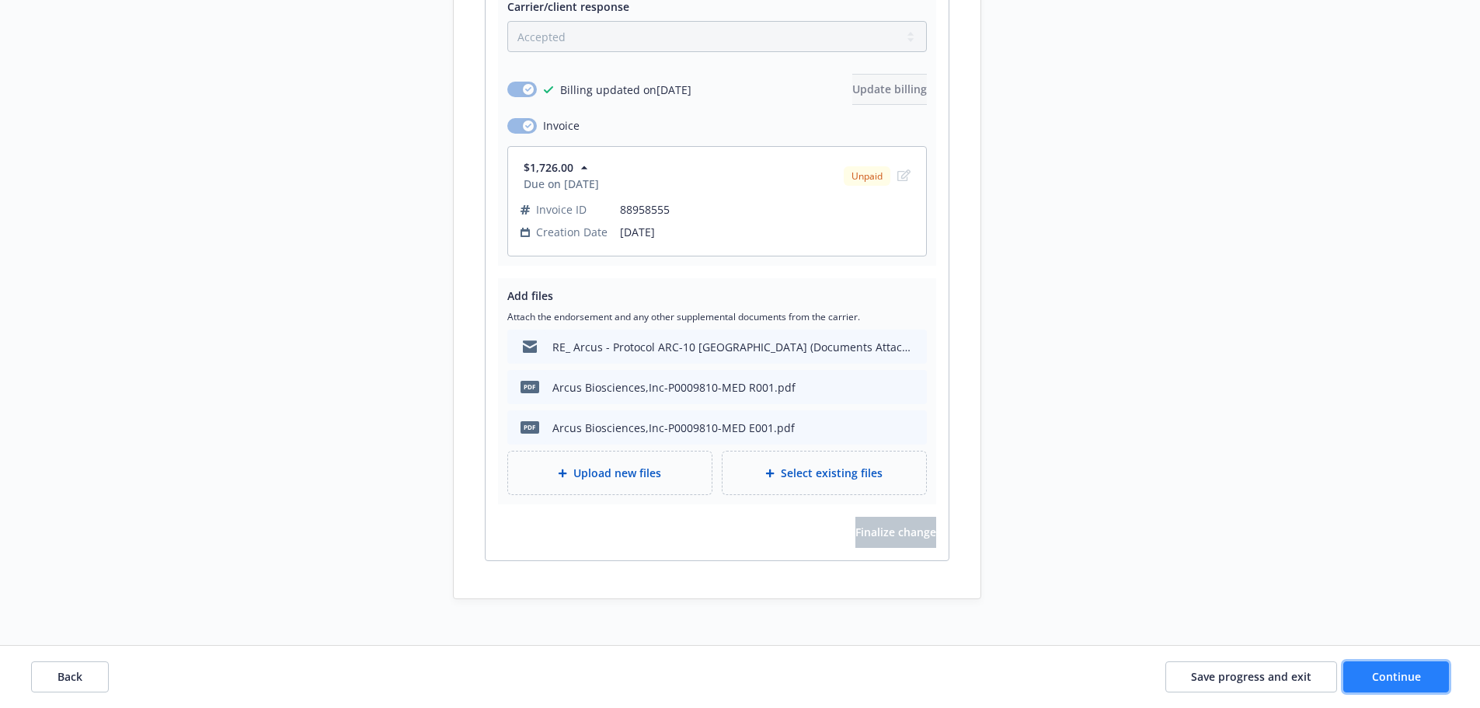
click at [1404, 675] on span "Continue" at bounding box center [1396, 676] width 49 height 15
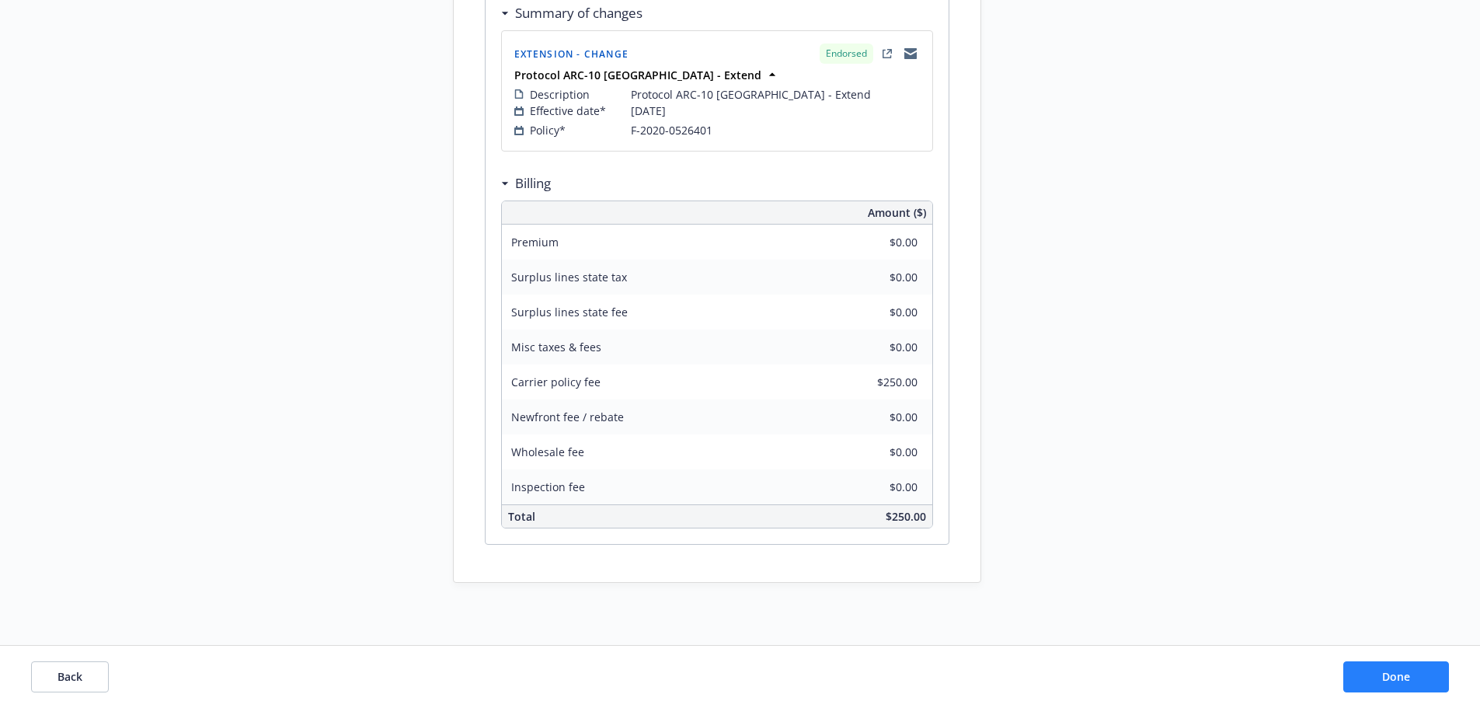
scroll to position [932, 0]
click at [1394, 674] on span "Done" at bounding box center [1396, 676] width 28 height 15
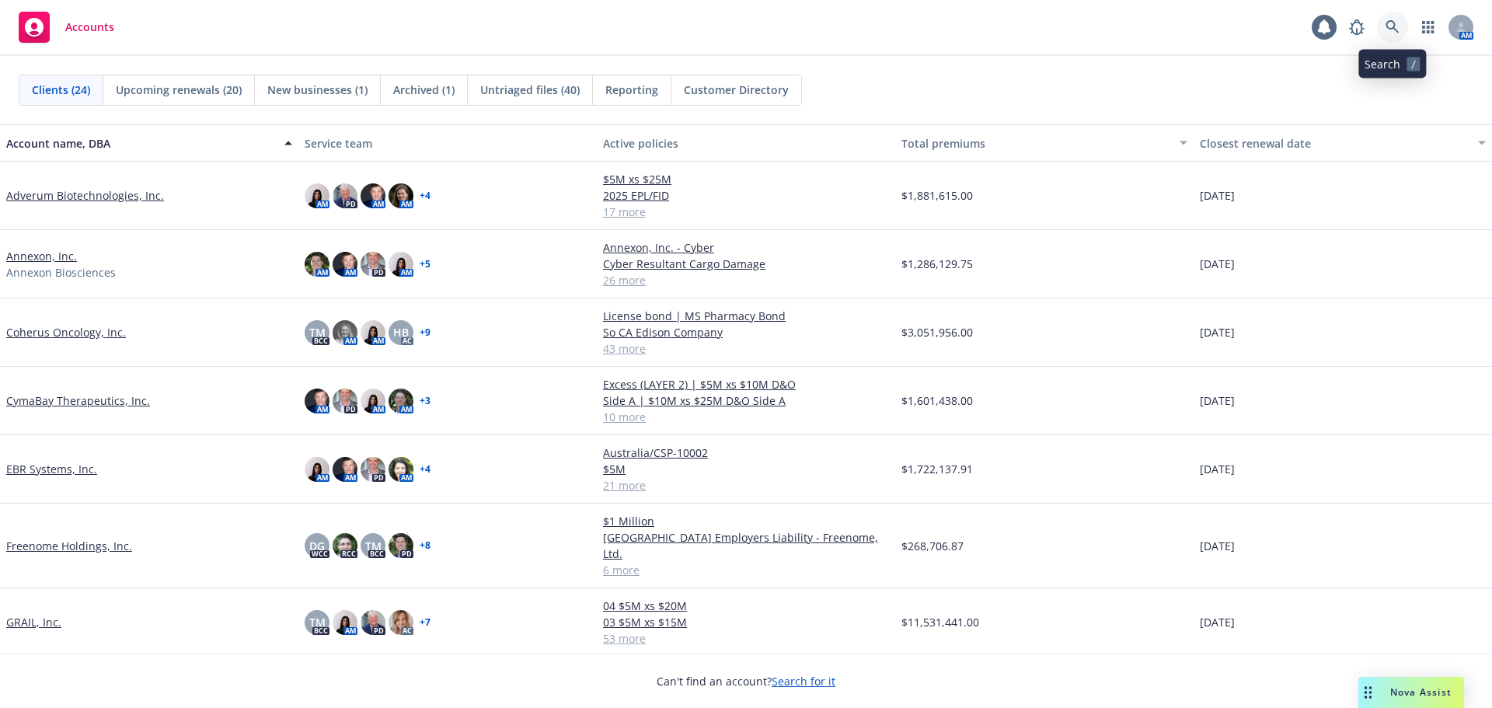
click at [1398, 29] on icon at bounding box center [1392, 27] width 14 height 14
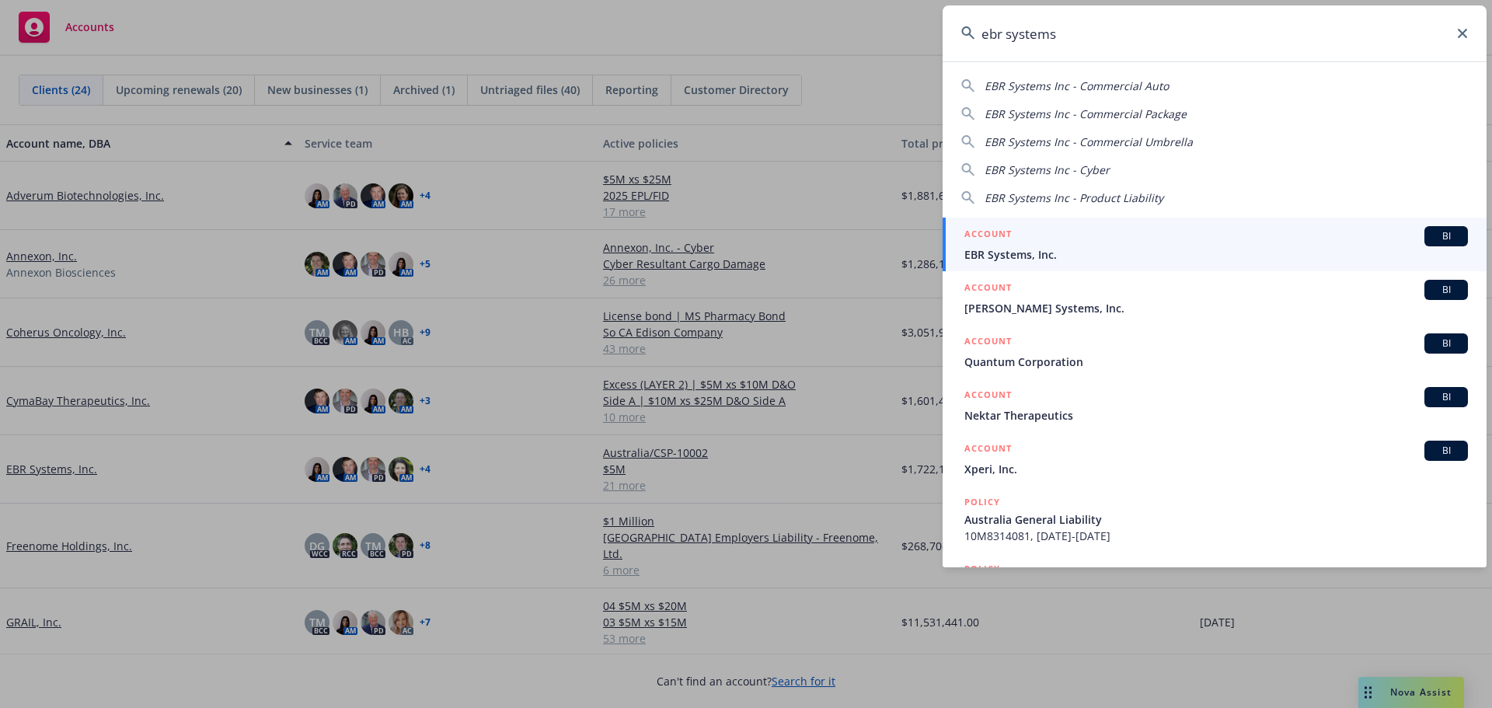
type input "ebr systems"
click at [1058, 246] on span "EBR Systems, Inc." at bounding box center [1215, 254] width 503 height 16
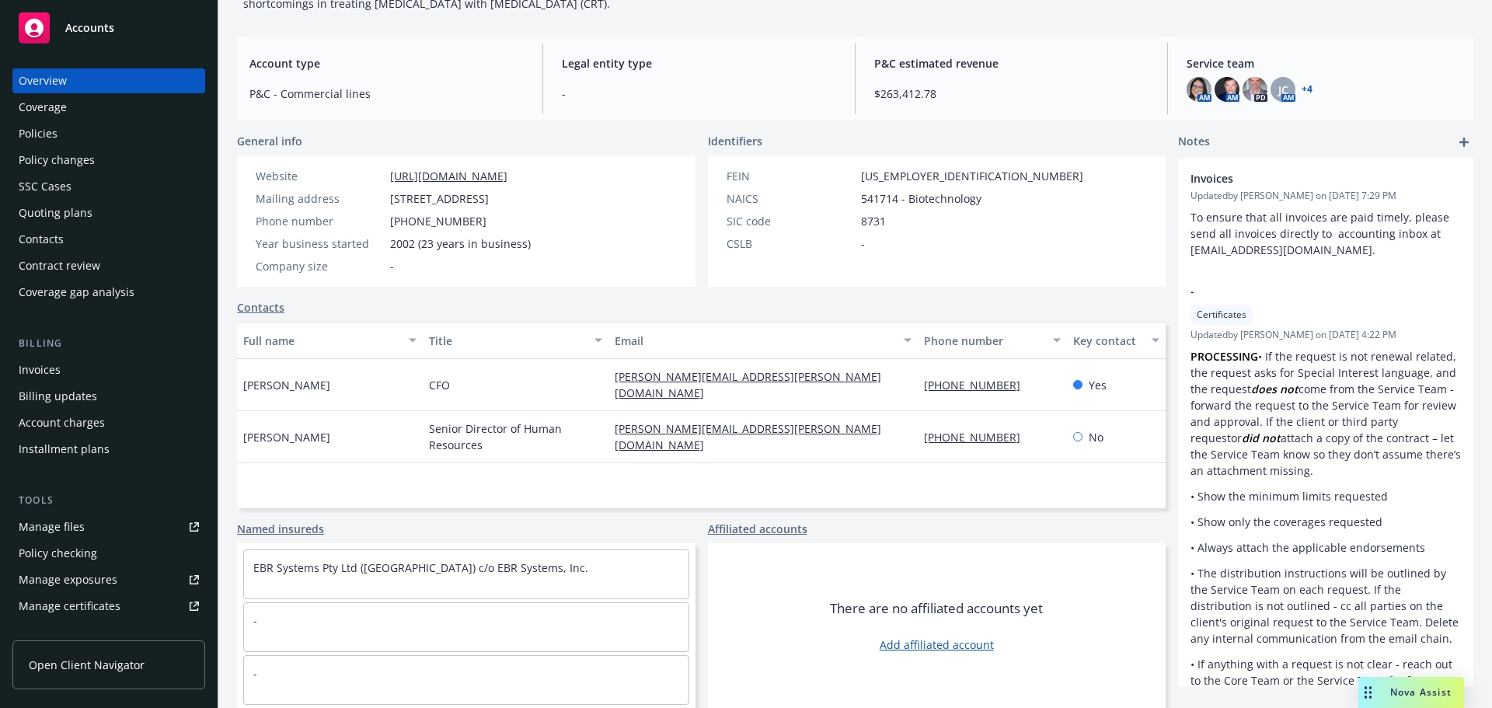
click at [1418, 695] on span "Nova Assist" at bounding box center [1420, 691] width 61 height 13
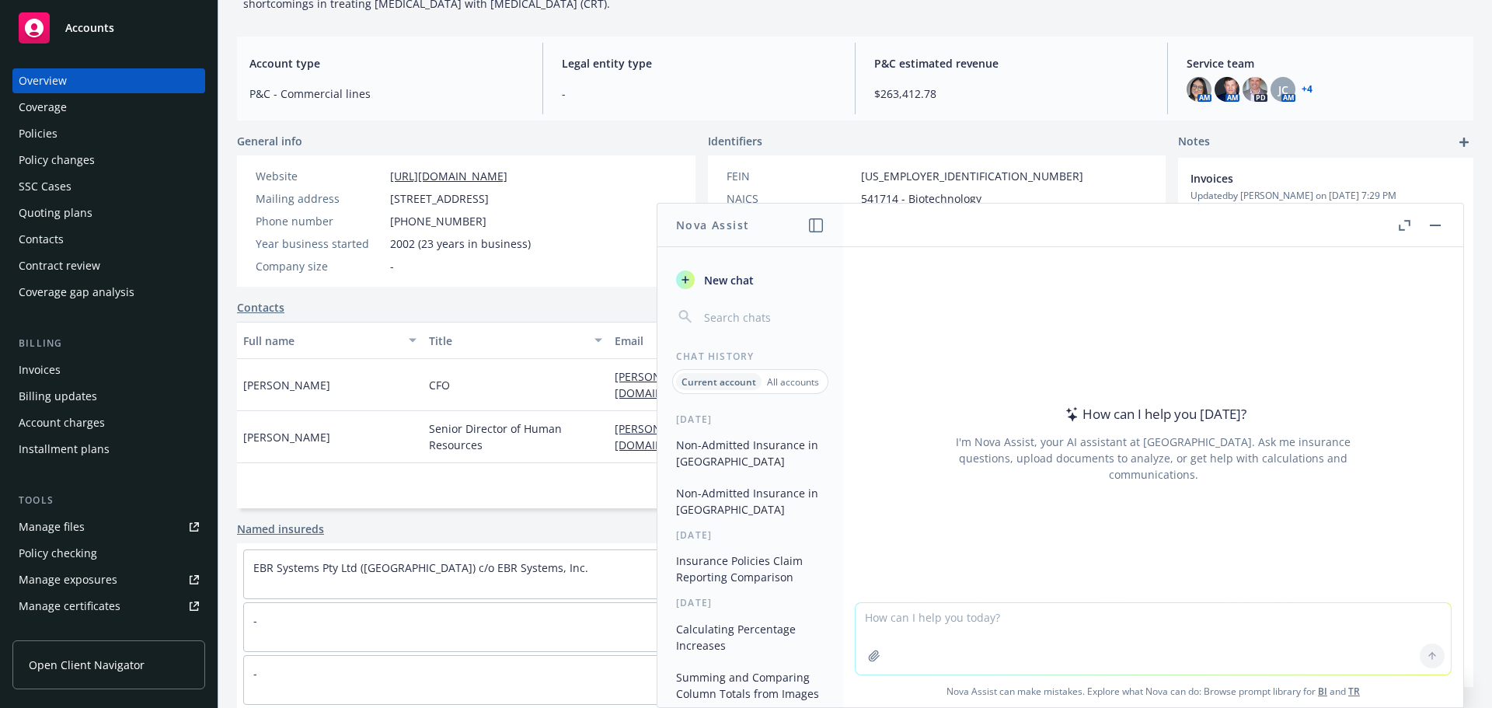
click at [934, 611] on textarea at bounding box center [1152, 638] width 595 height 71
click at [1440, 225] on button "button" at bounding box center [1435, 225] width 19 height 19
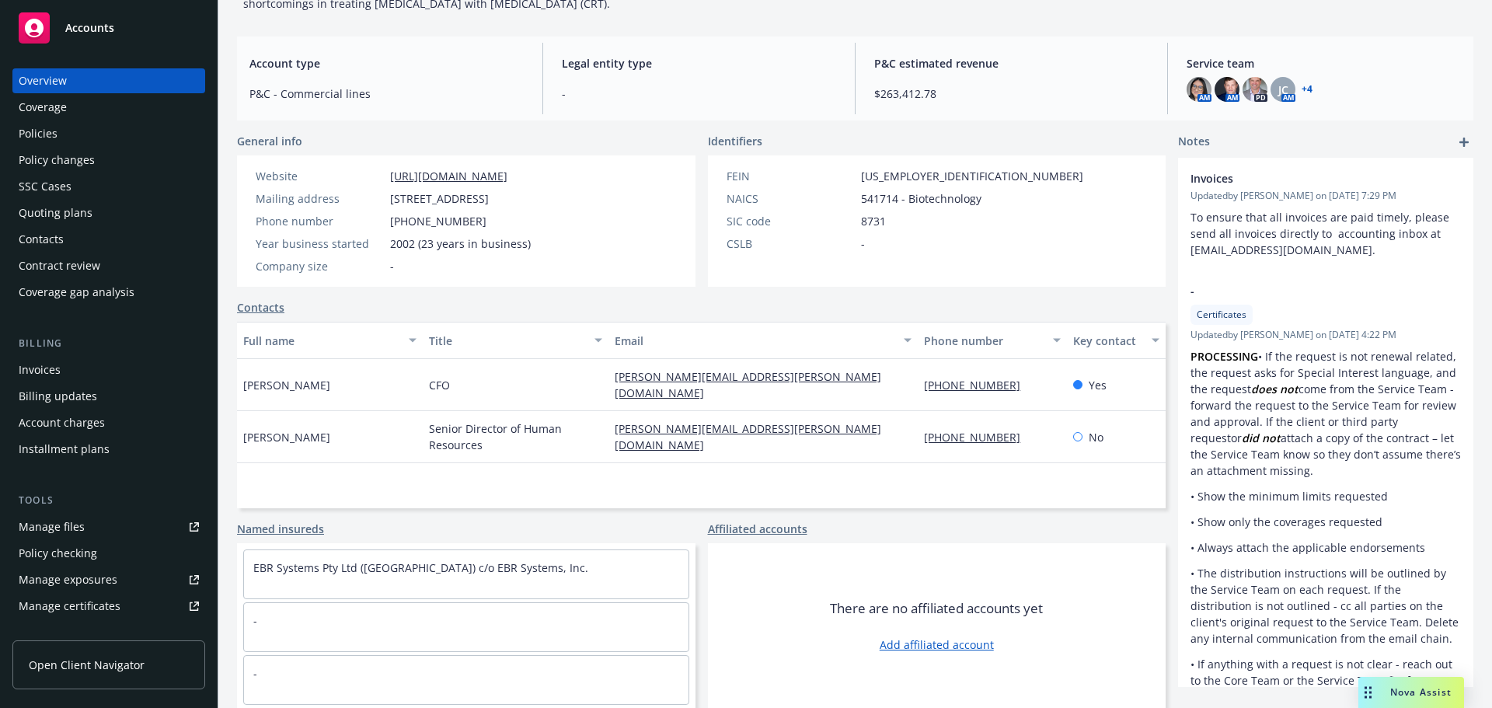
click at [1426, 688] on span "Nova Assist" at bounding box center [1420, 691] width 61 height 13
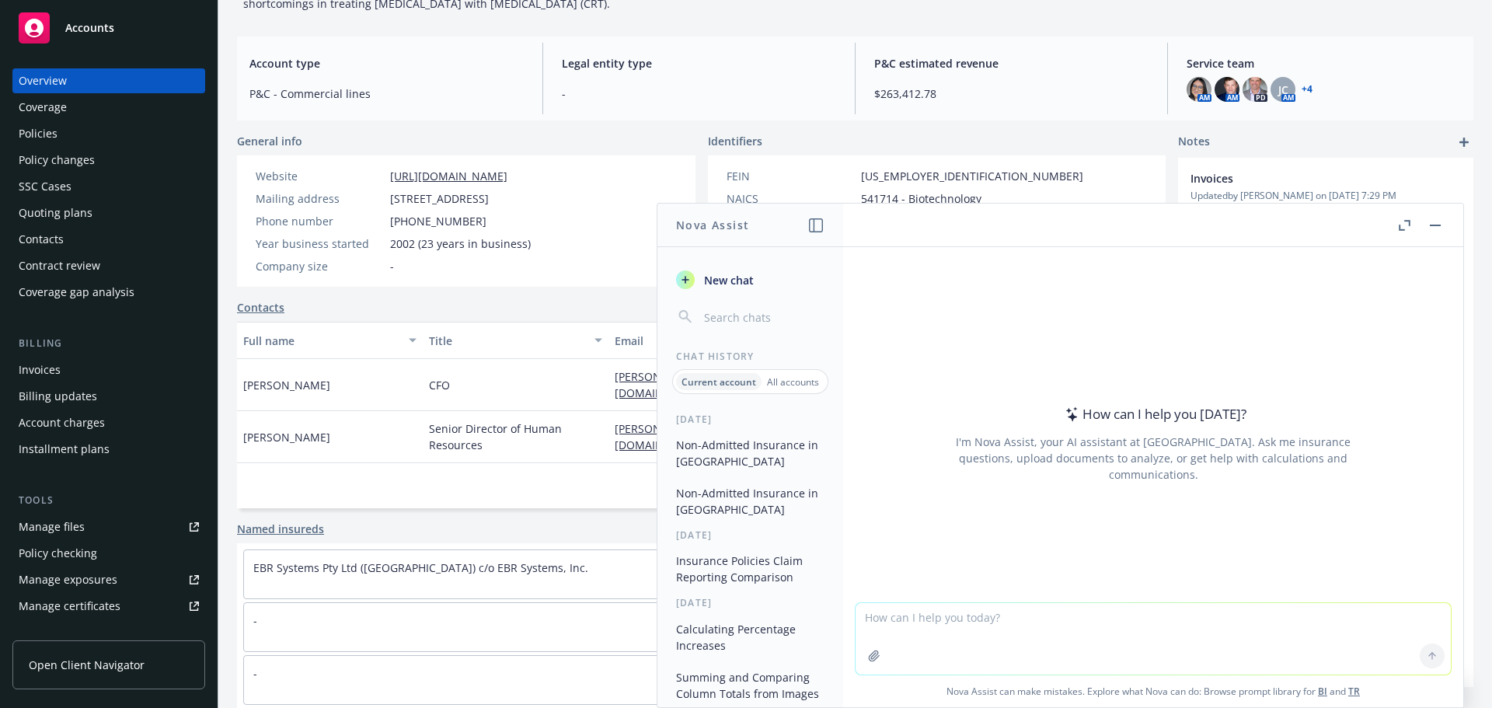
click at [893, 620] on textarea at bounding box center [1152, 638] width 595 height 71
type textarea "is non-admitted insurance permitted in [GEOGRAPHIC_DATA]?"
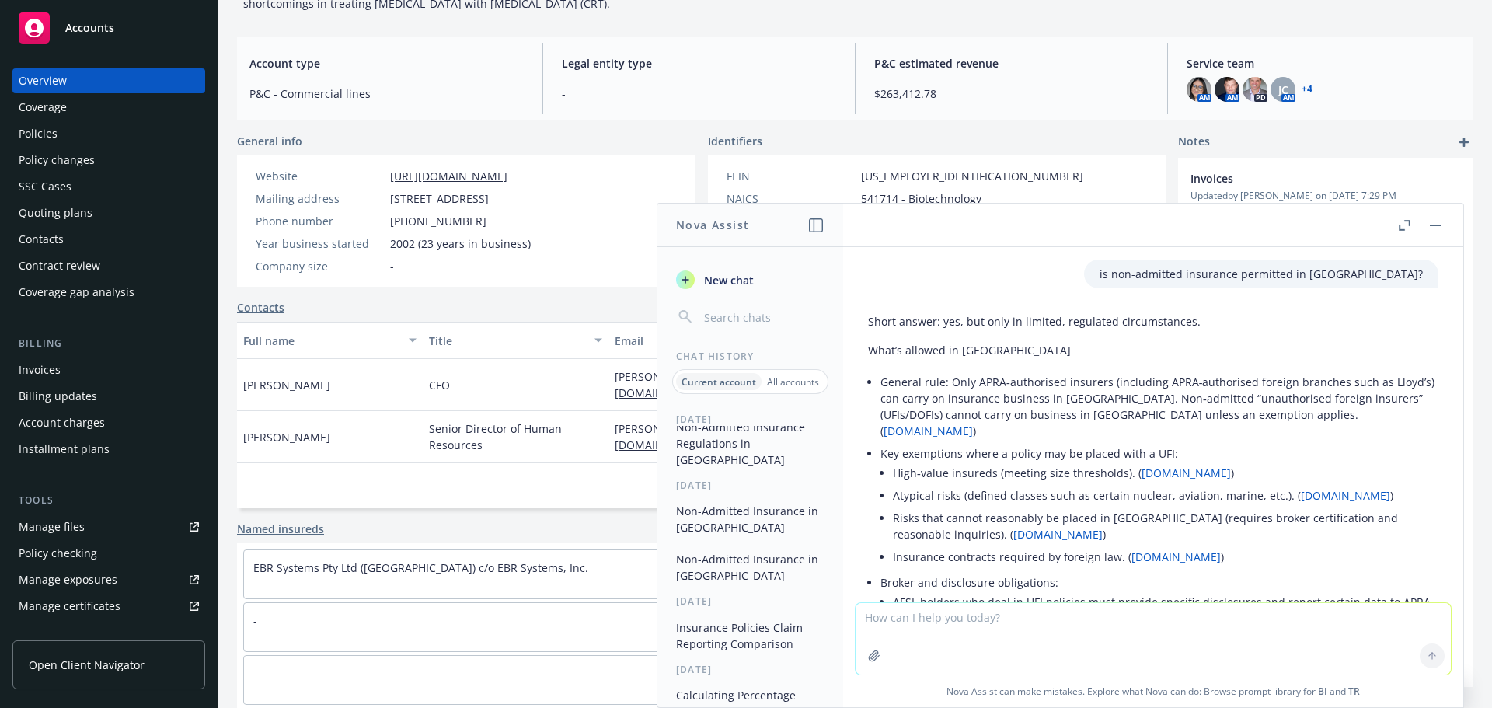
scroll to position [23, 0]
click at [790, 497] on button "Non-Admitted Insurance in [GEOGRAPHIC_DATA]" at bounding box center [750, 514] width 161 height 42
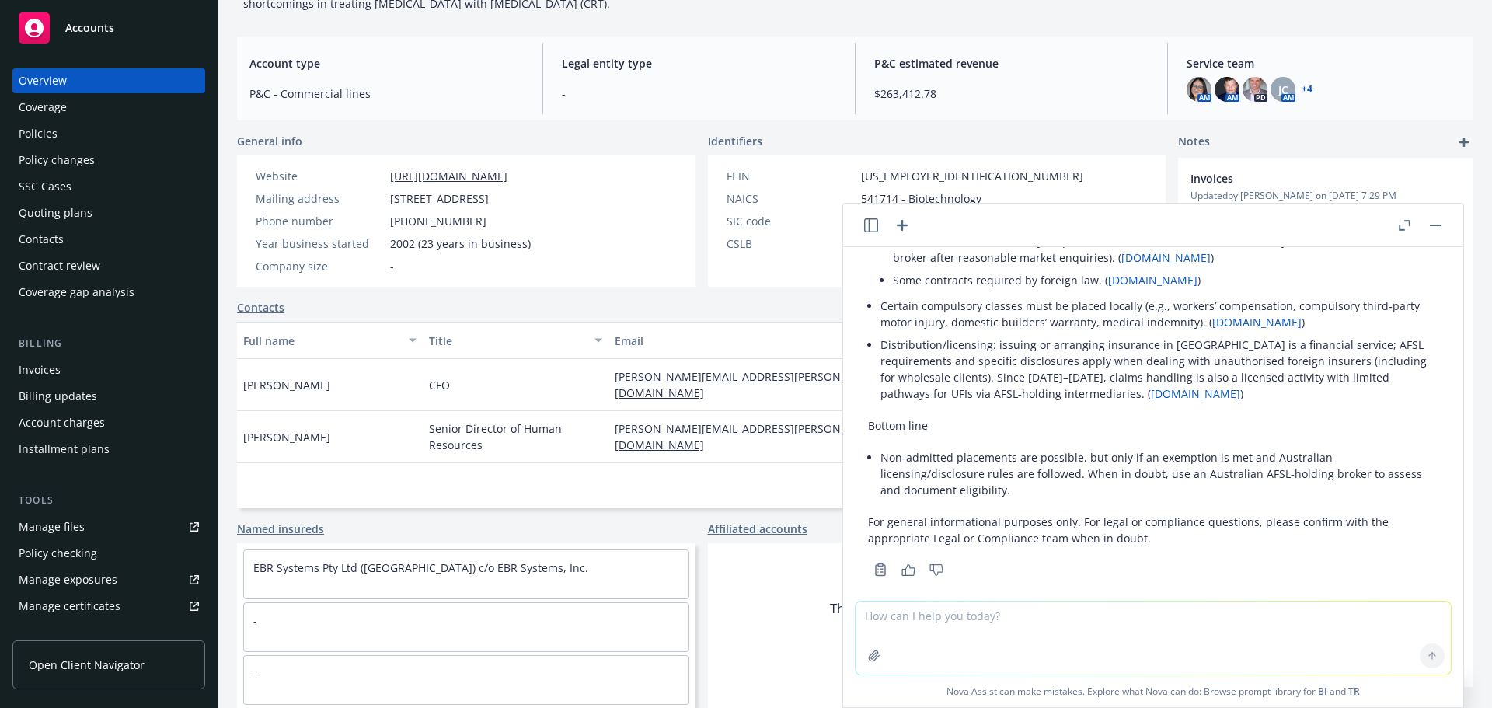
scroll to position [277, 0]
click at [78, 123] on div "Policies" at bounding box center [109, 133] width 180 height 25
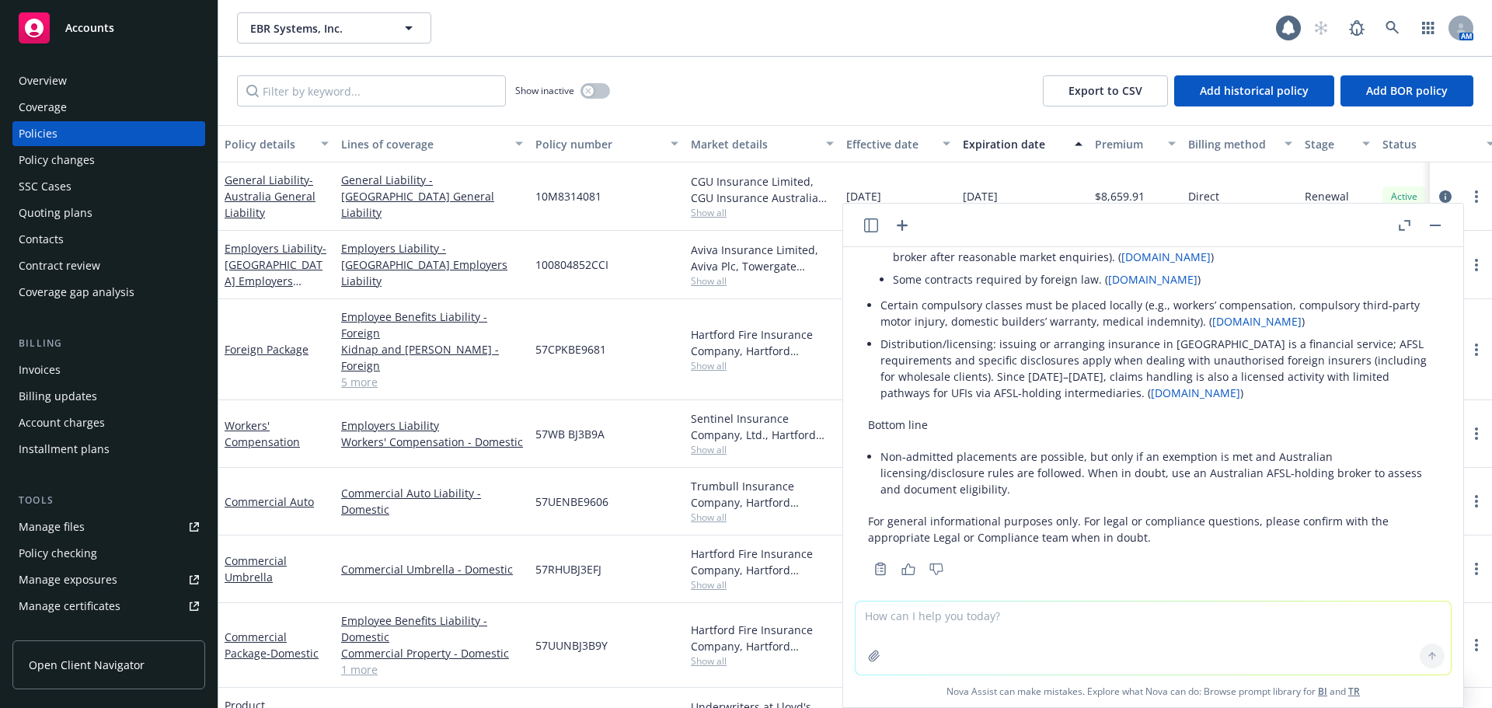
click at [1440, 229] on button "button" at bounding box center [1435, 225] width 19 height 19
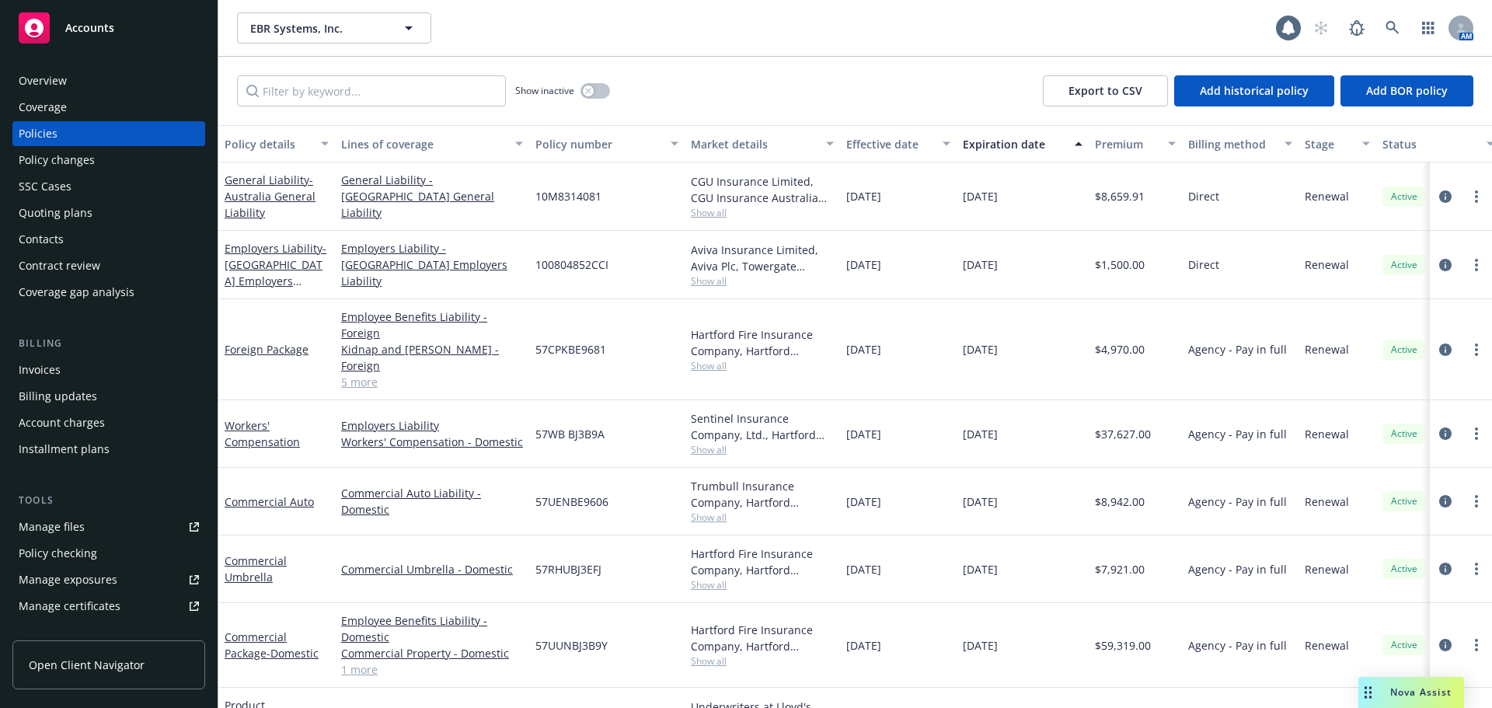
click at [727, 77] on div "Show inactive Export to CSV Add historical policy Add BOR policy" at bounding box center [854, 91] width 1273 height 68
click at [716, 214] on span "Show all" at bounding box center [762, 212] width 143 height 13
click at [672, 190] on div "10M8314081" at bounding box center [606, 196] width 155 height 68
click at [1391, 26] on icon at bounding box center [1392, 28] width 14 height 14
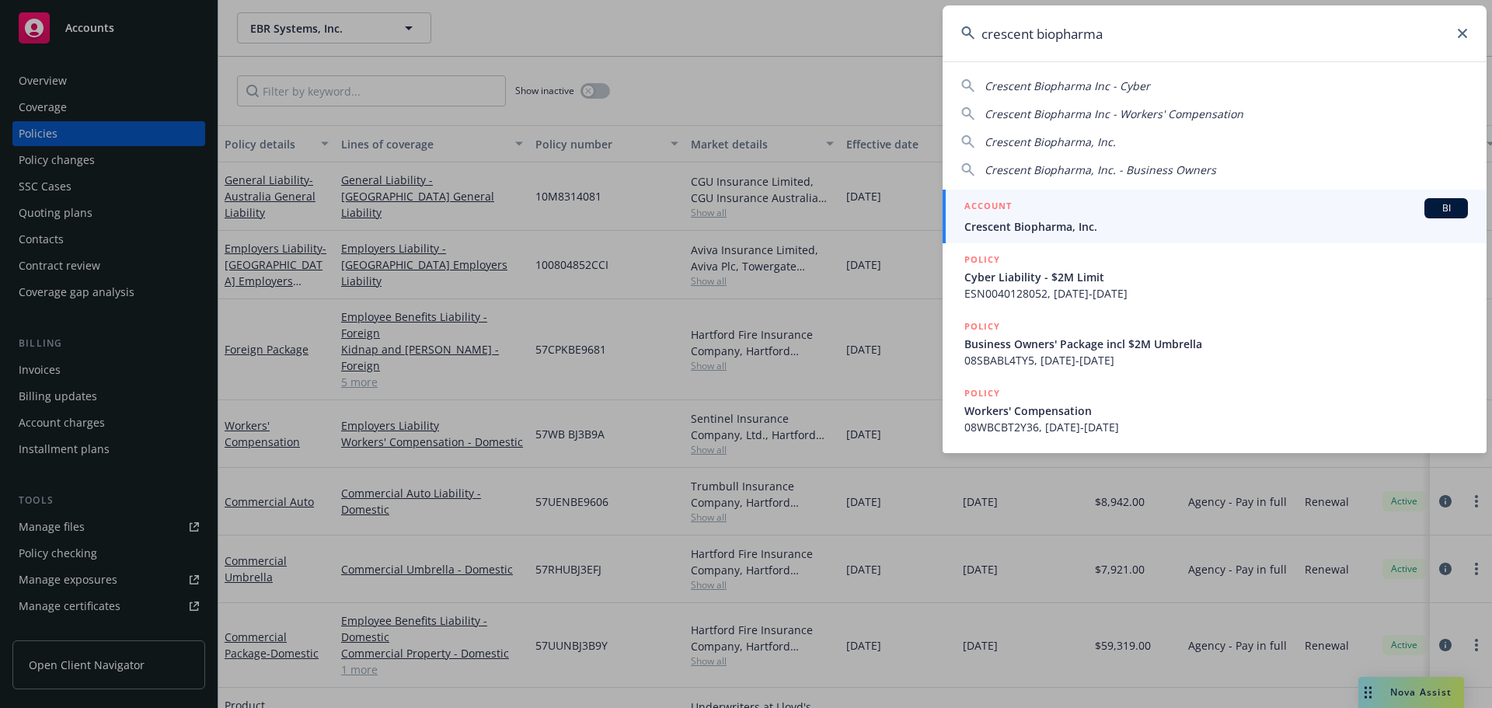
type input "crescent biopharma"
click at [1097, 225] on span "Crescent Biopharma, Inc." at bounding box center [1215, 226] width 503 height 16
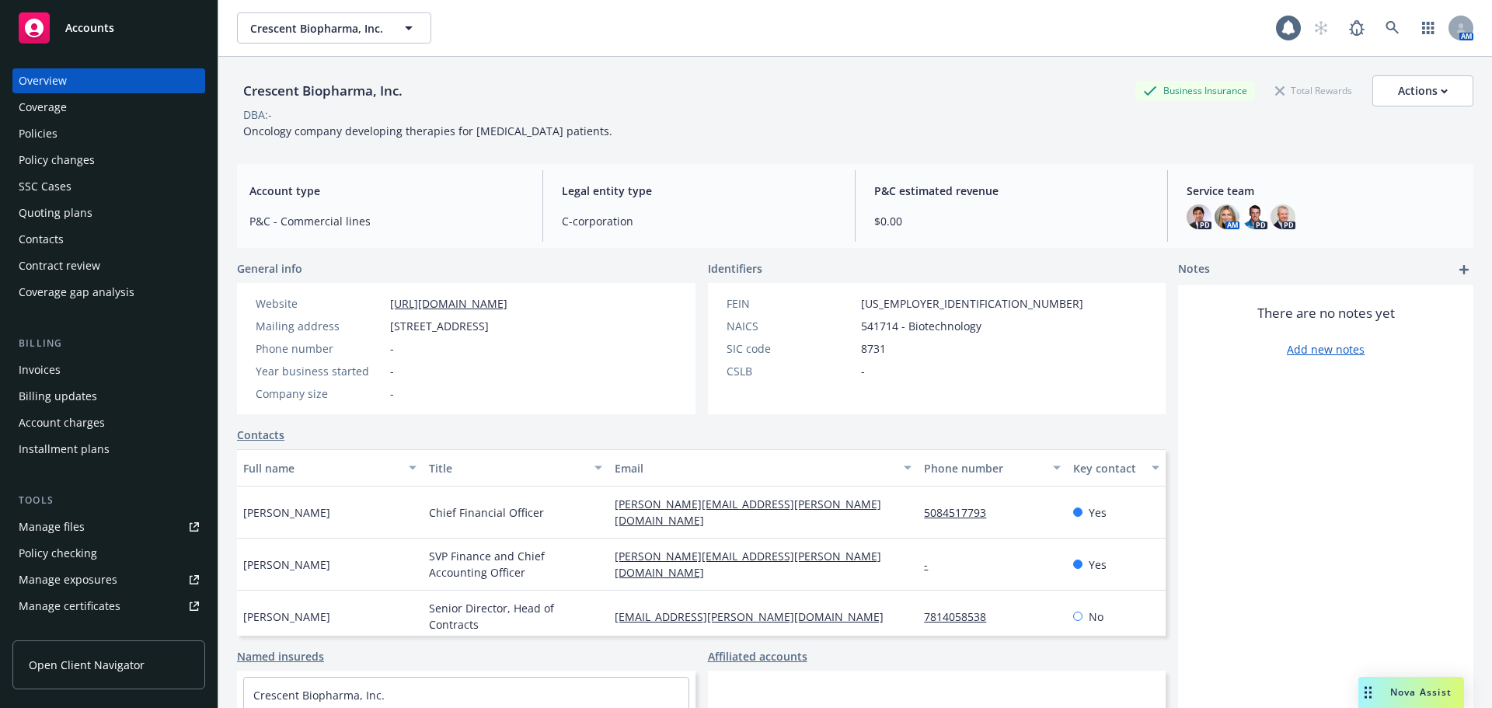
click at [66, 127] on div "Policies" at bounding box center [109, 133] width 180 height 25
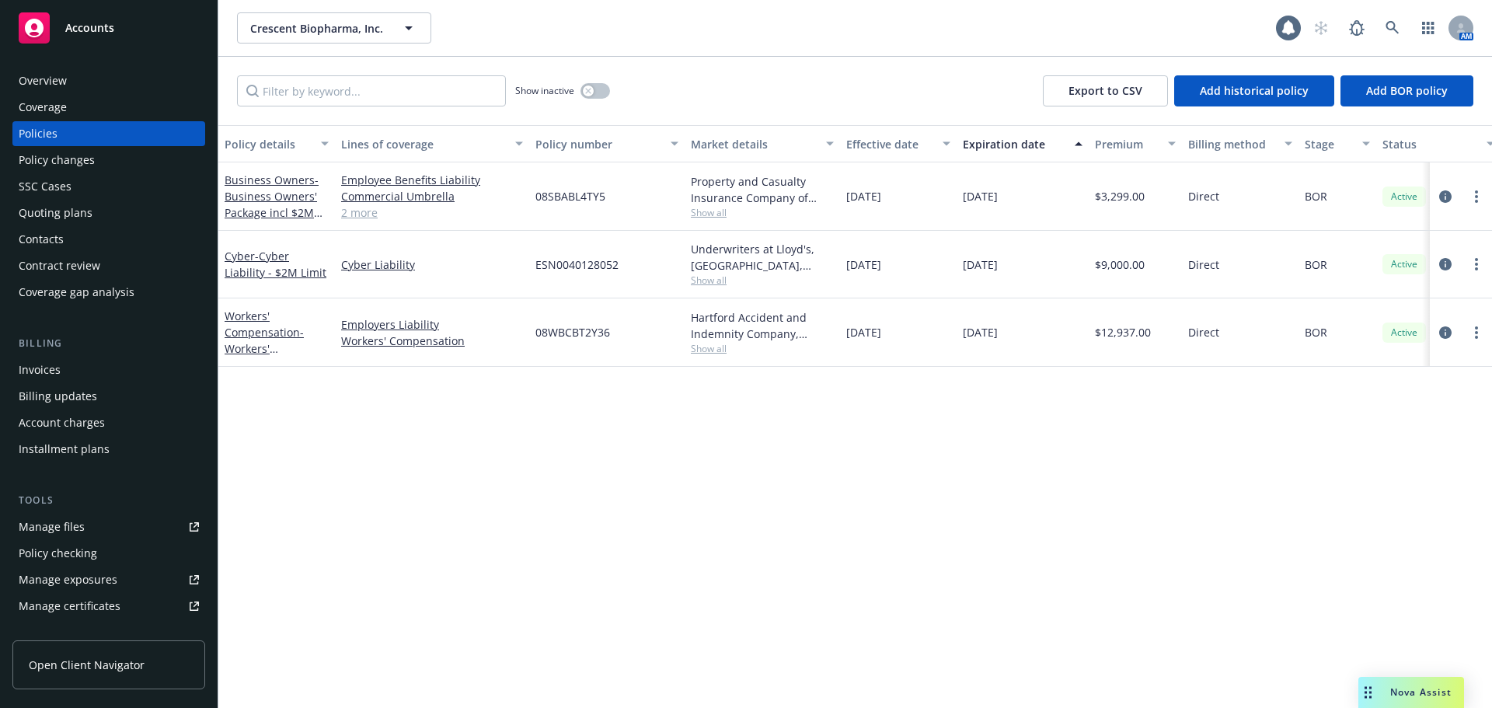
click at [51, 70] on div "Overview" at bounding box center [43, 80] width 48 height 25
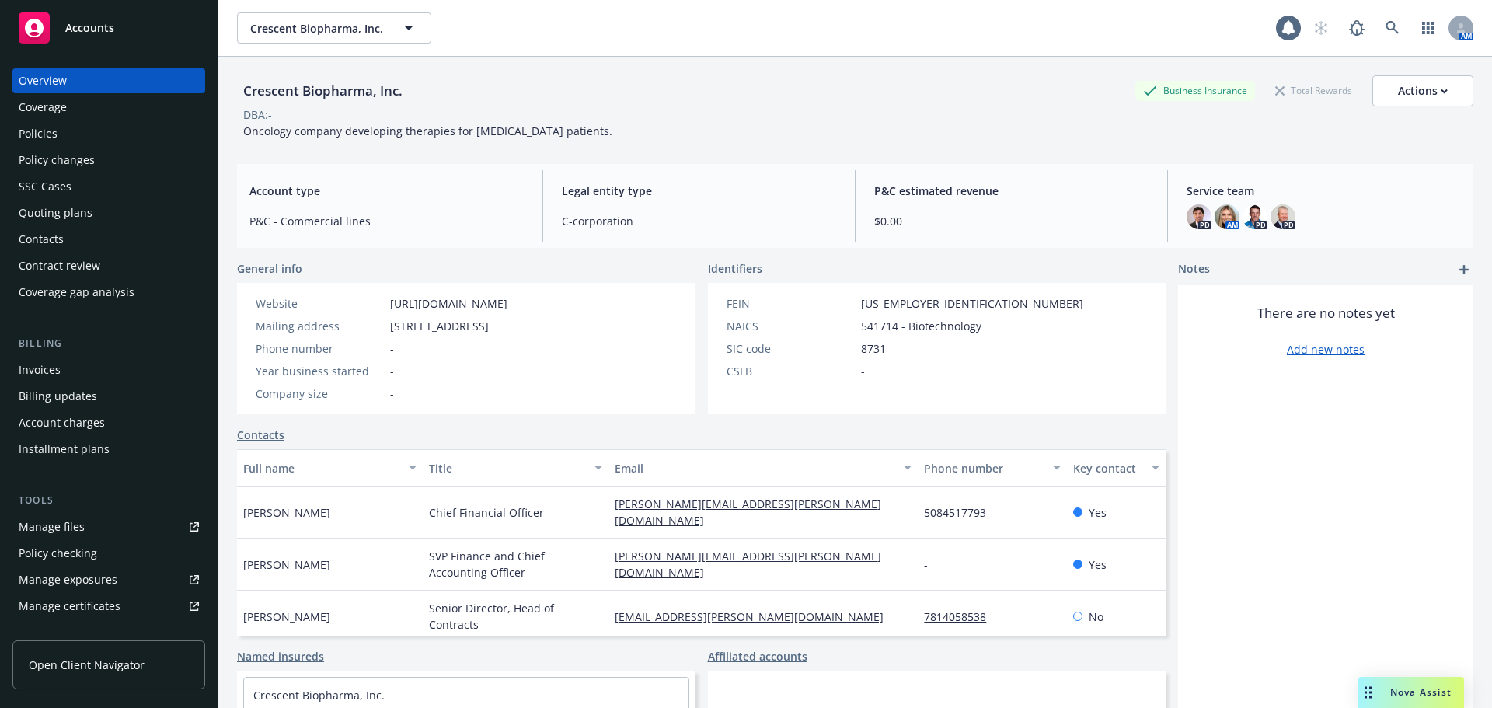
click at [87, 138] on div "Policies" at bounding box center [109, 133] width 180 height 25
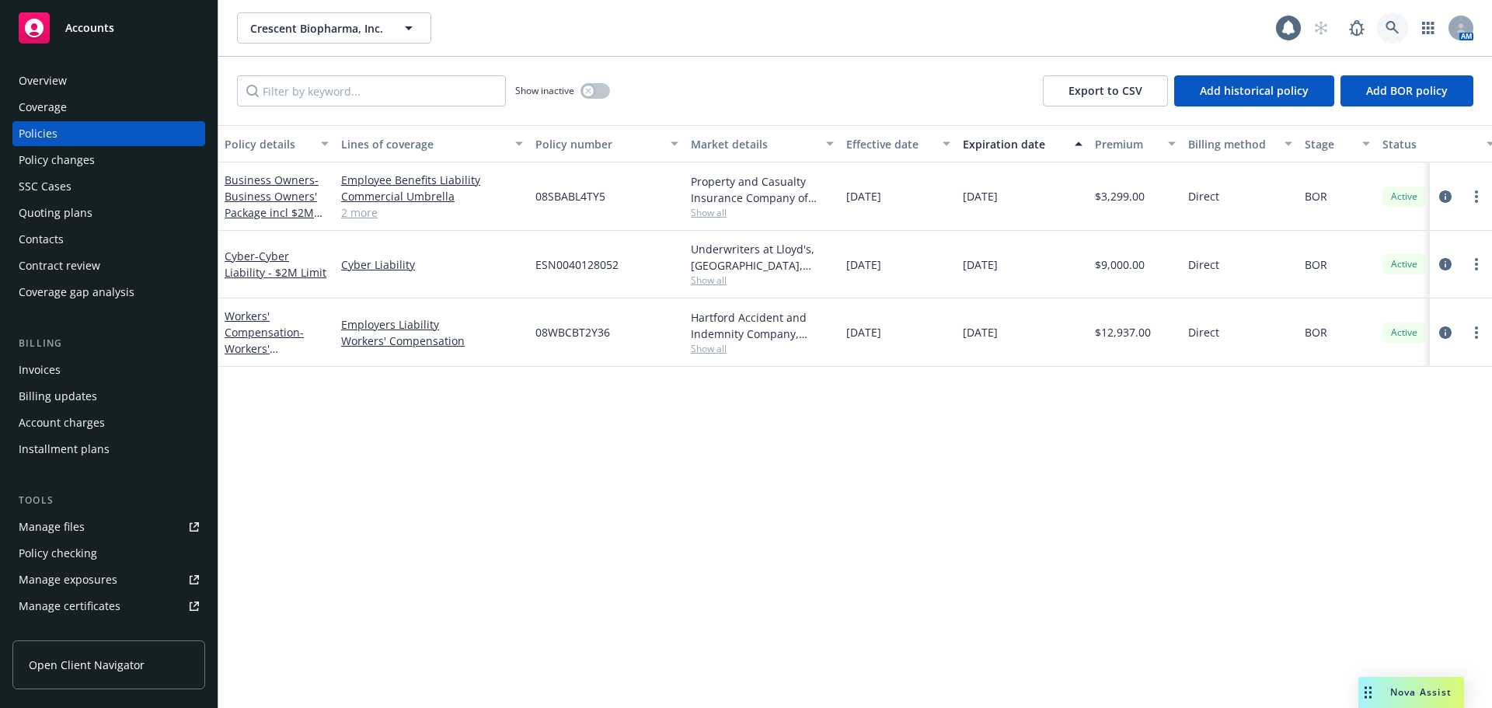
click at [1388, 24] on icon at bounding box center [1391, 27] width 13 height 13
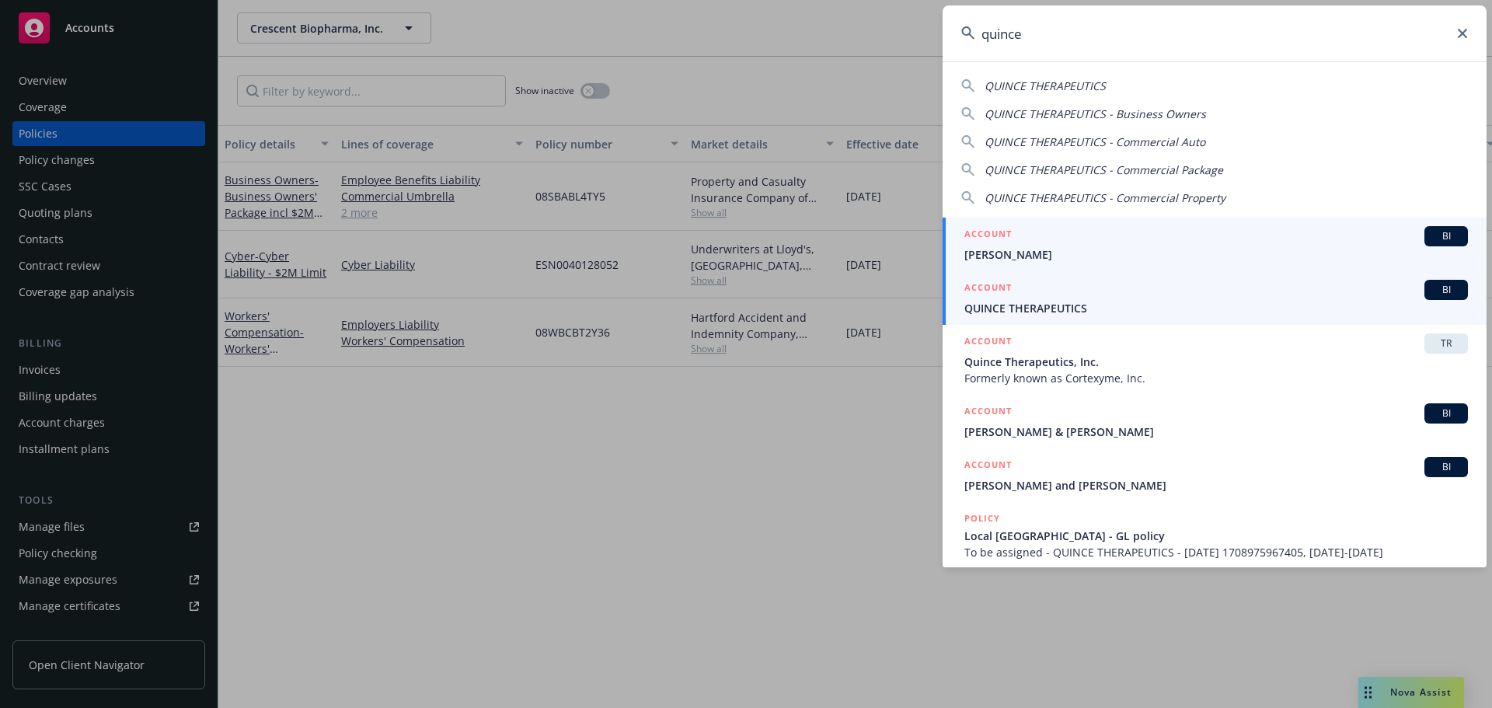
type input "quince"
click at [1071, 302] on span "QUINCE THERAPEUTICS" at bounding box center [1215, 308] width 503 height 16
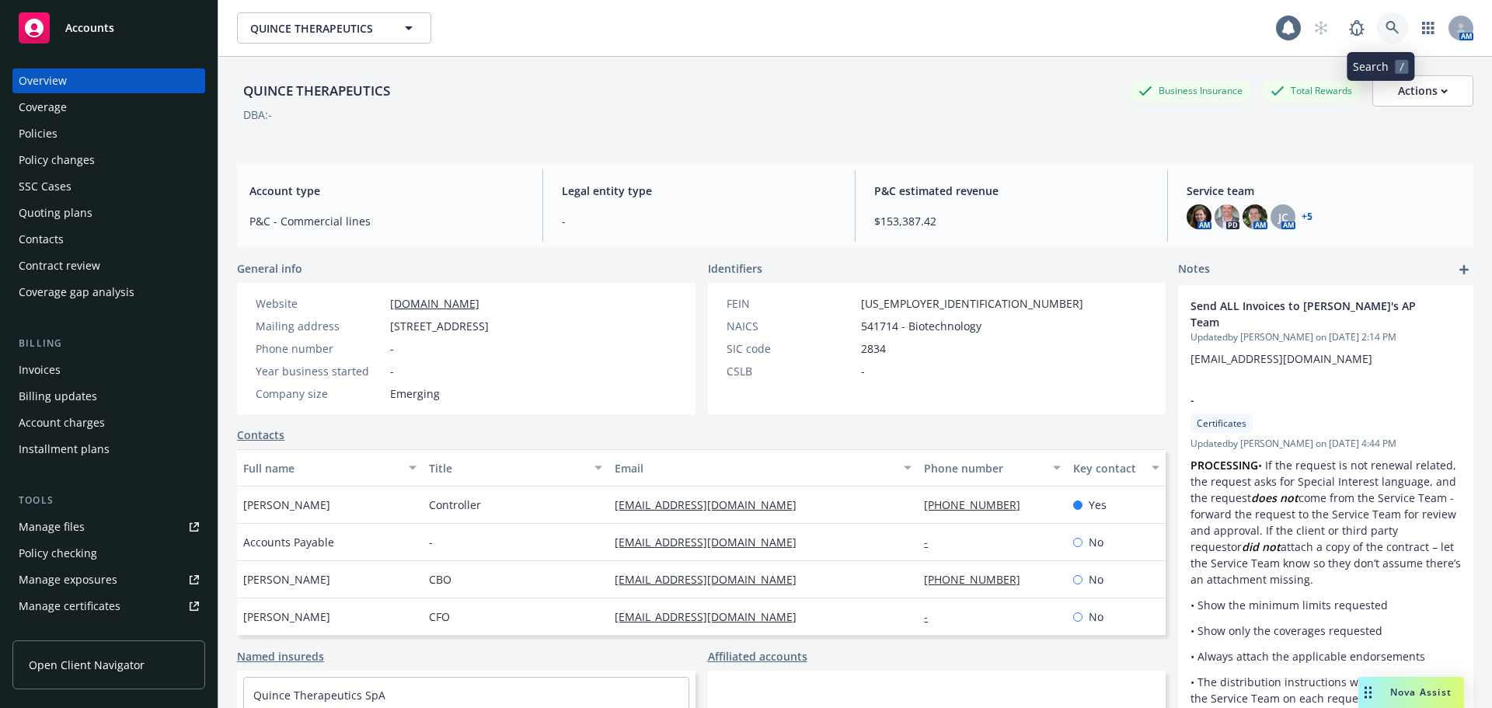
click at [1385, 30] on icon at bounding box center [1392, 28] width 14 height 14
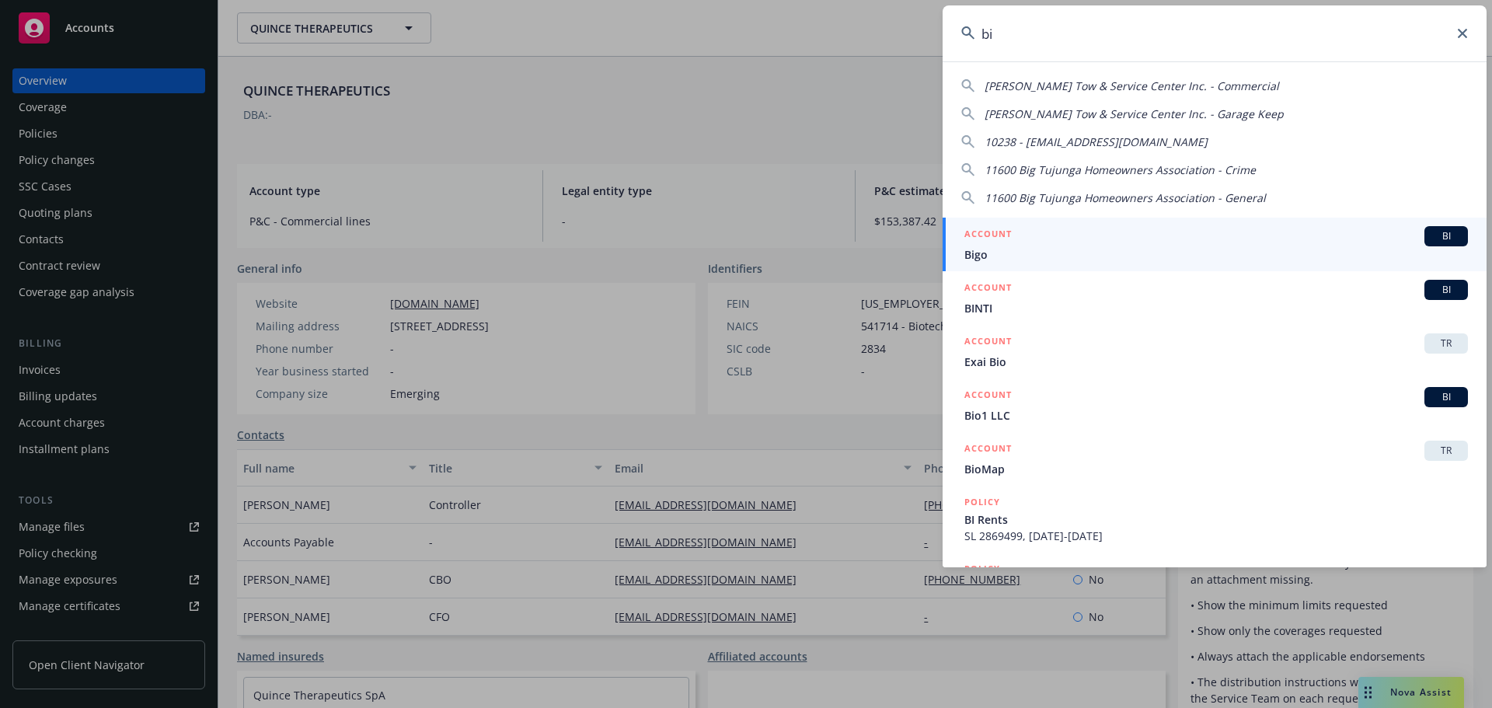
type input "b"
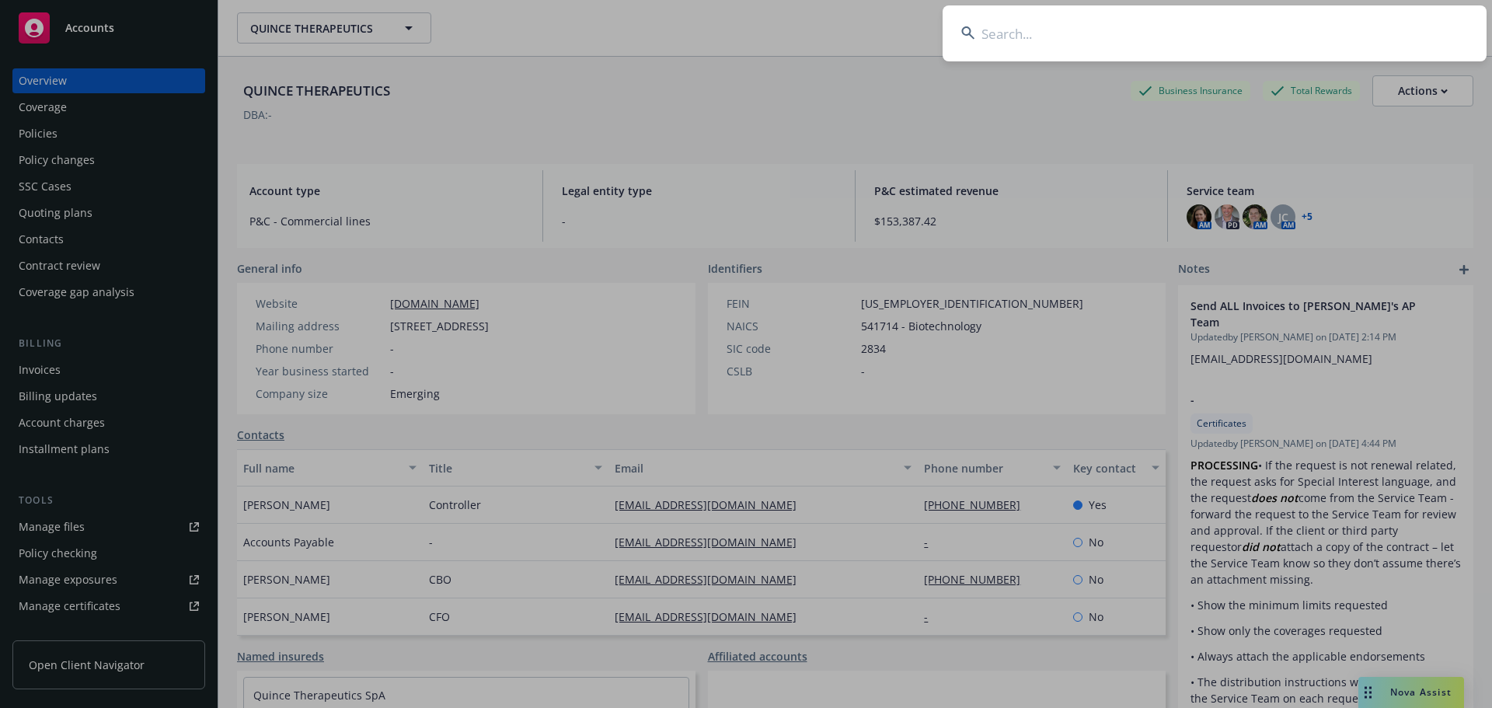
type input "s"
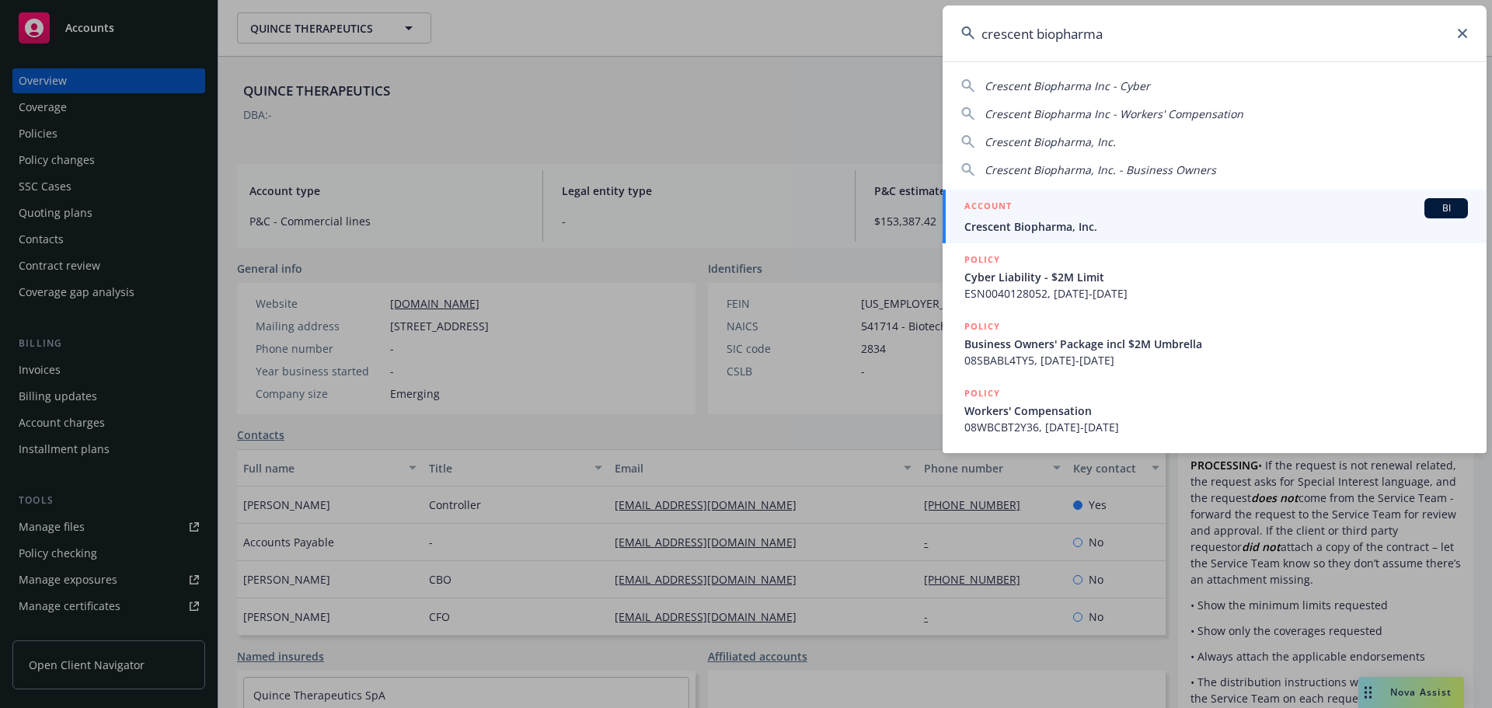
type input "crescent biopharma"
click at [1200, 218] on span "Crescent Biopharma, Inc." at bounding box center [1215, 226] width 503 height 16
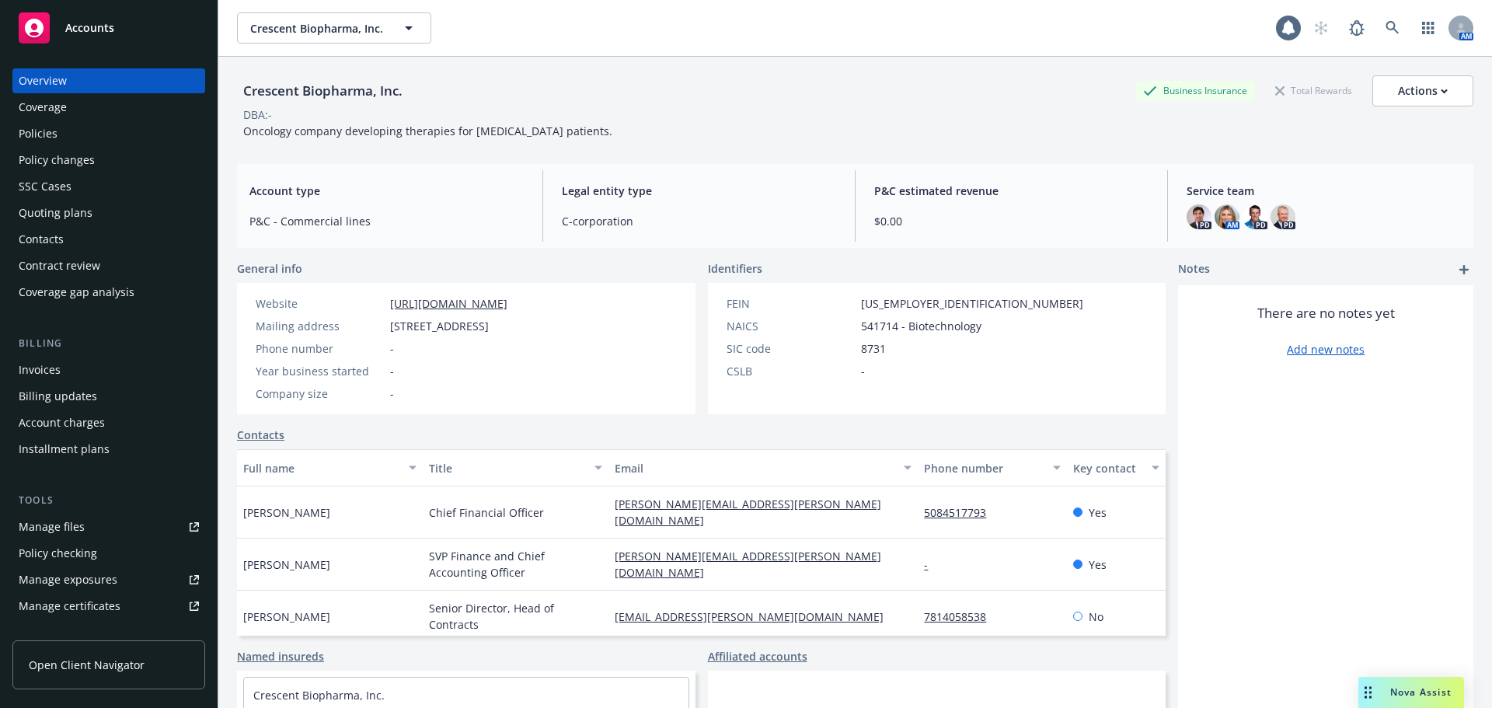
click at [127, 125] on div "Policies" at bounding box center [109, 133] width 180 height 25
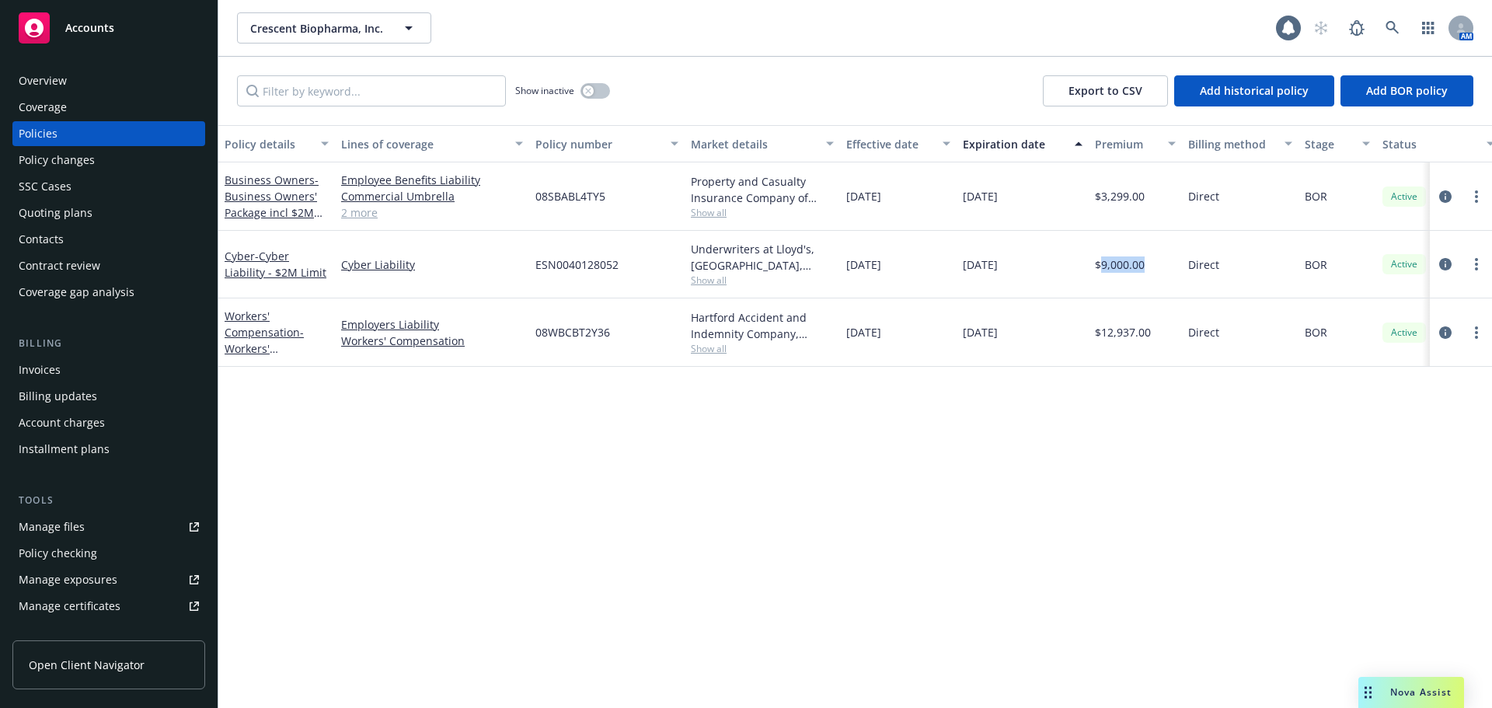
drag, startPoint x: 1166, startPoint y: 263, endPoint x: 1088, endPoint y: 264, distance: 77.7
click at [1096, 266] on div "$9,000.00" at bounding box center [1134, 265] width 93 height 68
click at [937, 462] on div "Policy details Lines of coverage Policy number Market details Effective date Ex…" at bounding box center [854, 416] width 1273 height 583
click at [380, 216] on link "2 more" at bounding box center [432, 212] width 182 height 16
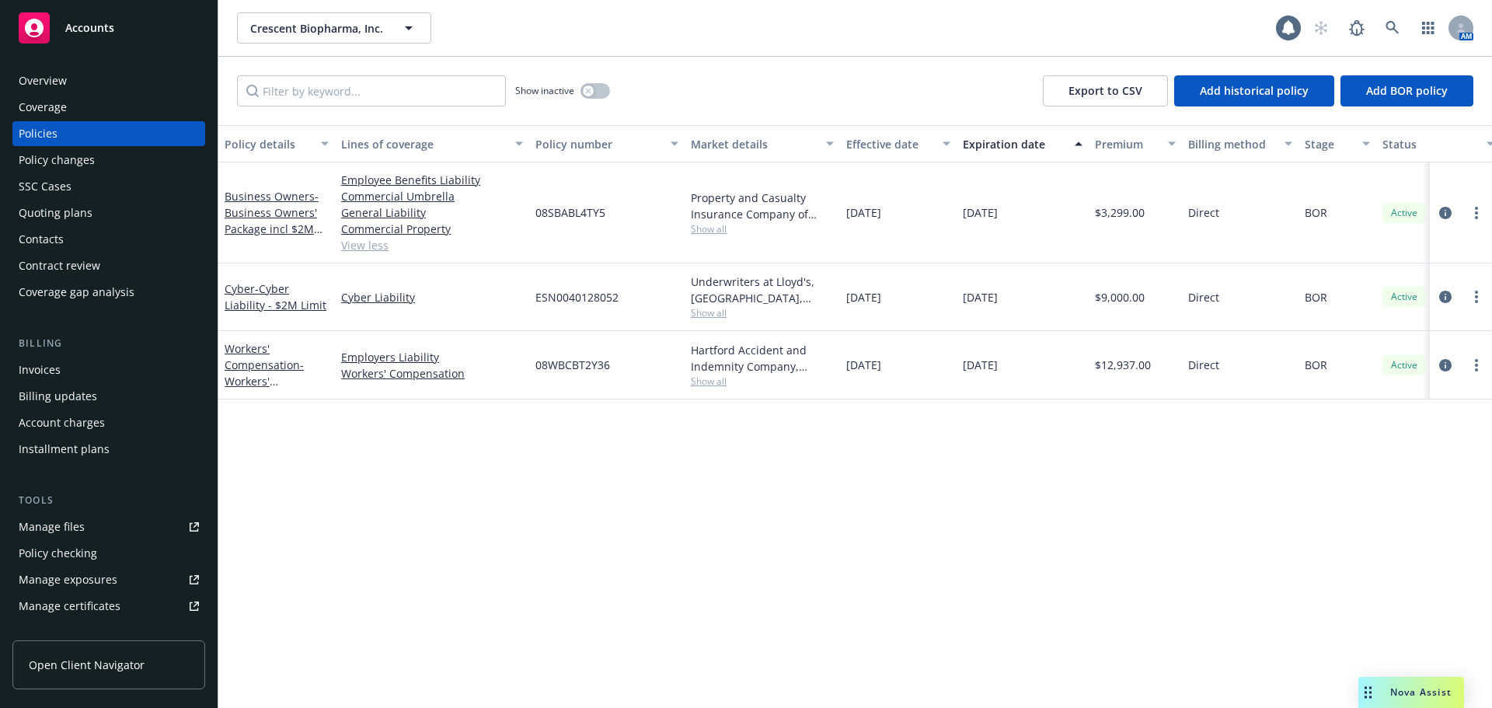
click at [516, 500] on div "Policy details Lines of coverage Policy number Market details Effective date Ex…" at bounding box center [854, 416] width 1273 height 583
click at [848, 486] on div "Policy details Lines of coverage Policy number Market details Effective date Ex…" at bounding box center [854, 416] width 1273 height 583
